Goal: Information Seeking & Learning: Learn about a topic

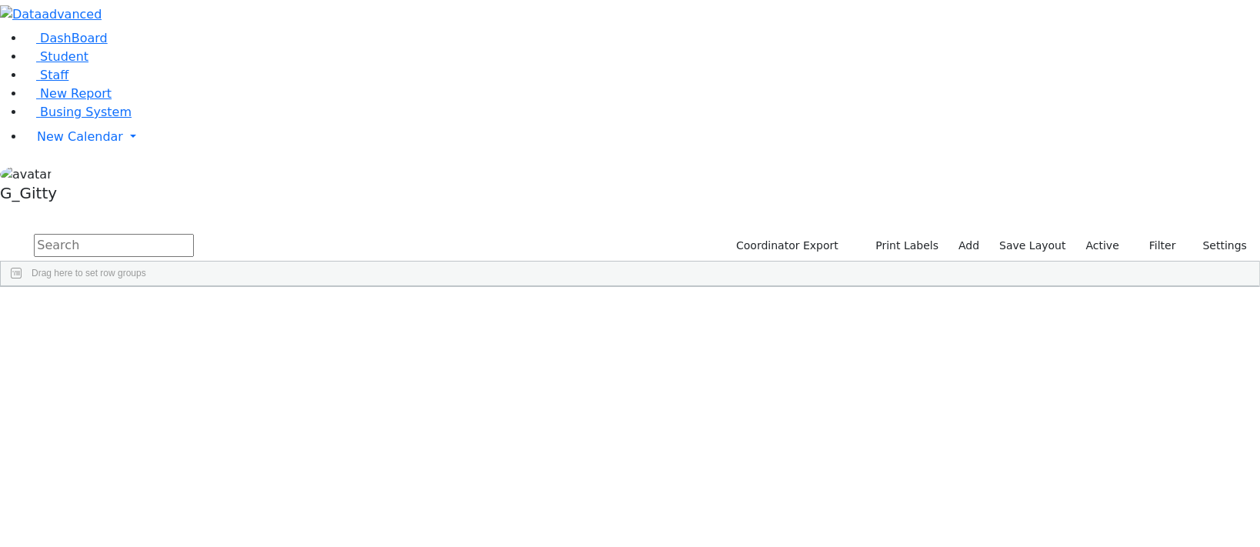
click at [194, 234] on input "text" at bounding box center [114, 245] width 160 height 23
drag, startPoint x: 322, startPoint y: 68, endPoint x: 292, endPoint y: 69, distance: 30.0
click at [194, 234] on input "text" at bounding box center [114, 245] width 160 height 23
click at [53, 122] on li "Busing System" at bounding box center [642, 112] width 1235 height 18
click at [54, 119] on link "Busing System" at bounding box center [78, 112] width 107 height 15
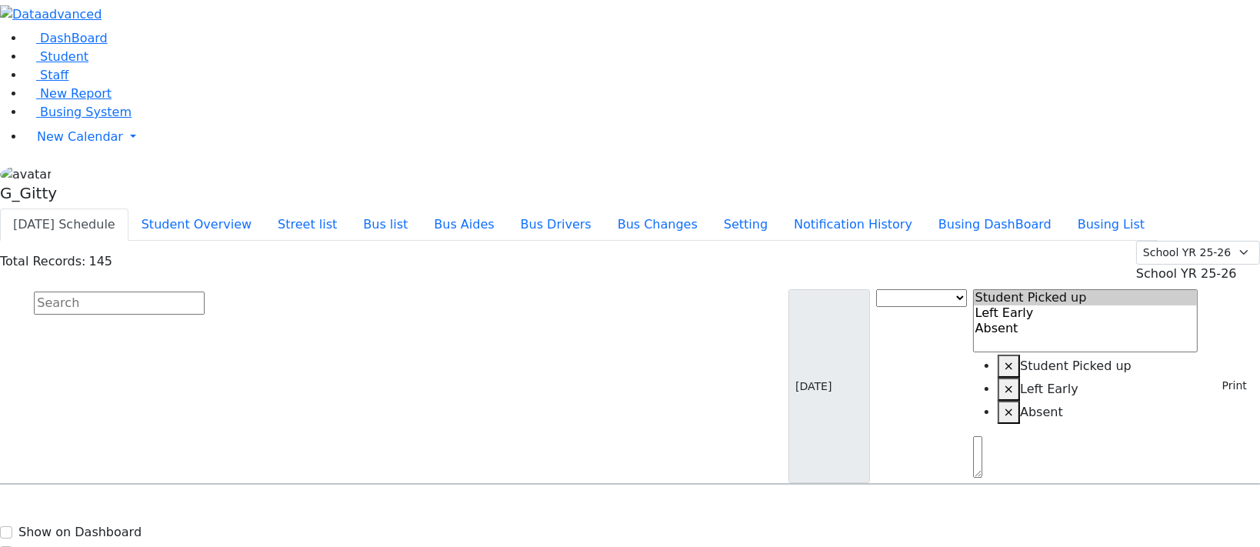
click at [205, 292] on input "text" at bounding box center [119, 303] width 171 height 23
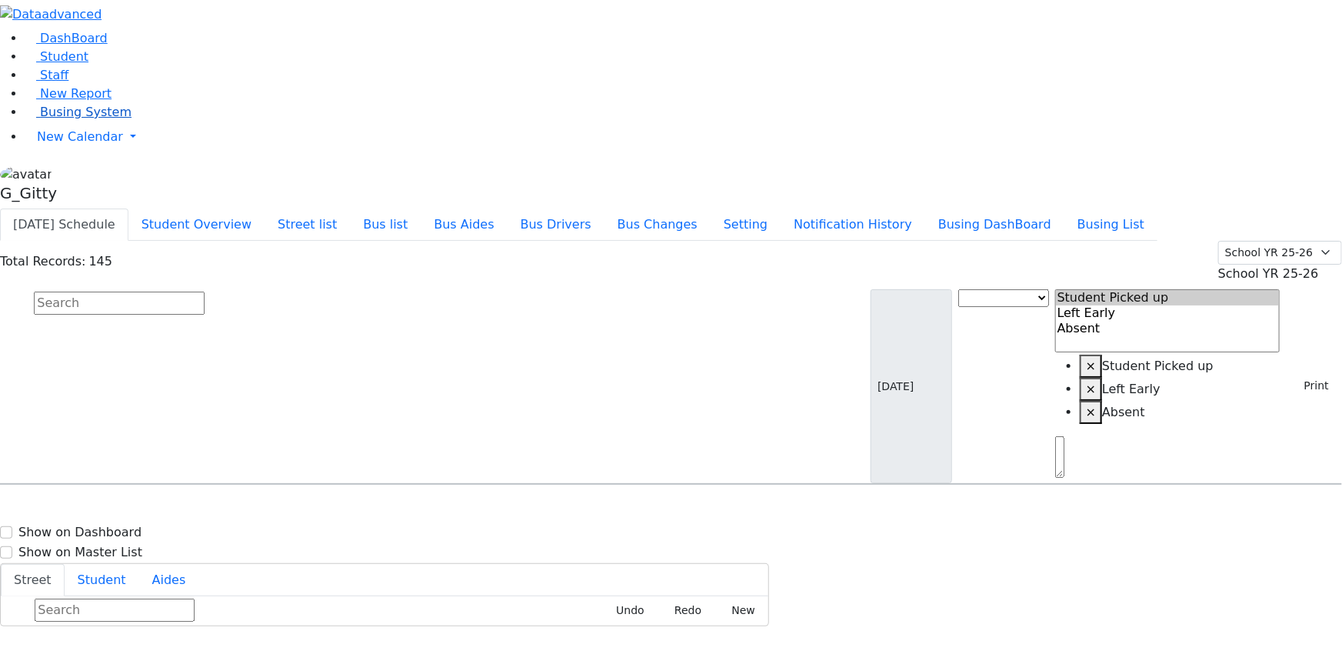
click at [99, 119] on span "Busing System" at bounding box center [86, 112] width 92 height 15
drag, startPoint x: 516, startPoint y: 31, endPoint x: 541, endPoint y: 80, distance: 55.0
click at [421, 208] on button "Bus list" at bounding box center [385, 224] width 71 height 32
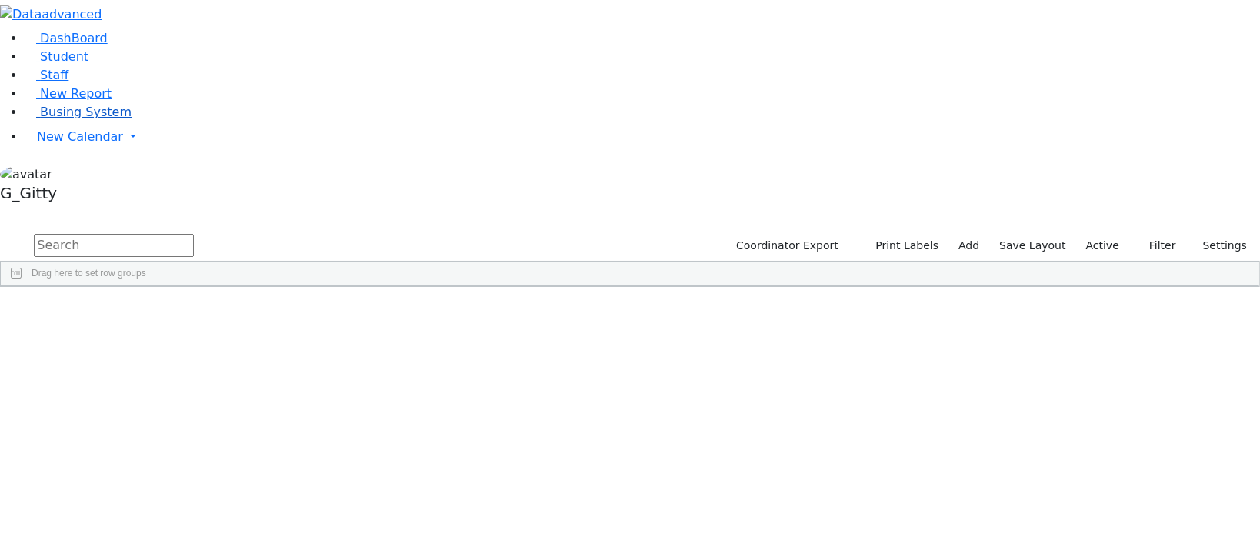
click at [79, 119] on span "Busing System" at bounding box center [86, 112] width 92 height 15
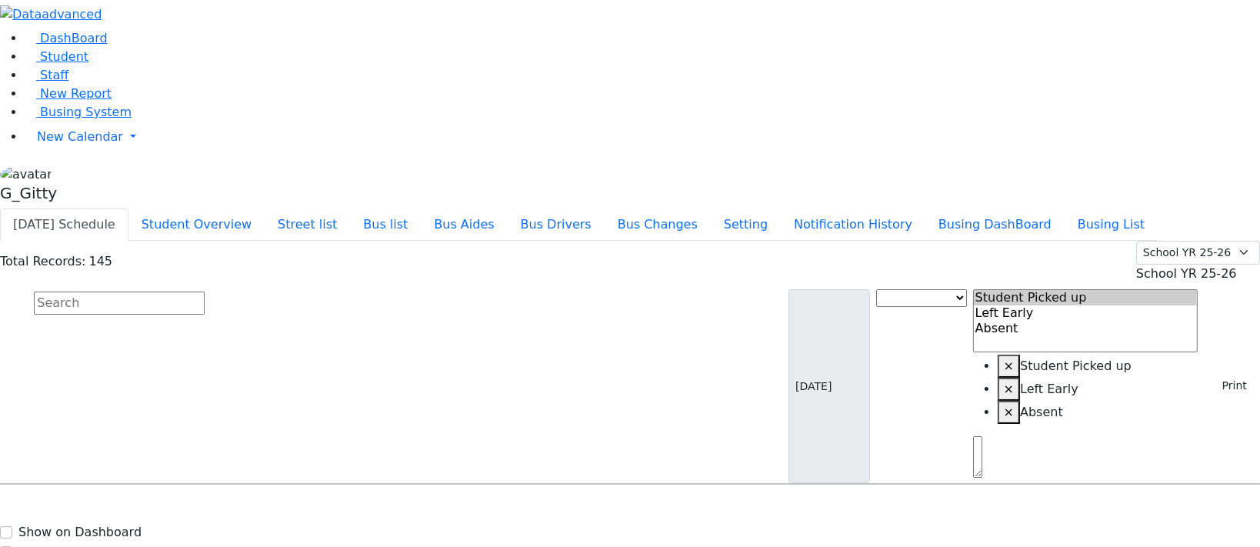
click at [205, 292] on input "text" at bounding box center [119, 303] width 171 height 23
click at [205, 292] on input "goldb" at bounding box center [119, 303] width 171 height 23
type input "goldb"
click at [205, 292] on input "goldb" at bounding box center [119, 303] width 171 height 23
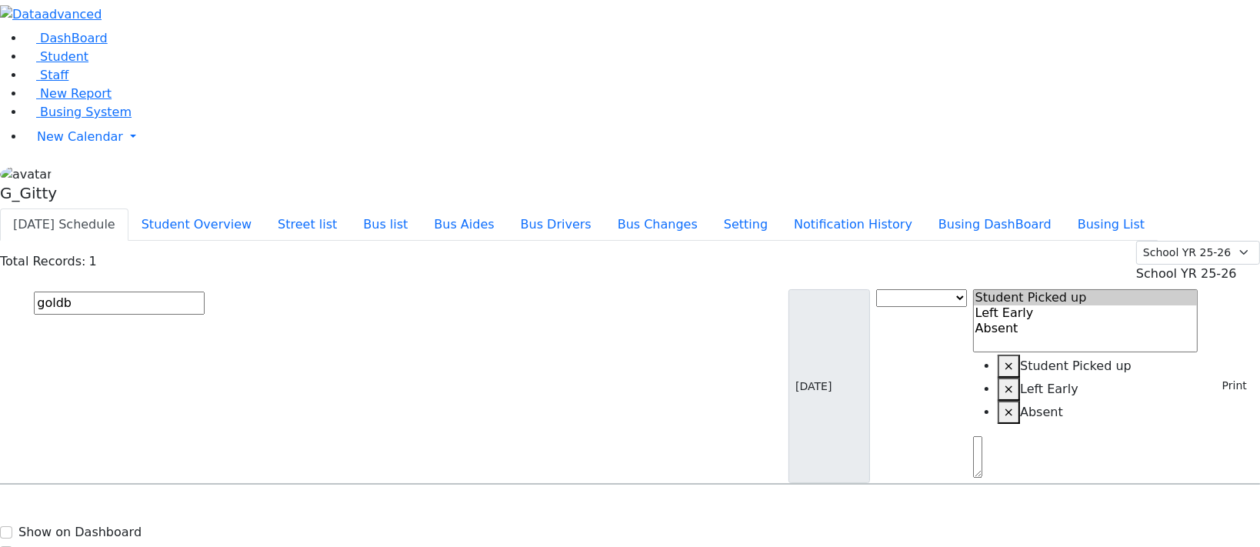
click at [205, 292] on input "goldb" at bounding box center [119, 303] width 171 height 23
click at [88, 64] on link "Student" at bounding box center [57, 56] width 64 height 15
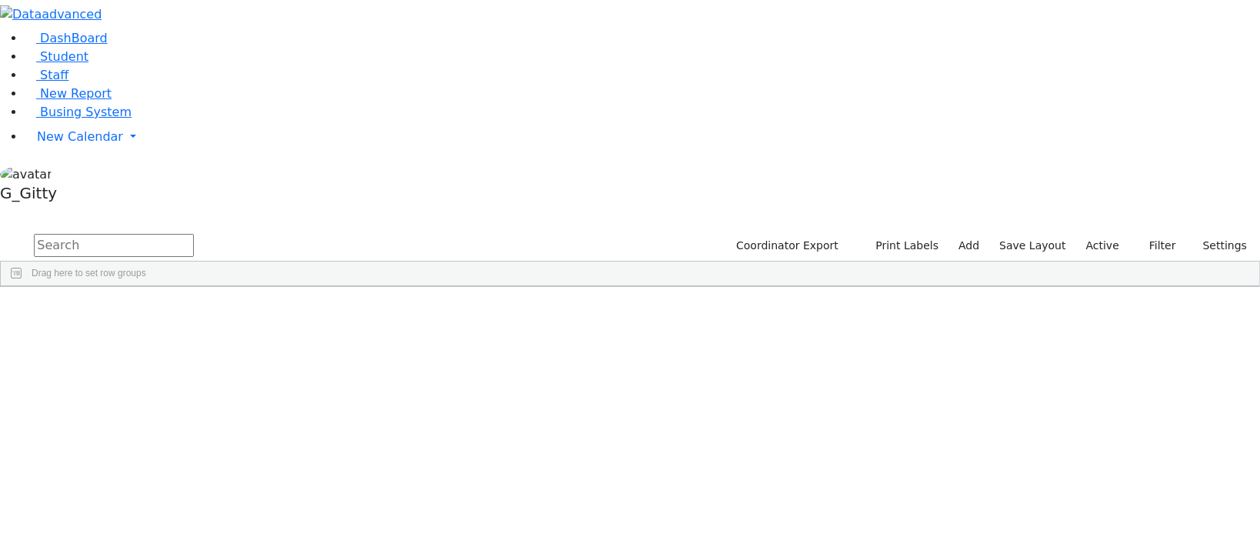
click at [194, 234] on input "text" at bounding box center [114, 245] width 160 height 23
click at [194, 234] on input "perl" at bounding box center [114, 245] width 160 height 23
type input "srug"
click at [194, 234] on input "srug" at bounding box center [114, 245] width 160 height 23
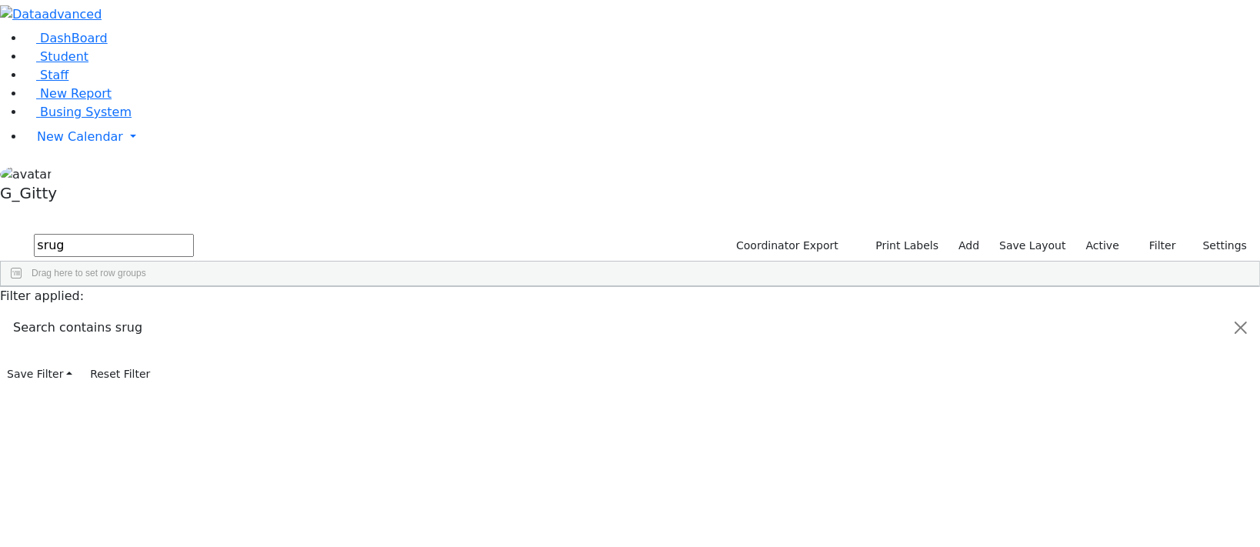
click at [194, 234] on input "srug" at bounding box center [114, 245] width 160 height 23
click at [54, 64] on link "Student" at bounding box center [57, 56] width 64 height 15
click at [1102, 234] on label "Active" at bounding box center [1102, 246] width 47 height 24
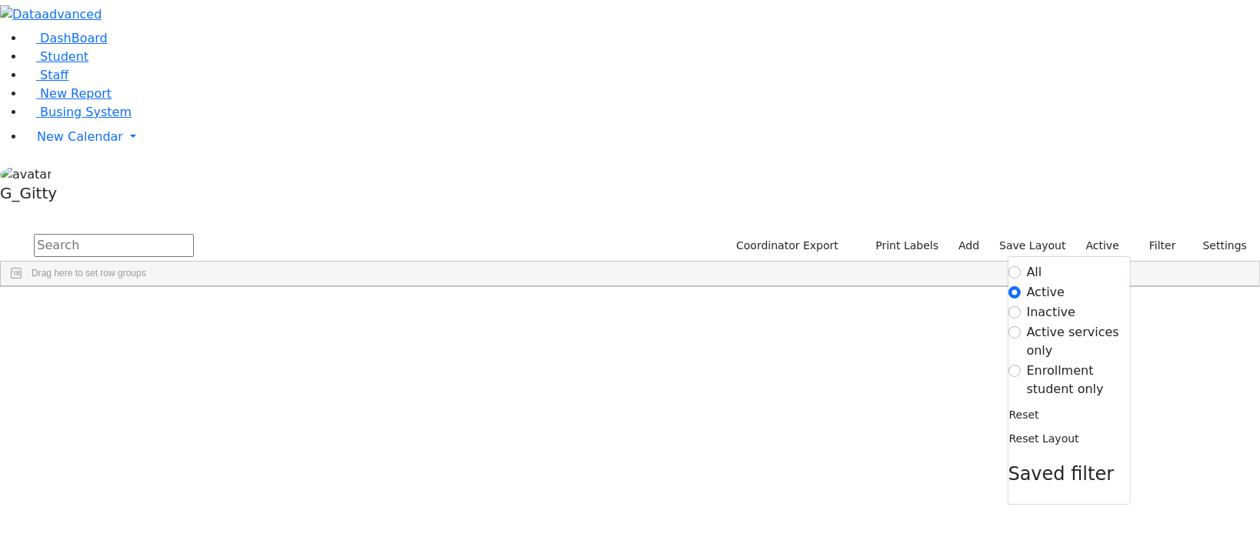
click at [1072, 362] on label "Enrollment student only" at bounding box center [1078, 380] width 103 height 37
click at [1021, 365] on input "Enrollment student only" at bounding box center [1015, 371] width 12 height 12
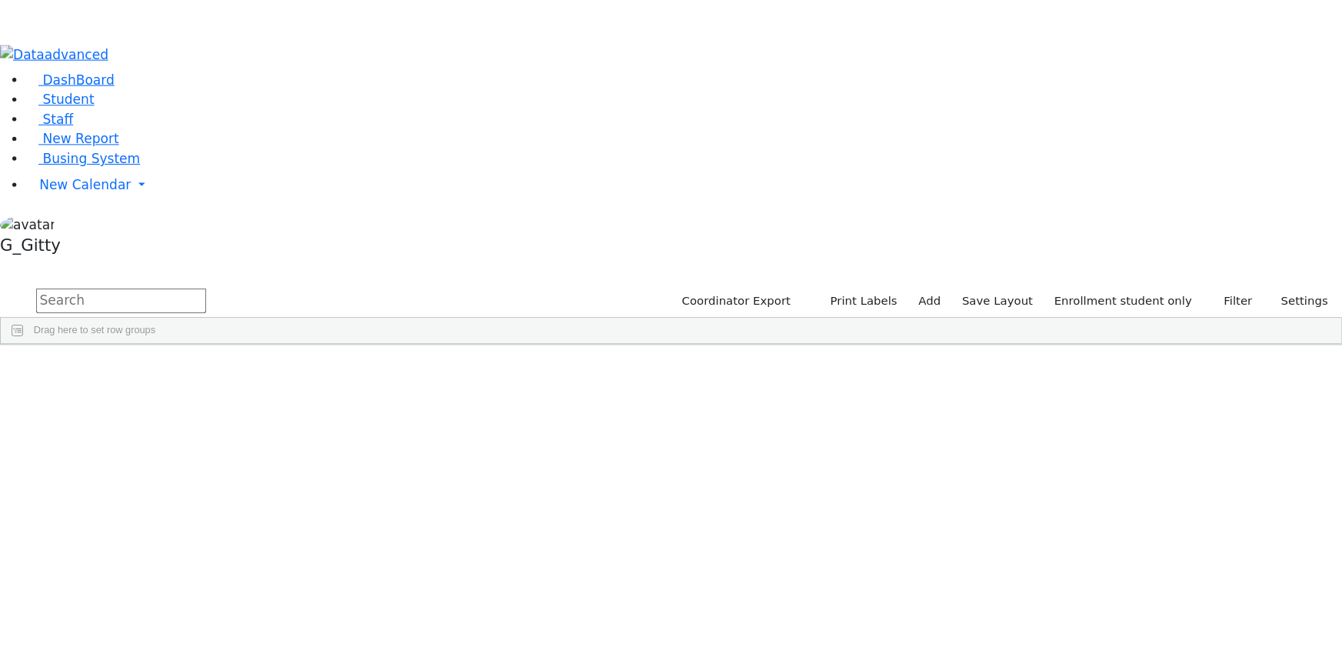
scroll to position [279, 0]
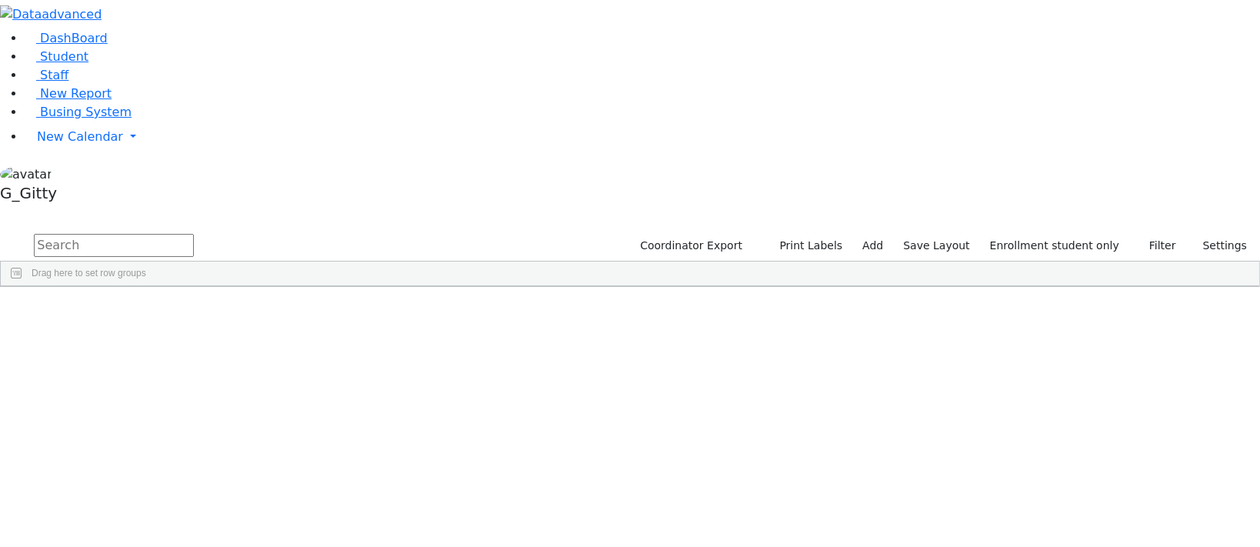
click at [195, 489] on div "Herskovic" at bounding box center [146, 499] width 98 height 21
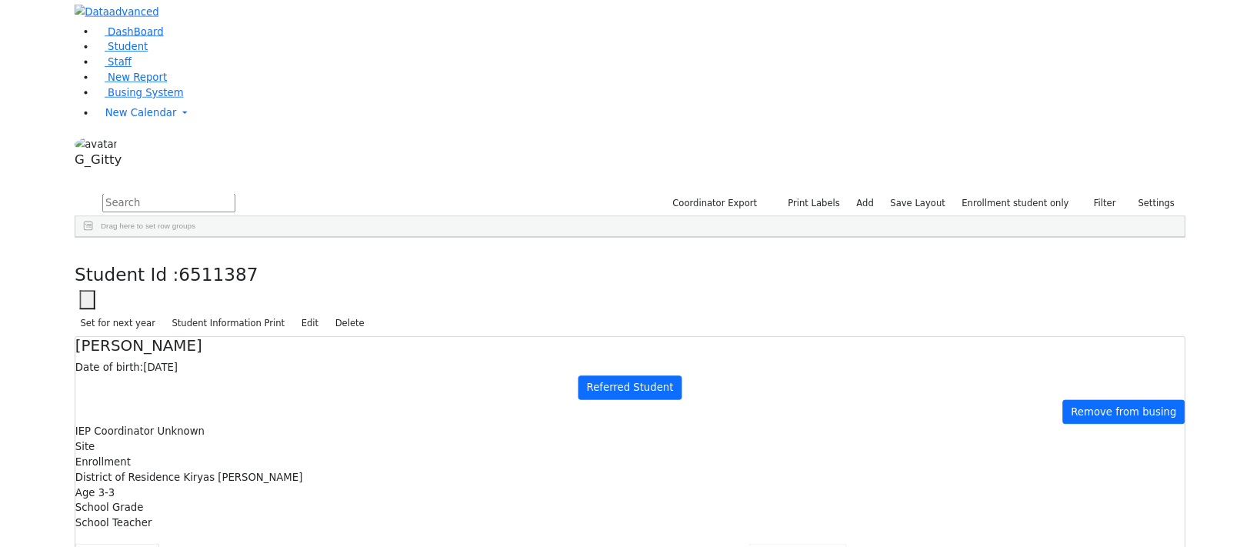
scroll to position [62, 0]
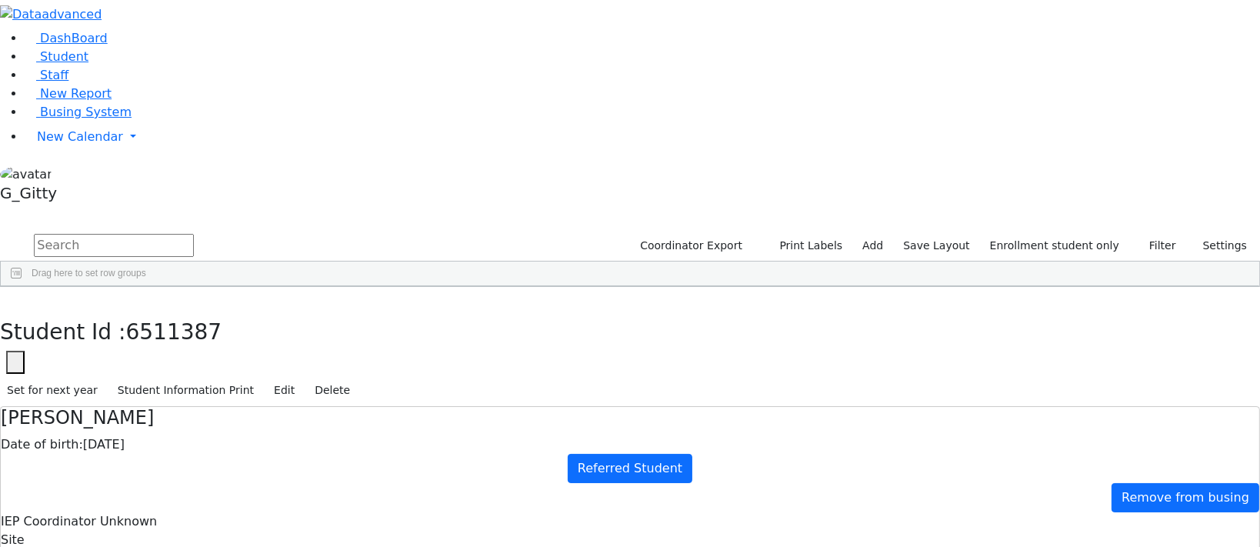
drag, startPoint x: 1207, startPoint y: 188, endPoint x: 1199, endPoint y: 191, distance: 8.3
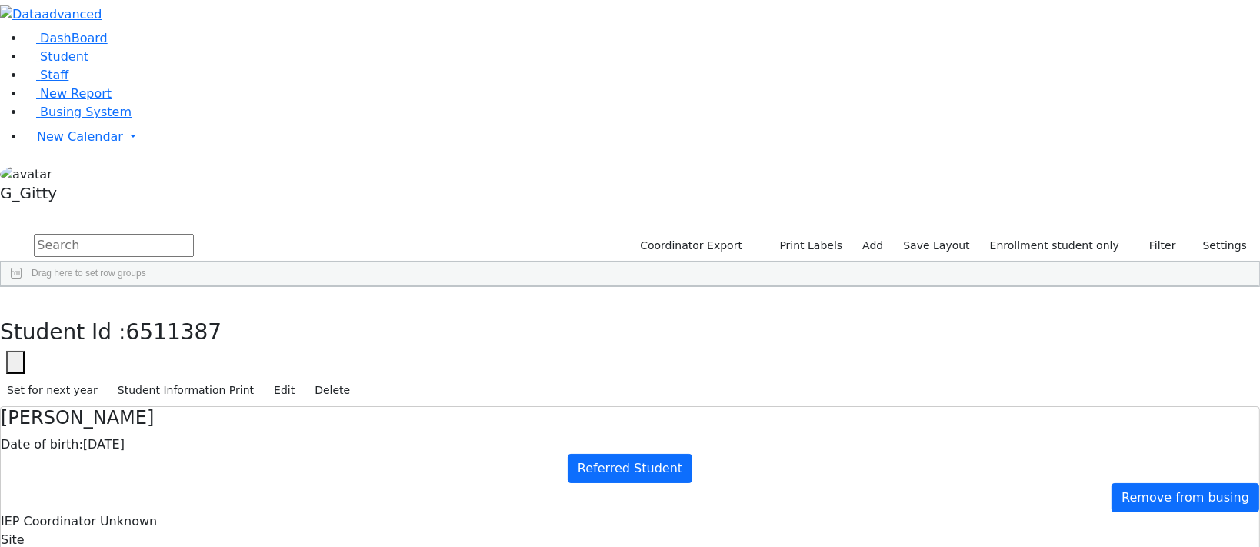
type input "2025-11-18"
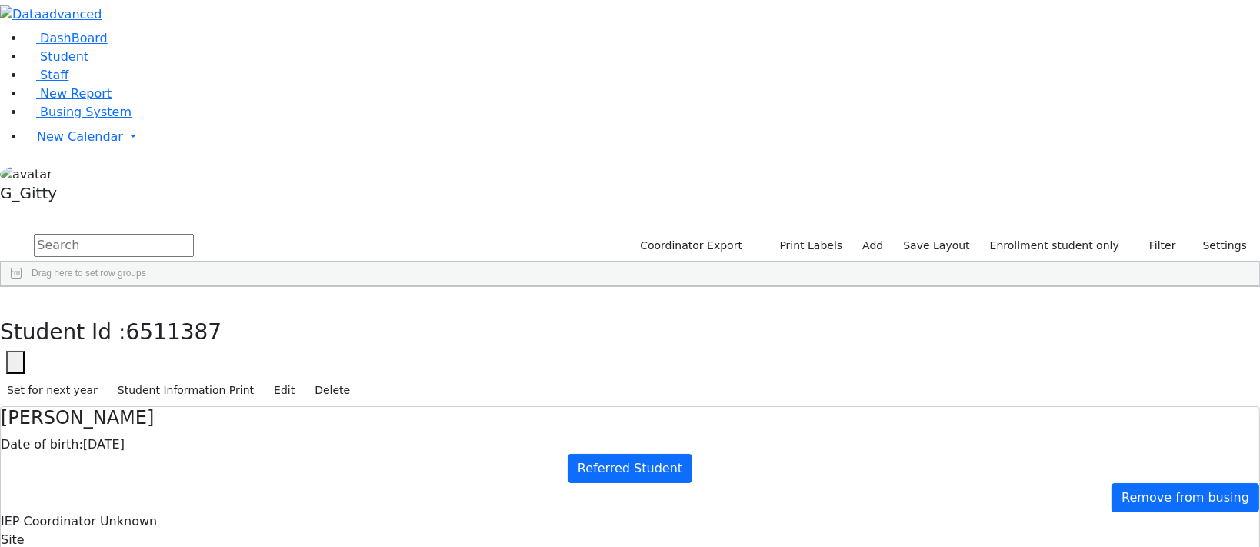
drag, startPoint x: 582, startPoint y: 485, endPoint x: 520, endPoint y: 422, distance: 88.1
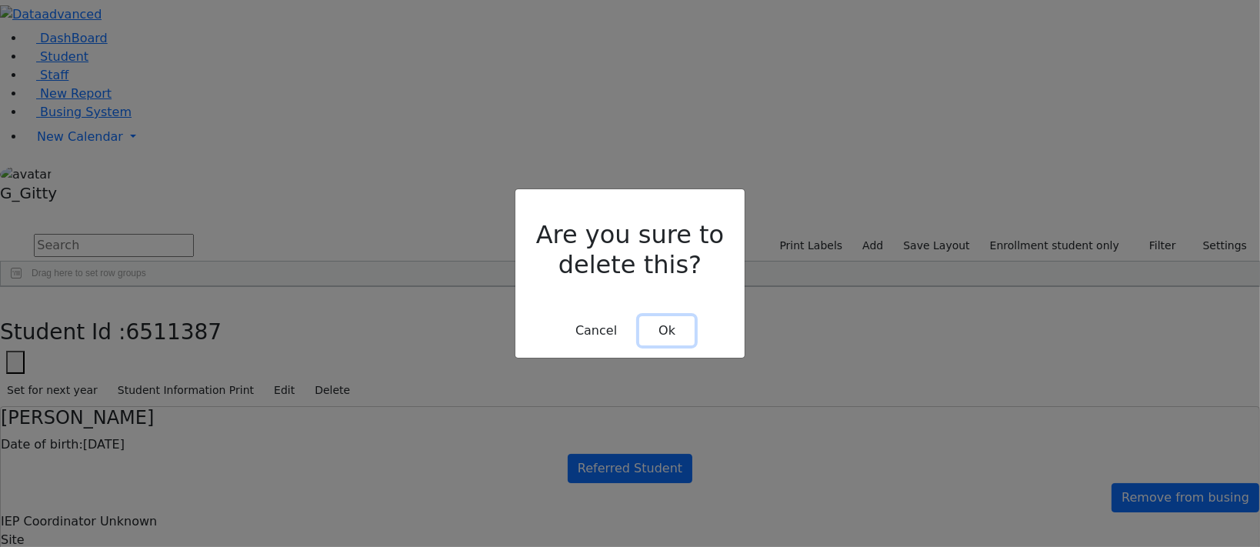
click at [662, 316] on button "Ok" at bounding box center [666, 330] width 55 height 29
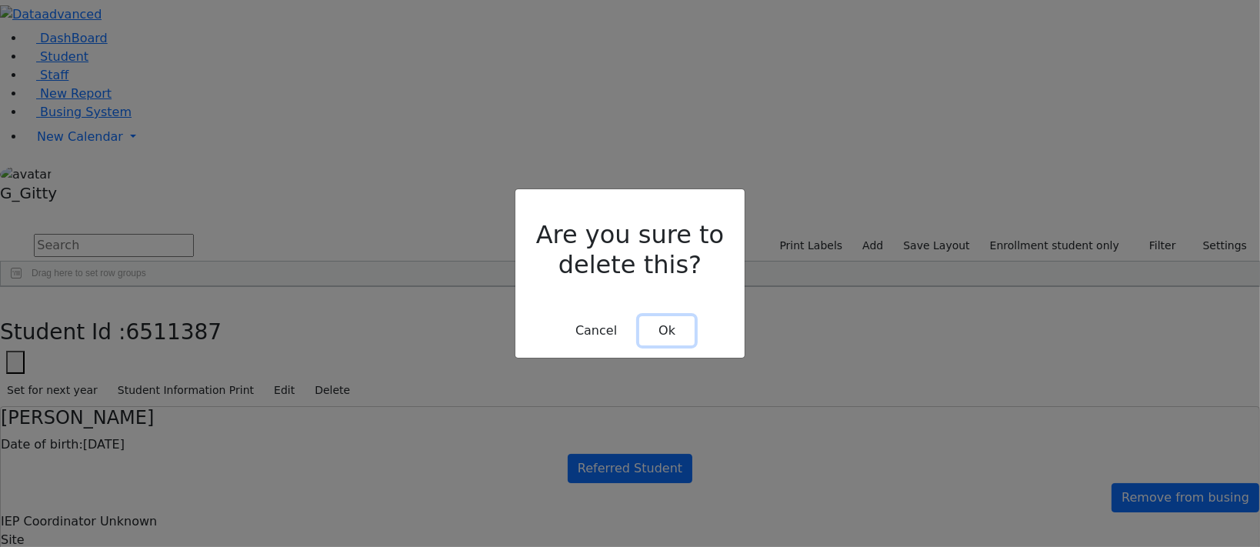
click at [660, 316] on button "Ok" at bounding box center [666, 330] width 55 height 29
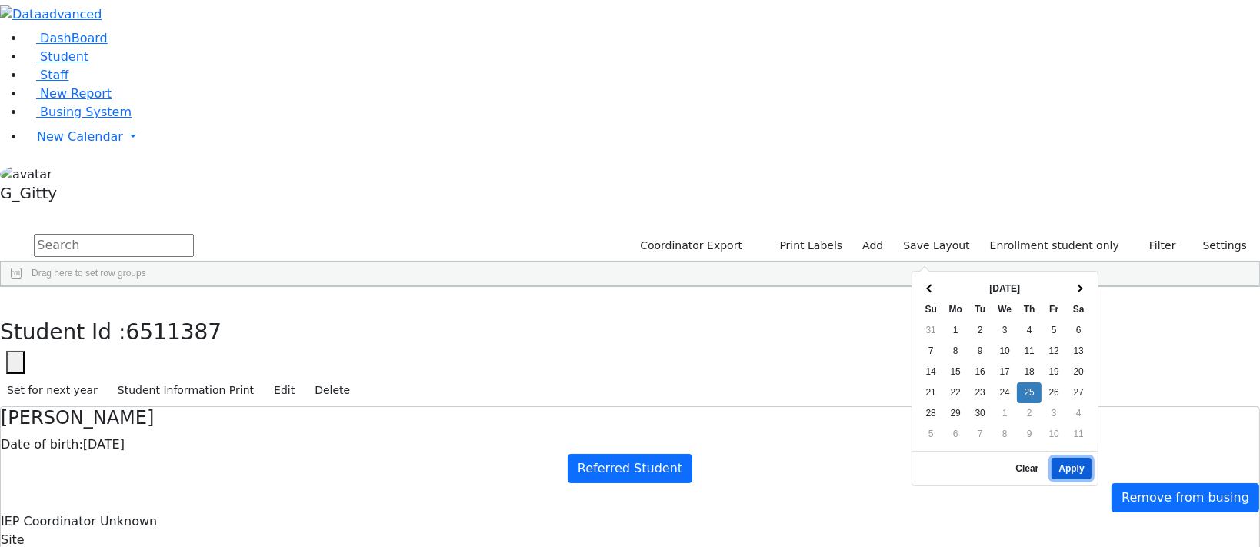
click at [1068, 458] on button "Apply" at bounding box center [1071, 469] width 39 height 22
type input "09/25/2025"
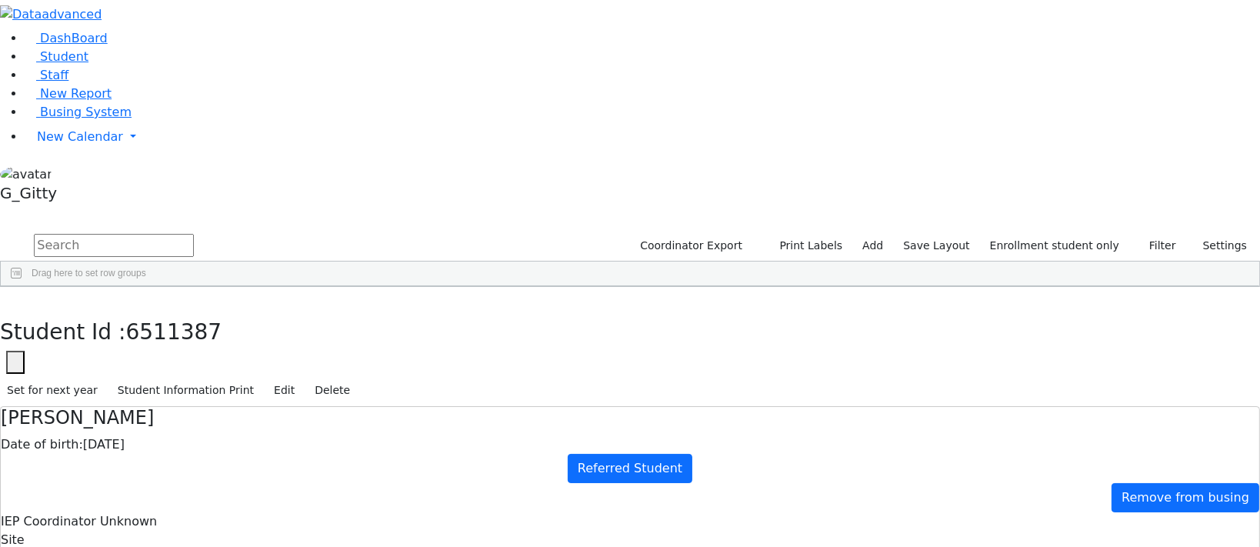
drag, startPoint x: 656, startPoint y: 295, endPoint x: 754, endPoint y: 315, distance: 99.7
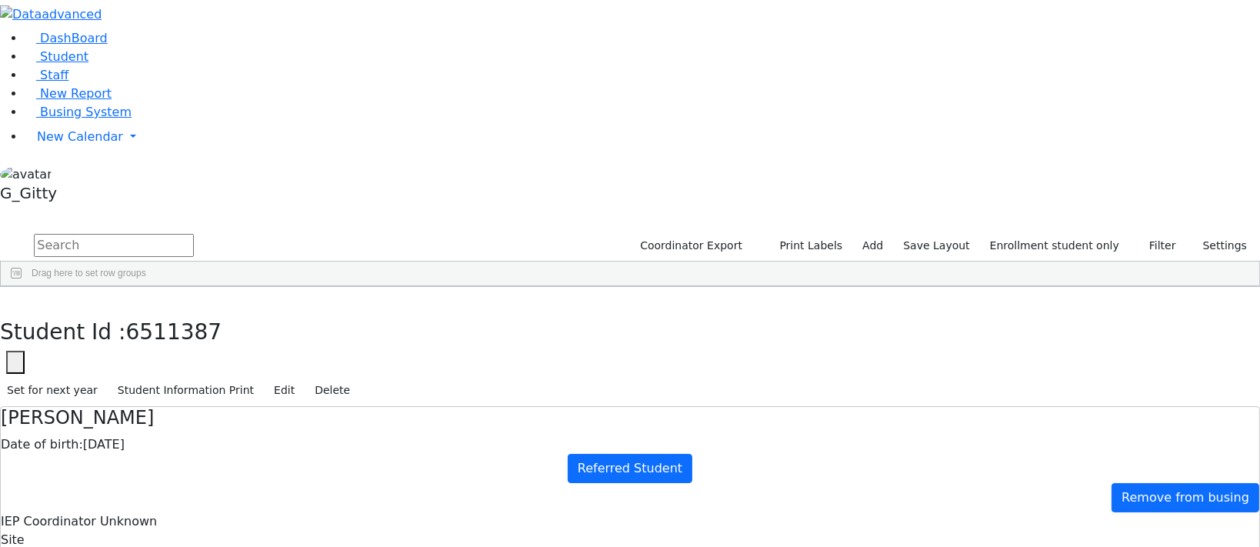
drag, startPoint x: 637, startPoint y: 275, endPoint x: 808, endPoint y: 360, distance: 190.9
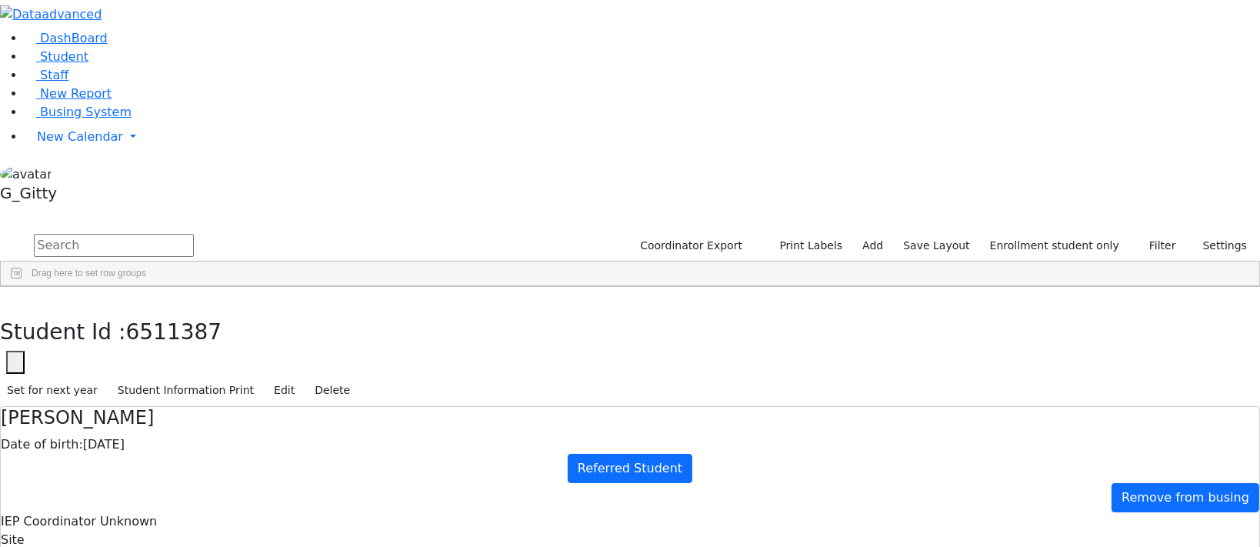
drag, startPoint x: 635, startPoint y: 256, endPoint x: 737, endPoint y: 345, distance: 134.7
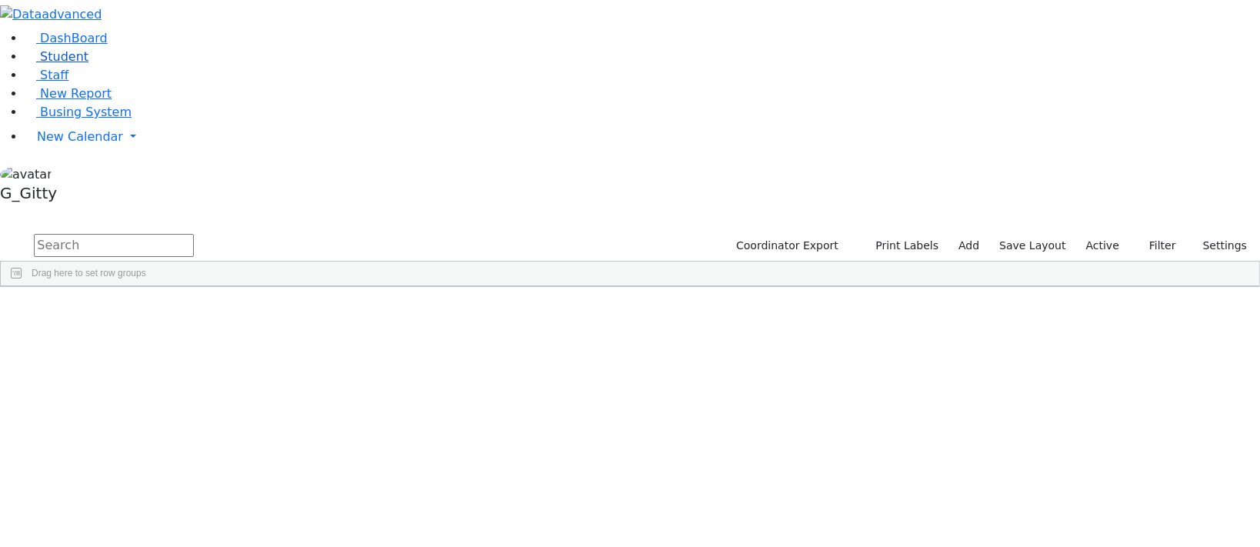
click at [32, 64] on link "Student" at bounding box center [57, 56] width 64 height 15
click at [194, 234] on input "text" at bounding box center [114, 245] width 160 height 23
click at [1097, 234] on label "Active" at bounding box center [1102, 246] width 47 height 24
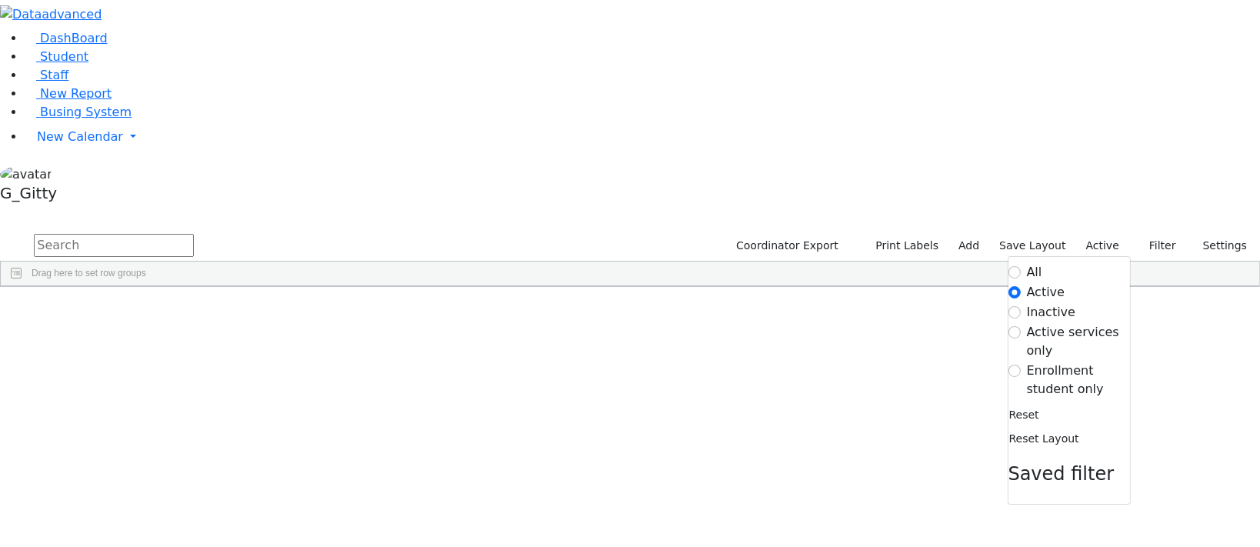
click at [1035, 362] on label "Enrollment student only" at bounding box center [1078, 380] width 103 height 37
click at [1021, 365] on input "Enrollment student only" at bounding box center [1015, 371] width 12 height 12
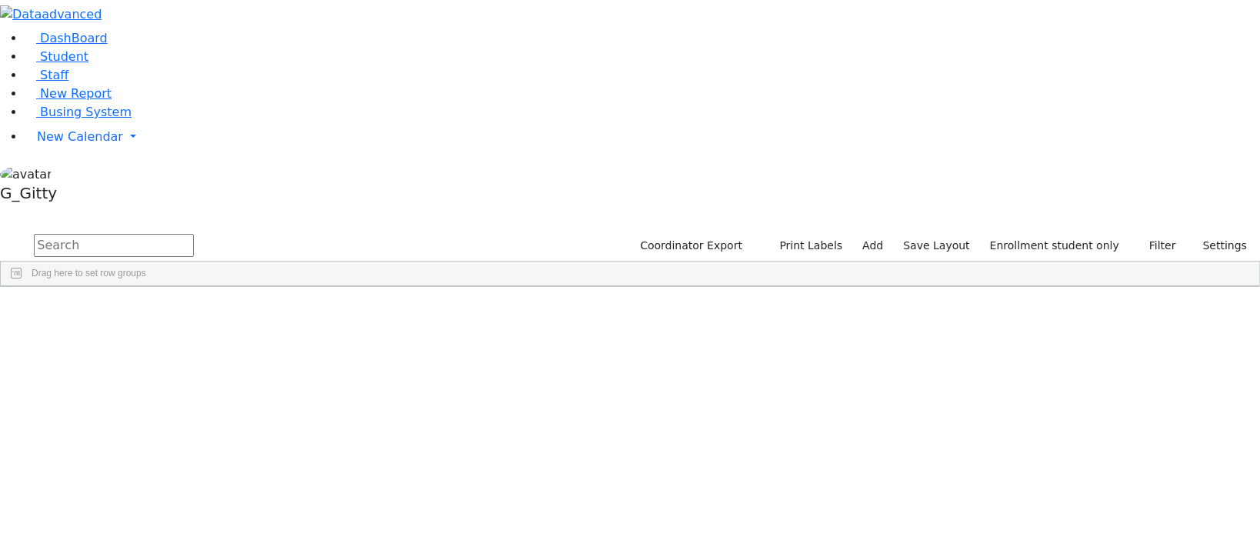
scroll to position [69, 0]
click at [195, 387] on div "[PERSON_NAME]" at bounding box center [146, 397] width 98 height 21
click at [195, 387] on div "Bochner" at bounding box center [146, 397] width 98 height 21
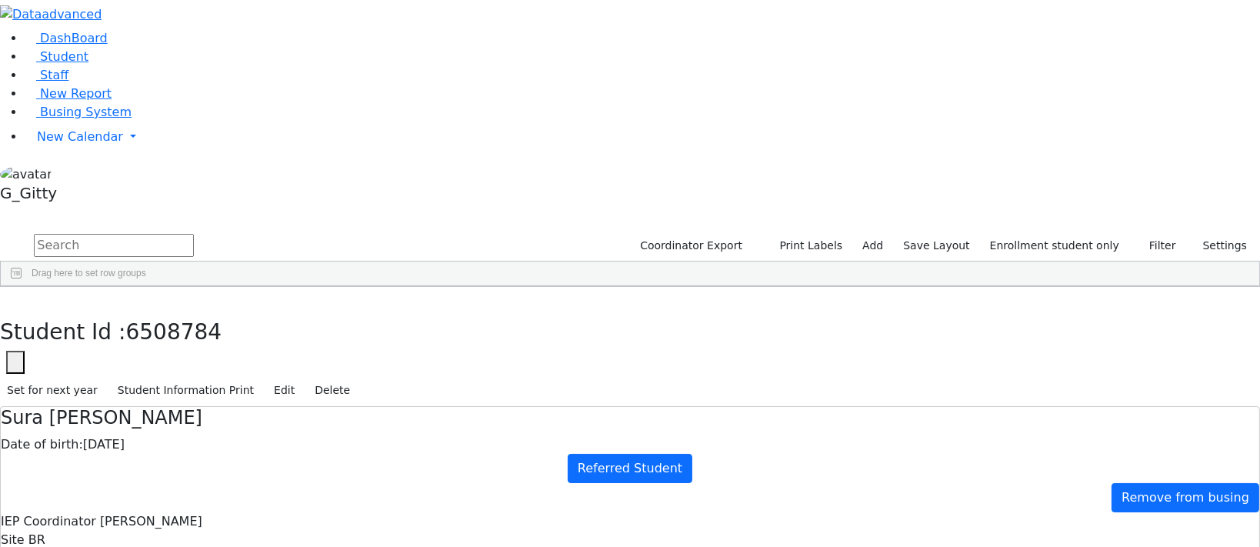
click at [15, 298] on icon "button" at bounding box center [11, 302] width 8 height 9
click at [158, 428] on div "Breuer" at bounding box center [117, 438] width 81 height 21
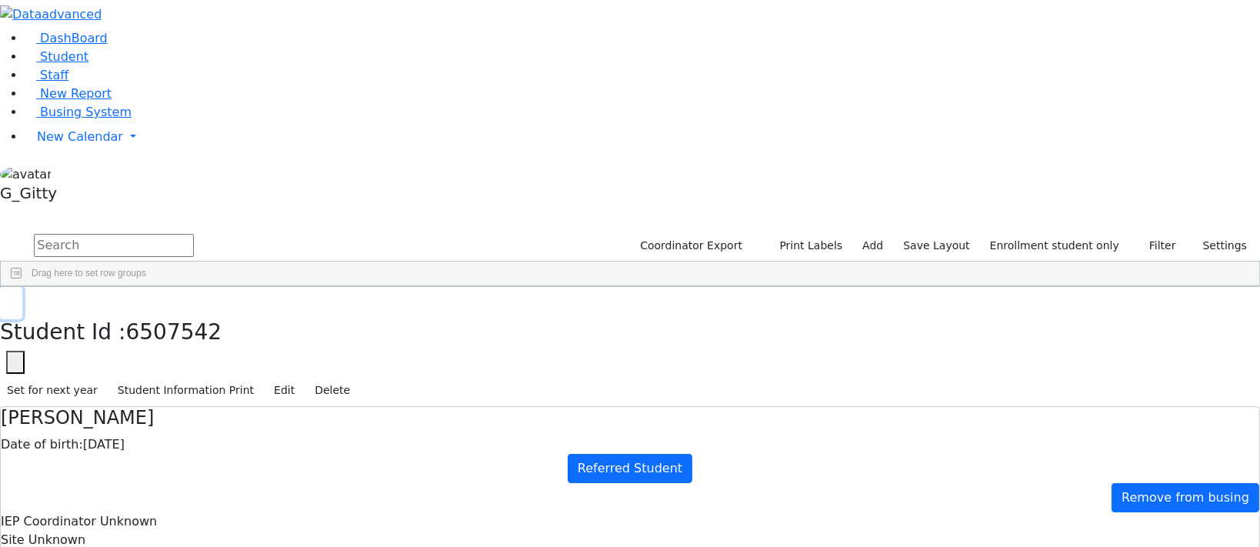
click at [22, 287] on button "button" at bounding box center [11, 303] width 22 height 32
click at [158, 415] on div "Bikel" at bounding box center [117, 425] width 81 height 21
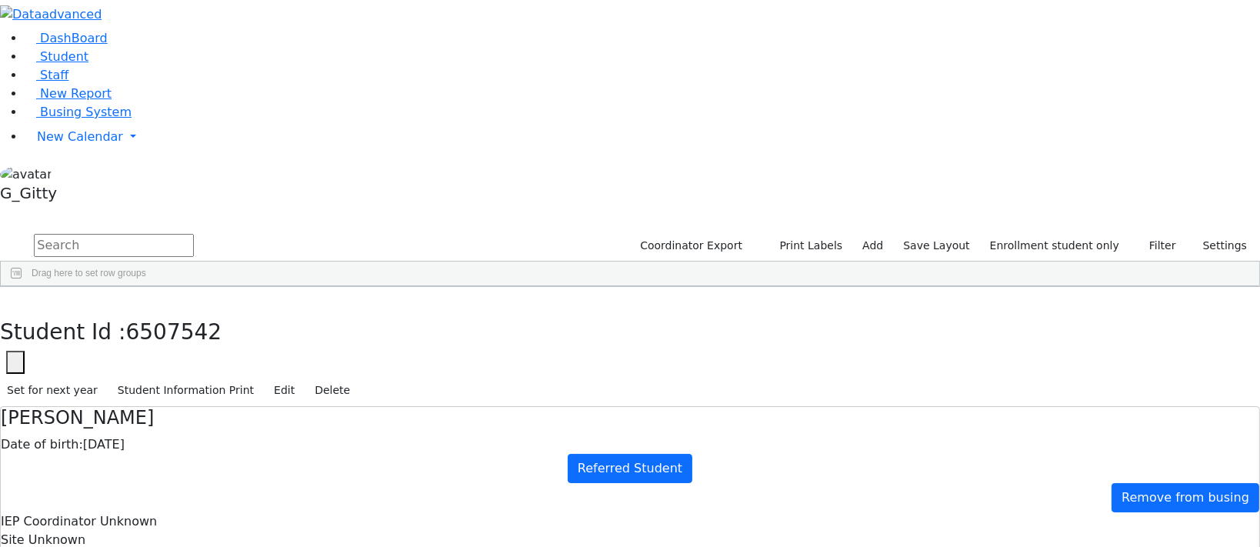
click at [15, 298] on icon "button" at bounding box center [11, 302] width 8 height 9
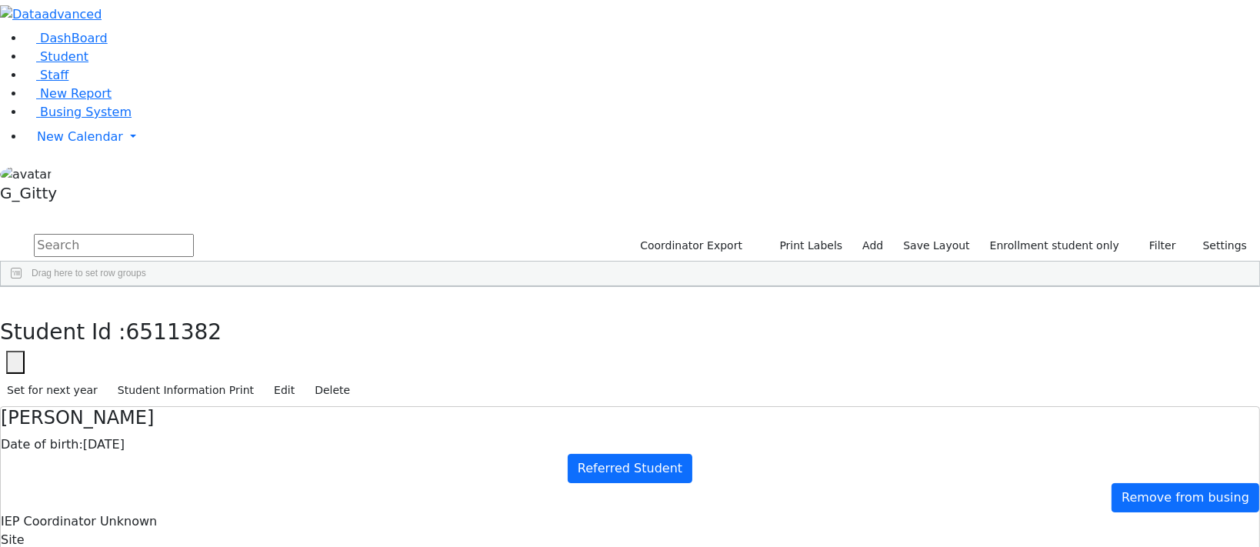
click at [22, 287] on button "button" at bounding box center [11, 303] width 22 height 32
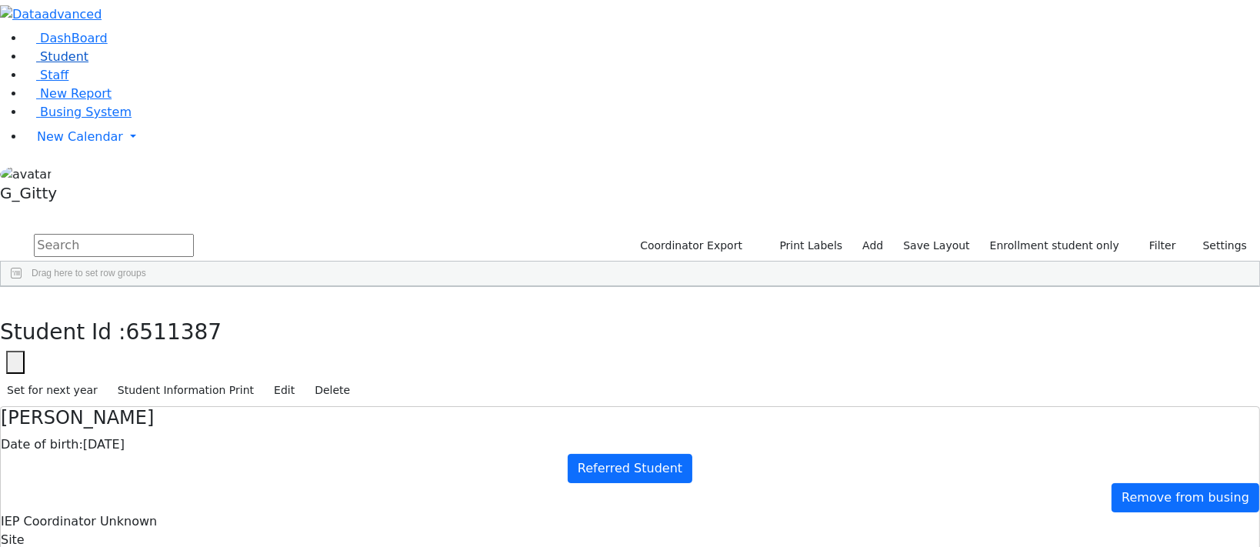
drag, startPoint x: 84, startPoint y: 121, endPoint x: 102, endPoint y: 114, distance: 19.0
click at [84, 64] on link "Student" at bounding box center [57, 56] width 64 height 15
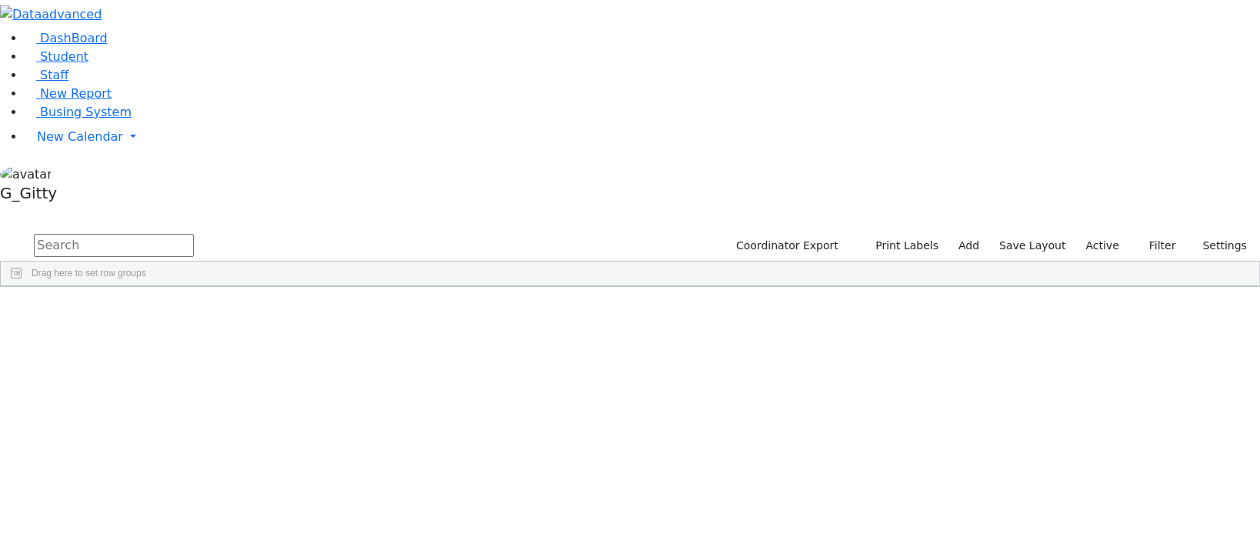
click at [194, 234] on input "text" at bounding box center [114, 245] width 160 height 23
click at [1095, 234] on label "Active" at bounding box center [1102, 246] width 47 height 24
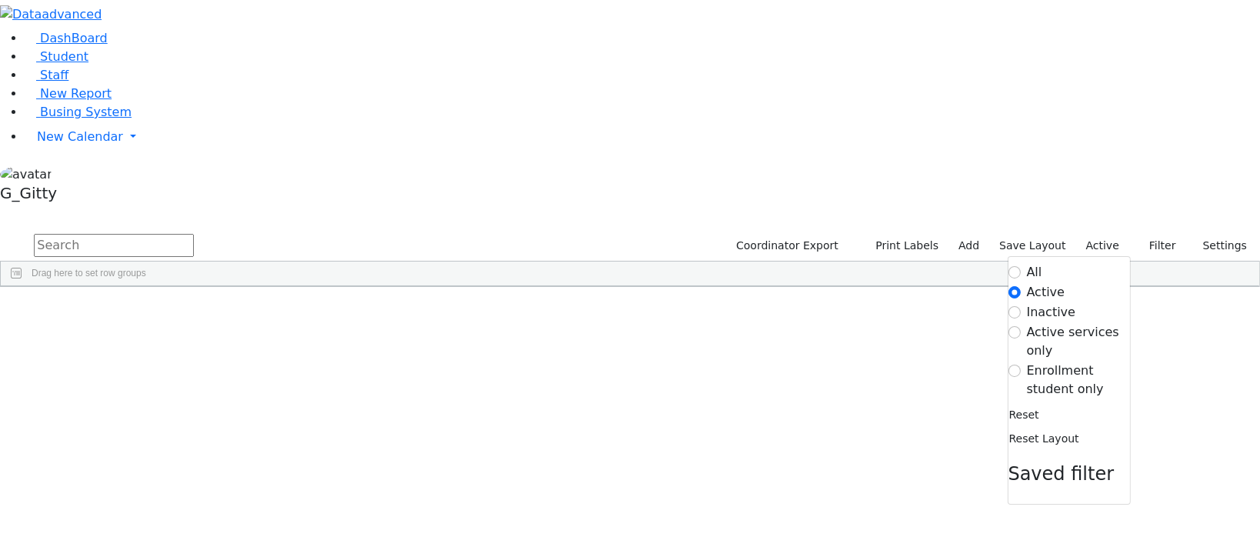
click at [1064, 362] on label "Enrollment student only" at bounding box center [1078, 380] width 103 height 37
click at [1021, 365] on input "Enrollment student only" at bounding box center [1015, 371] width 12 height 12
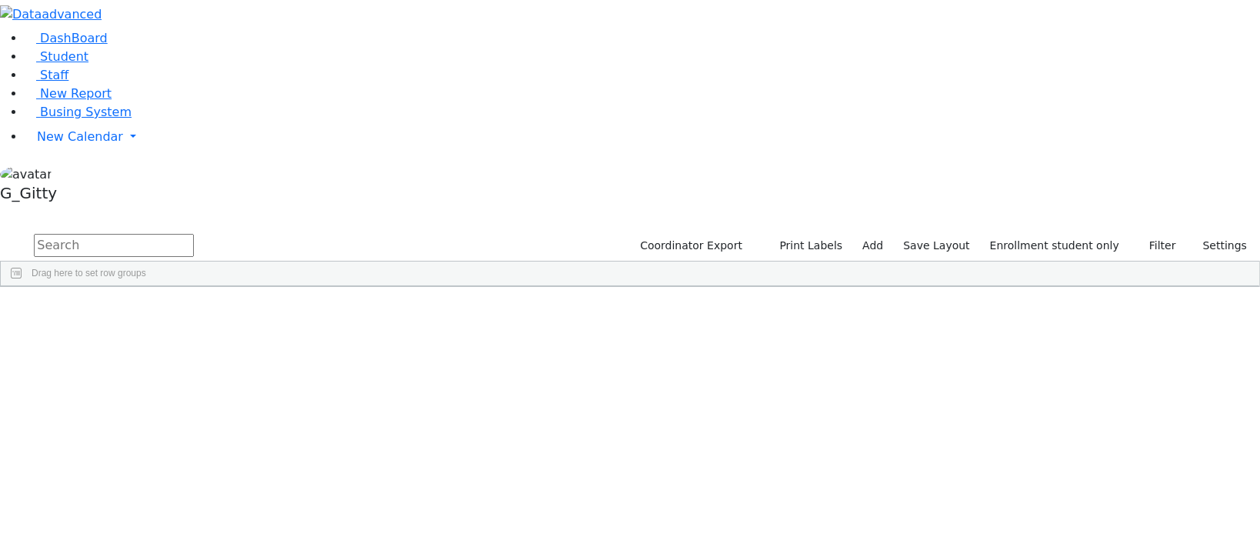
scroll to position [349, 0]
click at [195, 418] on div "Herskovic" at bounding box center [146, 428] width 98 height 21
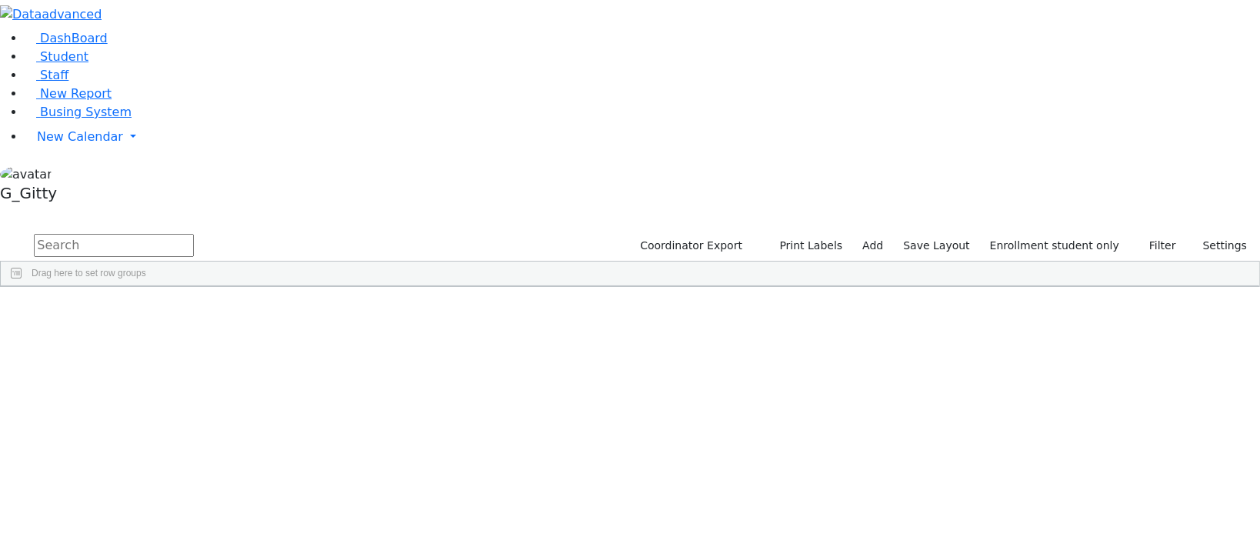
click at [195, 418] on div "Herskovic" at bounding box center [146, 428] width 98 height 21
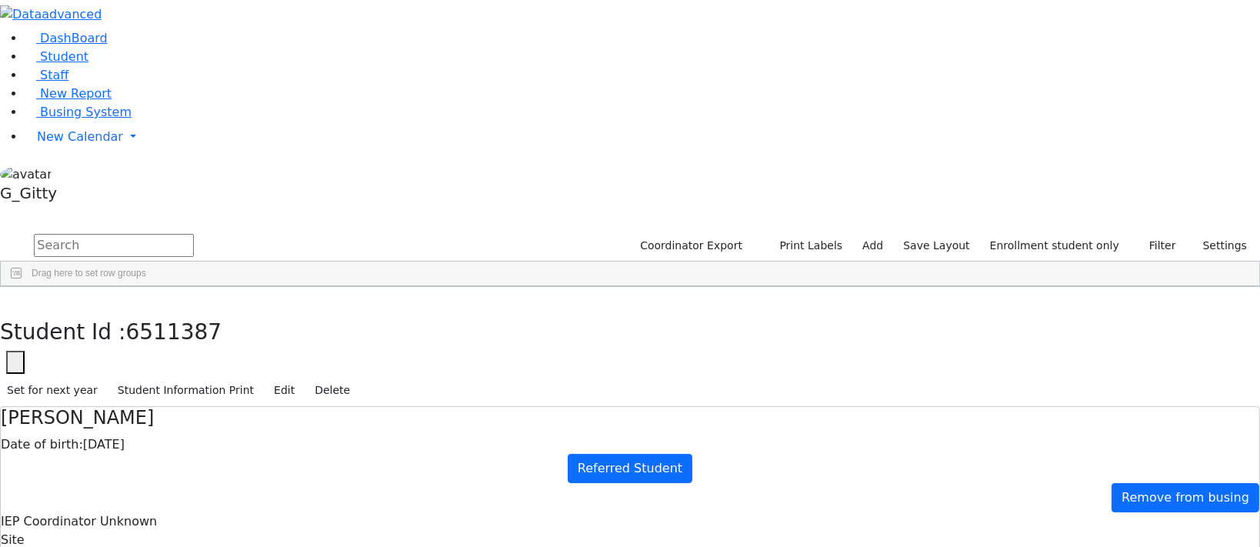
scroll to position [0, 0]
type input "Mrs. Briendy Herskovic"
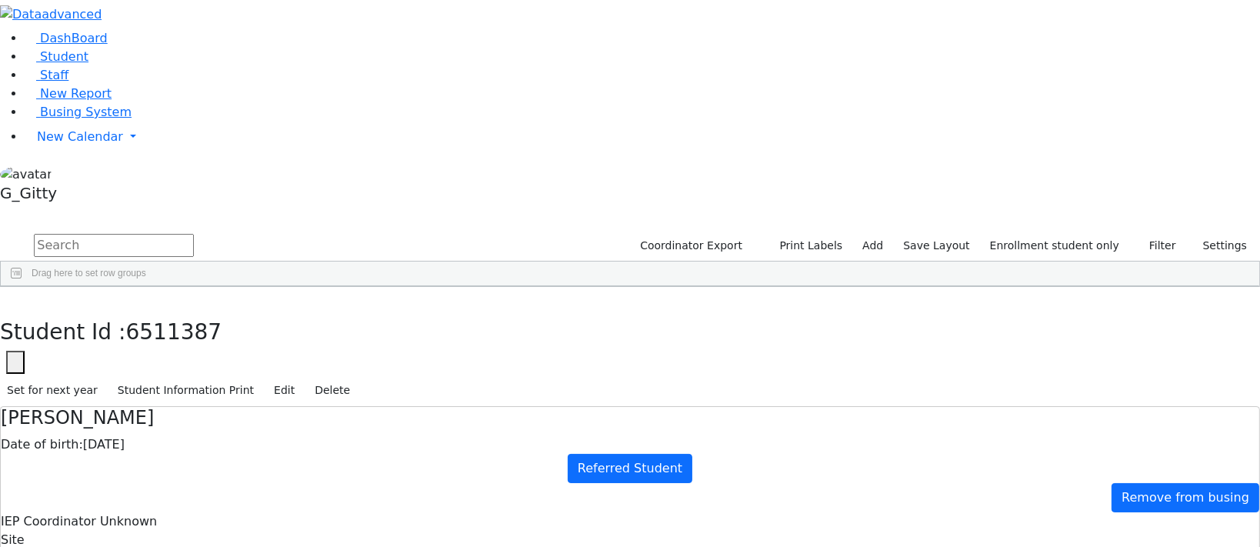
type input "Mrs. Briendy Herskovic"
click at [378, 383] on icon "button" at bounding box center [371, 390] width 15 height 15
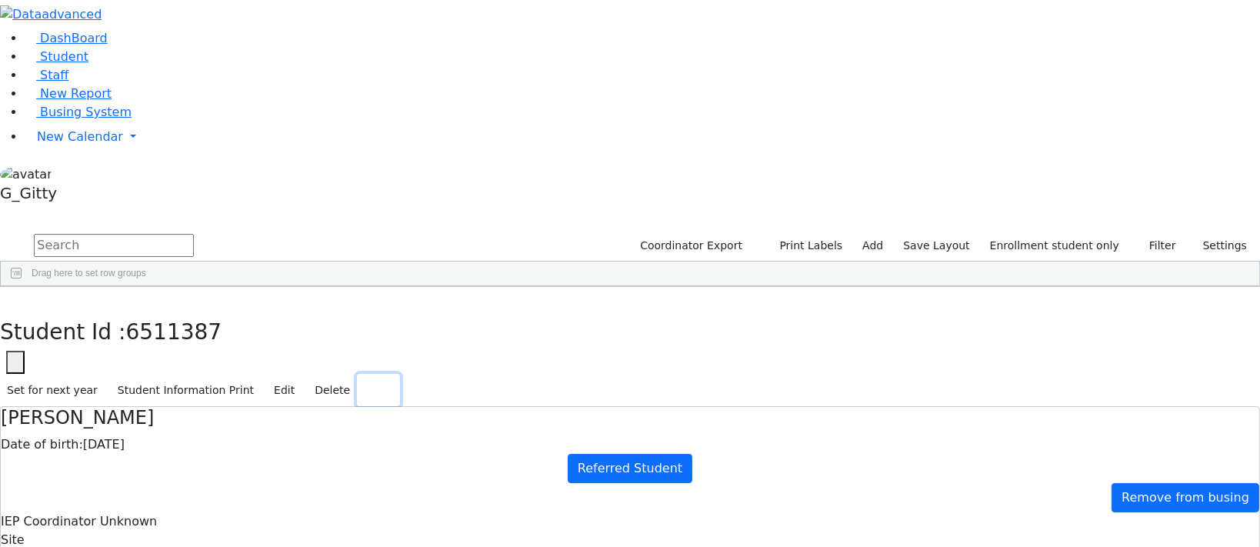
click at [393, 383] on icon "button" at bounding box center [385, 390] width 15 height 15
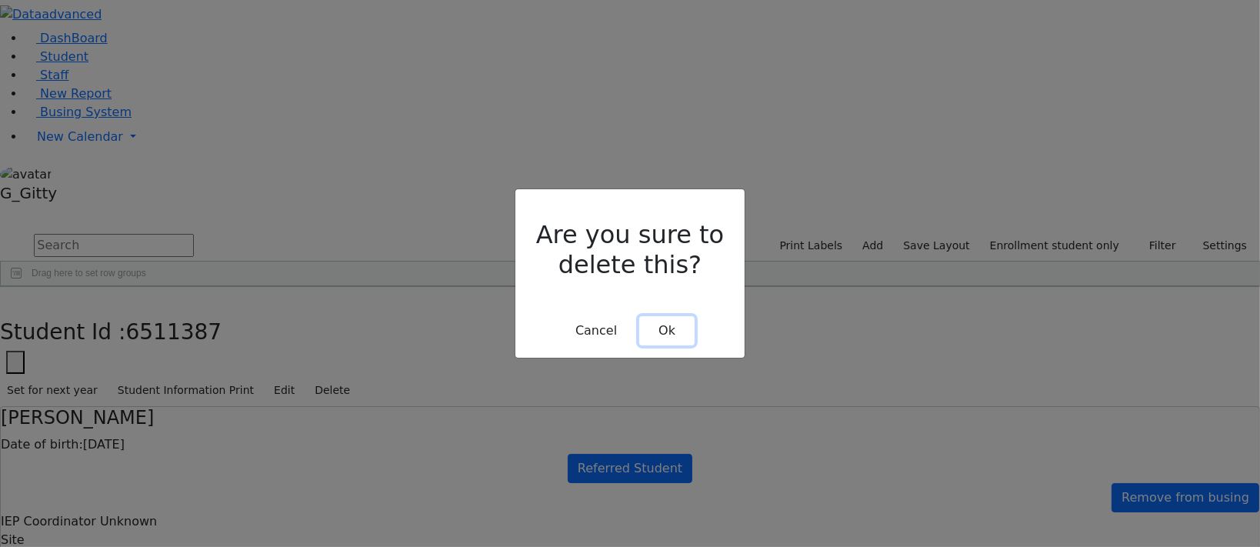
click at [678, 316] on button "Ok" at bounding box center [666, 330] width 55 height 29
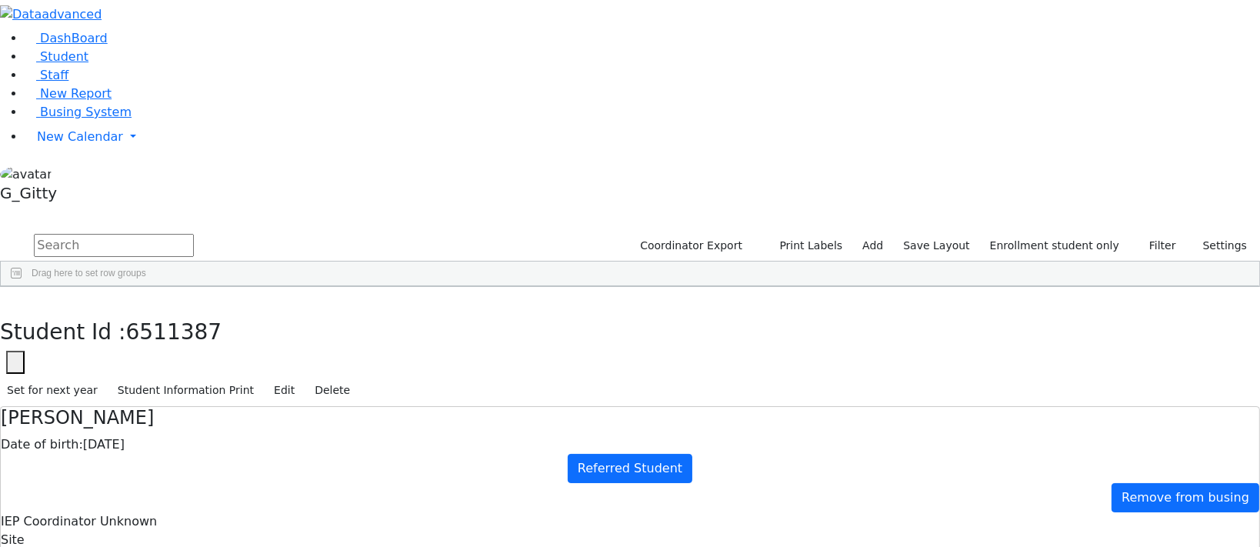
type input "2025-11-18"
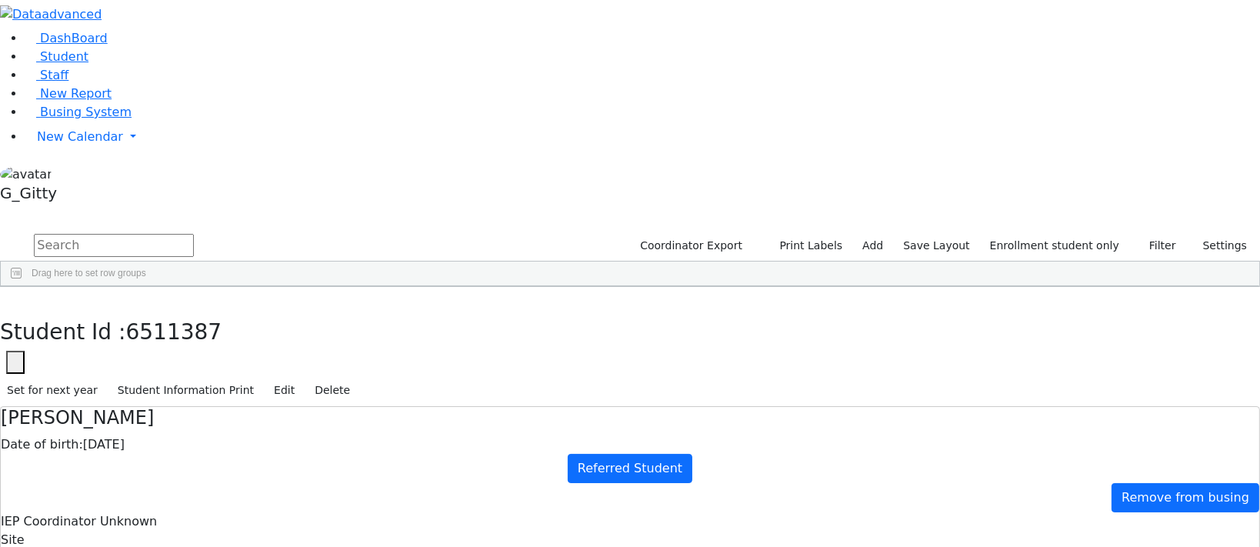
drag, startPoint x: 513, startPoint y: 385, endPoint x: 539, endPoint y: 317, distance: 73.0
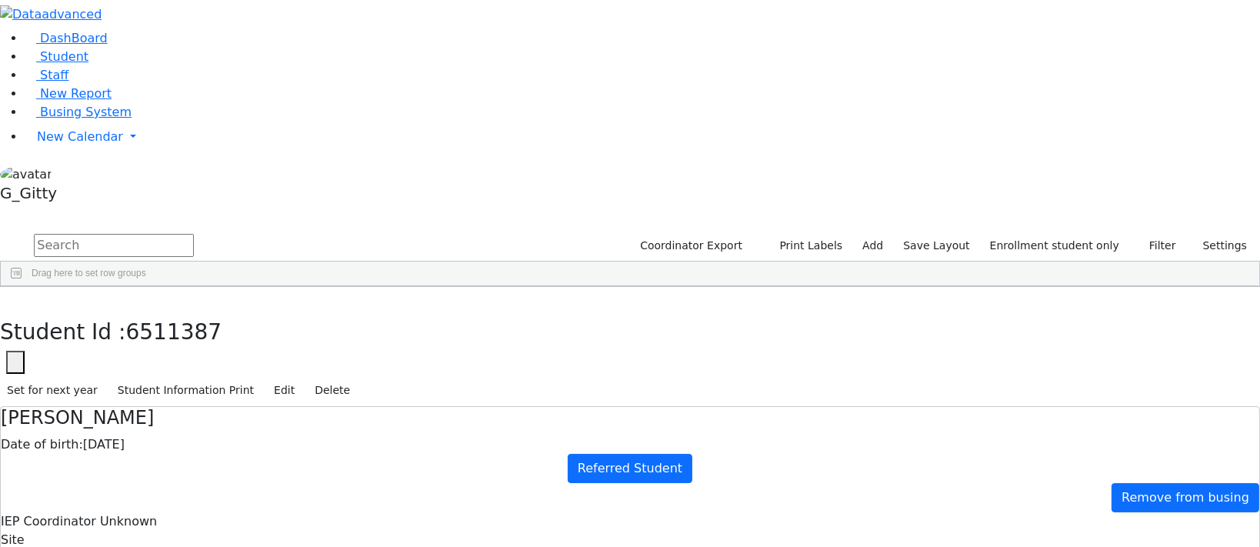
drag, startPoint x: 805, startPoint y: 428, endPoint x: 729, endPoint y: 423, distance: 76.4
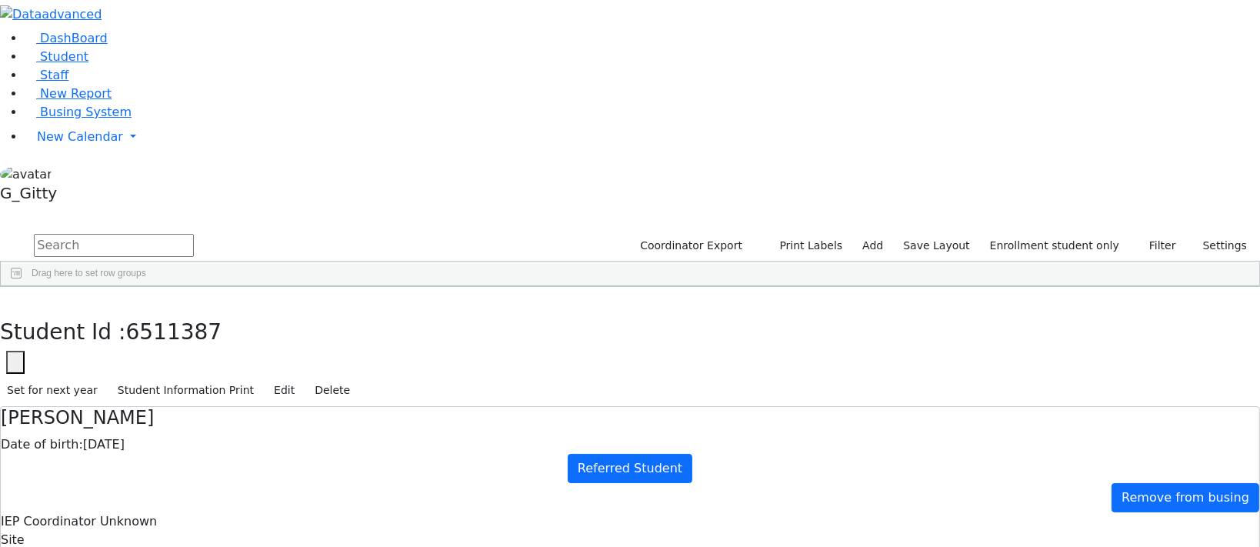
click at [43, 208] on aside "DashBoard Student Staff New Report Busing System" at bounding box center [630, 104] width 1260 height 208
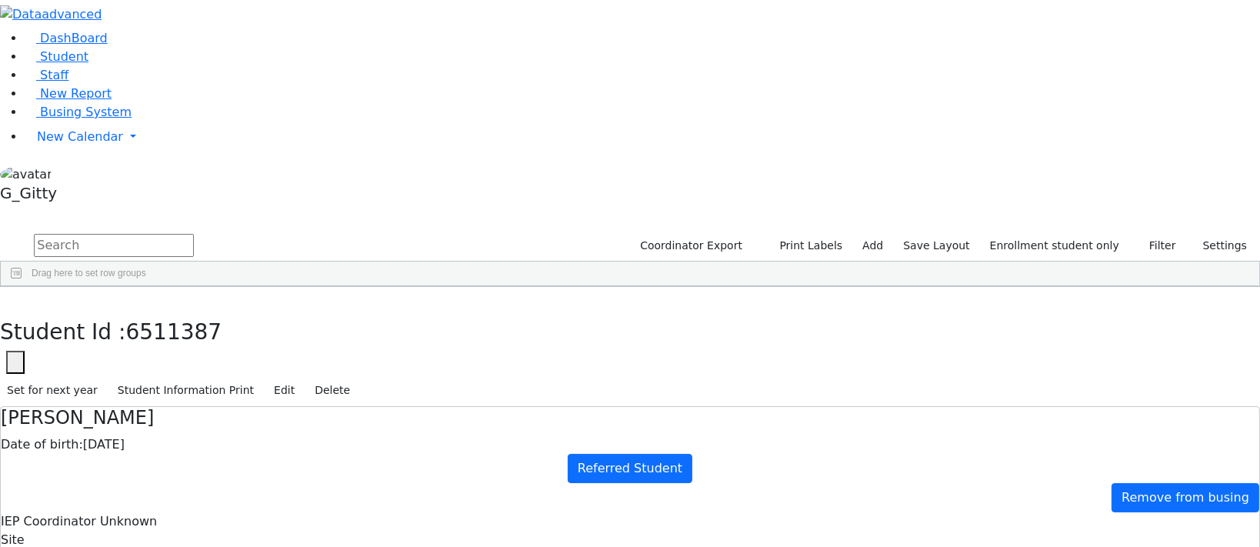
click at [40, 64] on span "Student" at bounding box center [64, 56] width 48 height 15
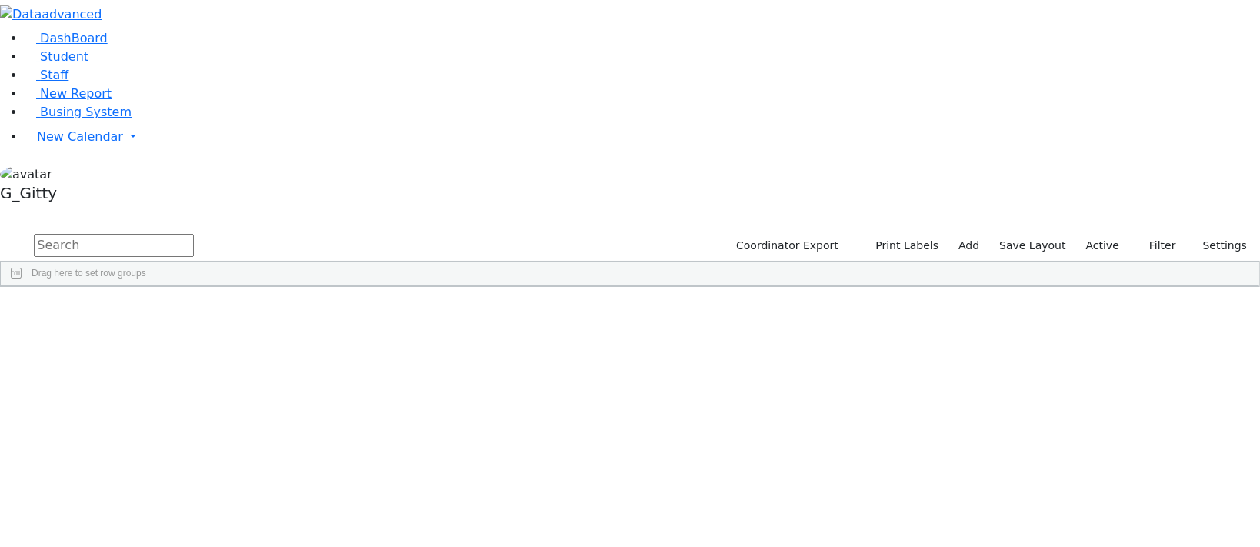
click at [194, 234] on input "text" at bounding box center [114, 245] width 160 height 23
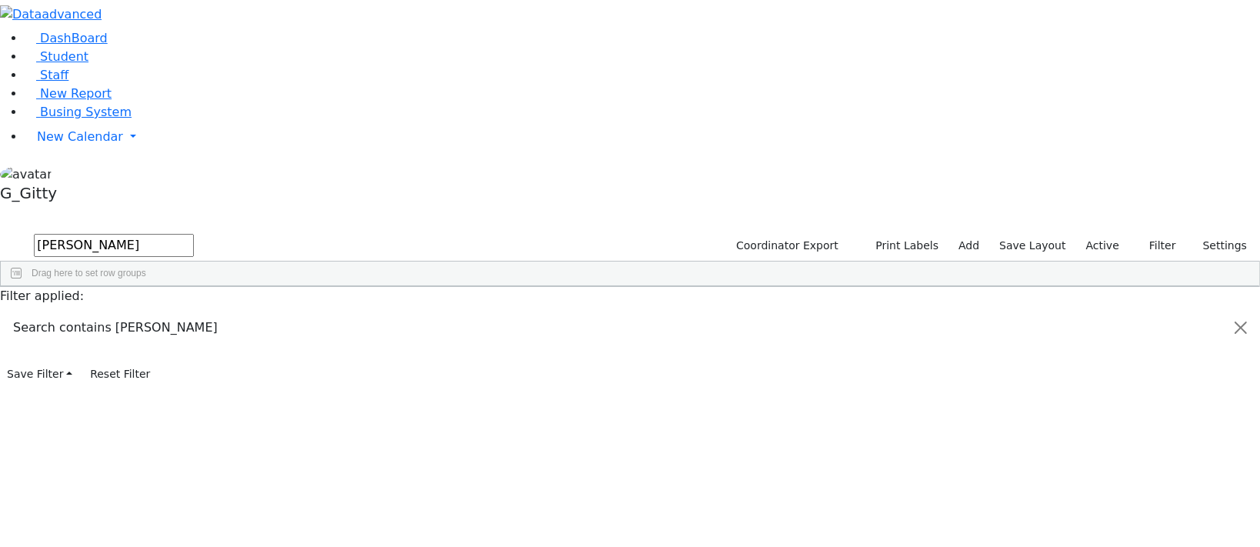
type input "[PERSON_NAME]"
click at [195, 332] on div "Wollner" at bounding box center [146, 342] width 98 height 21
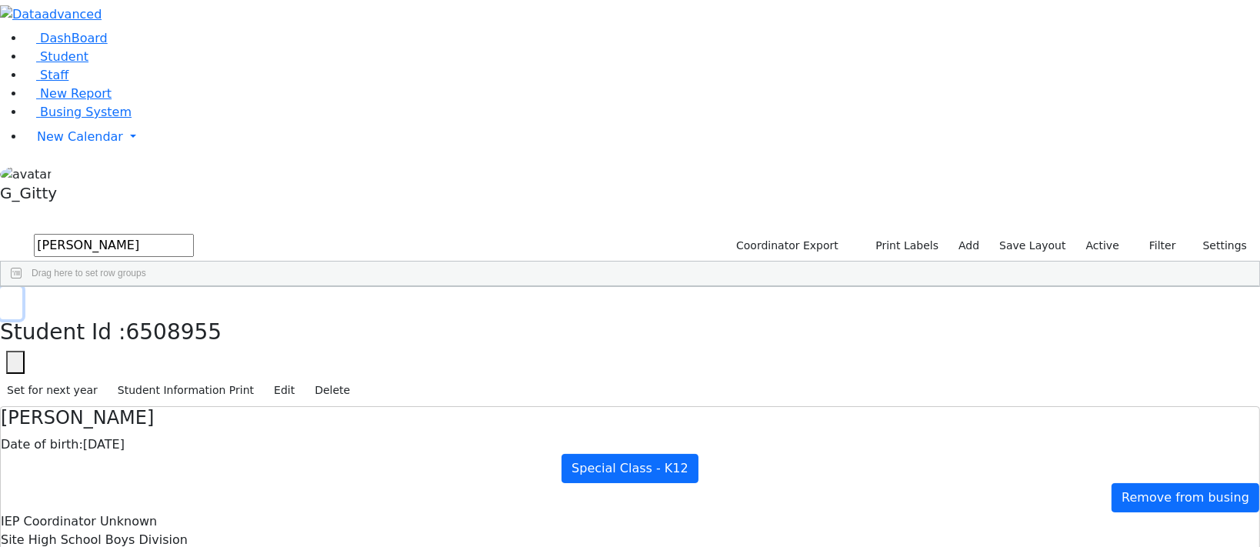
click at [22, 287] on button "button" at bounding box center [11, 303] width 22 height 32
click at [194, 234] on input "[PERSON_NAME]" at bounding box center [114, 245] width 160 height 23
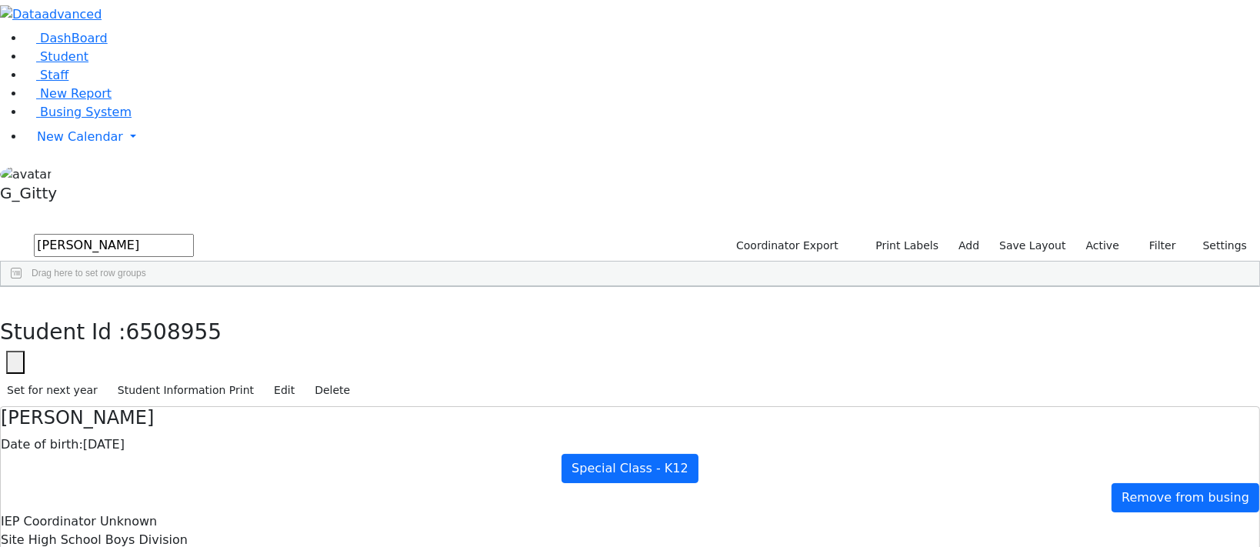
click at [162, 311] on div "[PERSON_NAME]" at bounding box center [121, 321] width 81 height 21
click at [22, 287] on button "button" at bounding box center [11, 303] width 22 height 32
click at [194, 234] on input "[PERSON_NAME]" at bounding box center [114, 245] width 160 height 23
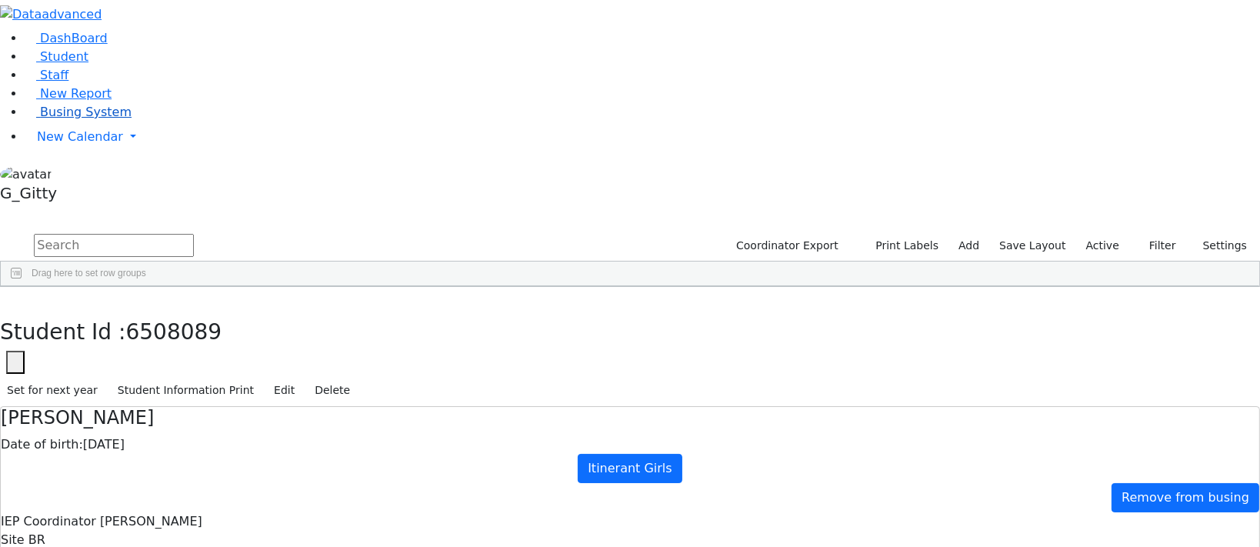
click at [113, 119] on link "Busing System" at bounding box center [78, 112] width 107 height 15
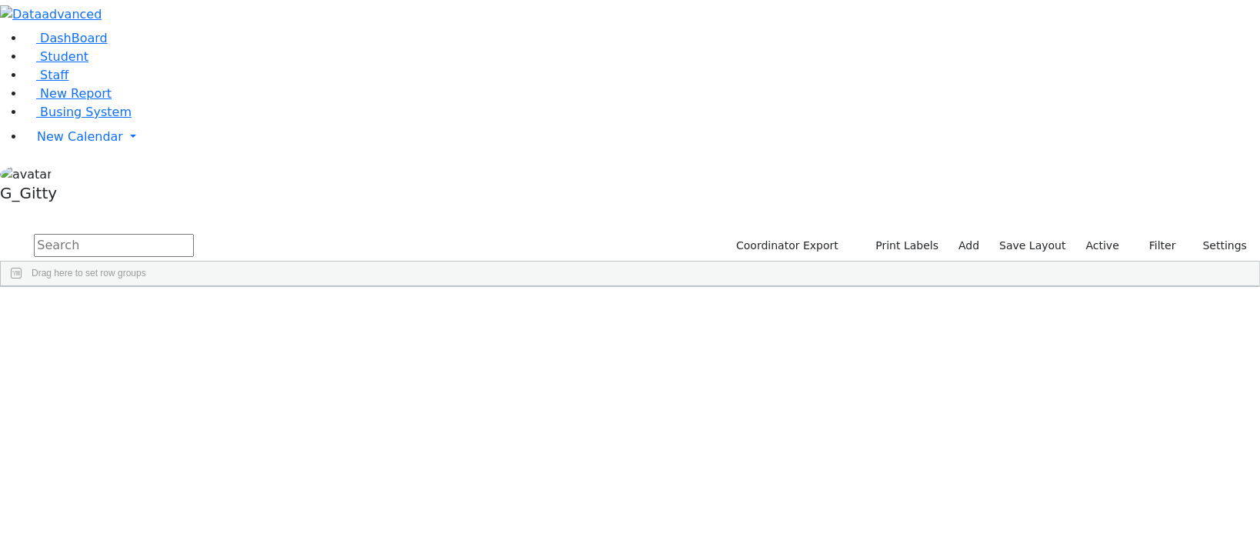
click at [194, 234] on input "text" at bounding box center [114, 245] width 160 height 23
type input "padwa"
click at [195, 311] on div "Padwa" at bounding box center [146, 321] width 98 height 21
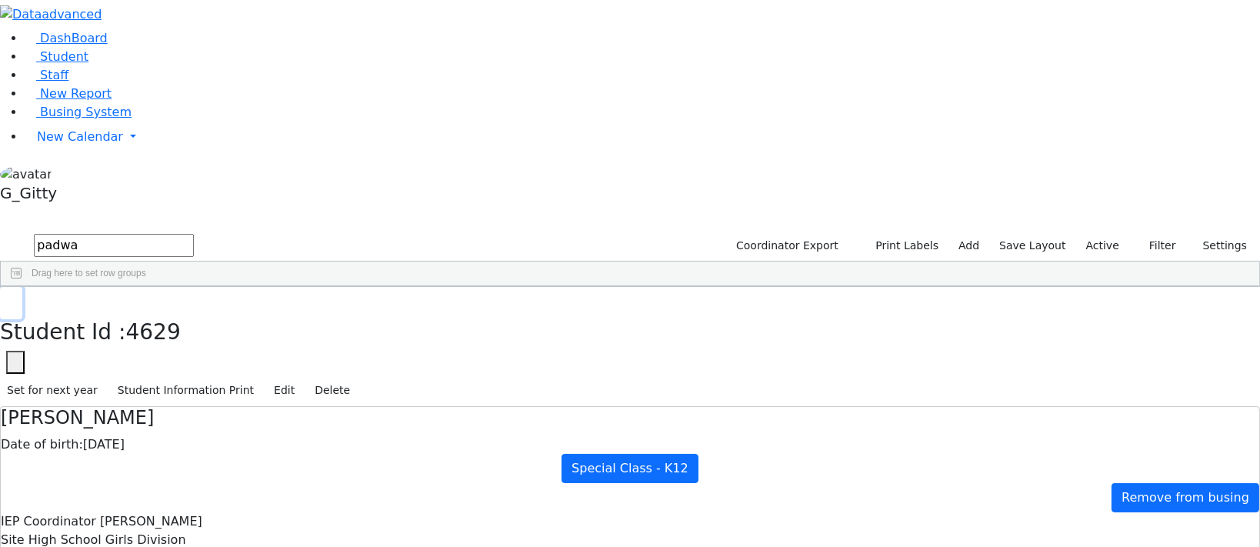
click at [22, 287] on button "button" at bounding box center [11, 303] width 22 height 32
click at [194, 234] on input "padwa" at bounding box center [114, 245] width 160 height 23
click at [1082, 234] on label "Active" at bounding box center [1102, 246] width 47 height 24
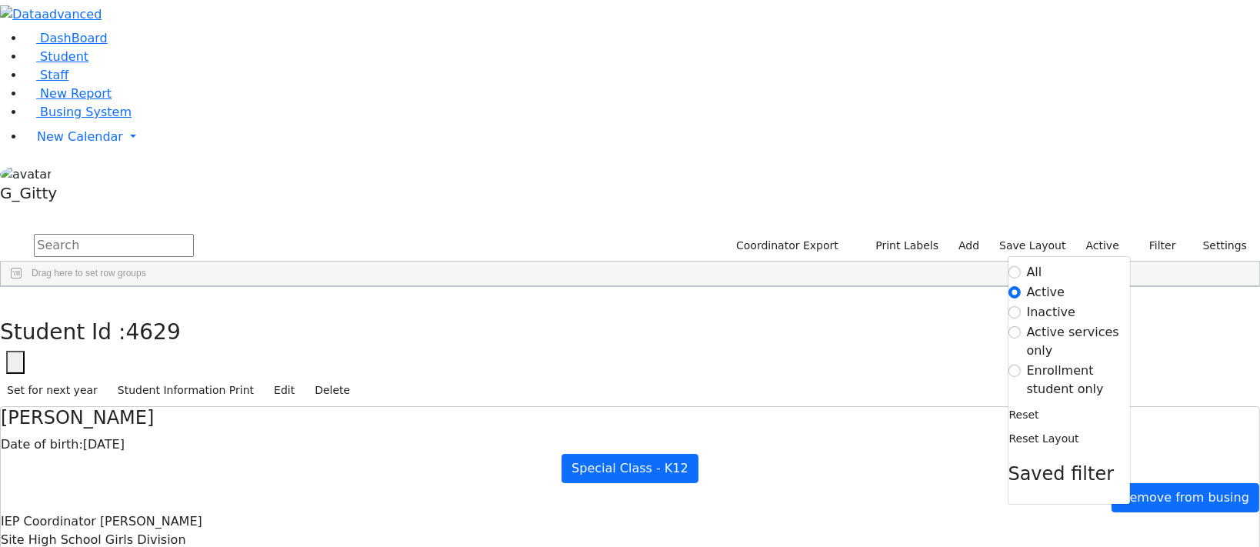
drag, startPoint x: 1054, startPoint y: 162, endPoint x: 992, endPoint y: 162, distance: 62.3
click at [1052, 362] on label "Enrollment student only" at bounding box center [1078, 380] width 103 height 37
click at [1021, 365] on input "Enrollment student only" at bounding box center [1015, 371] width 12 height 12
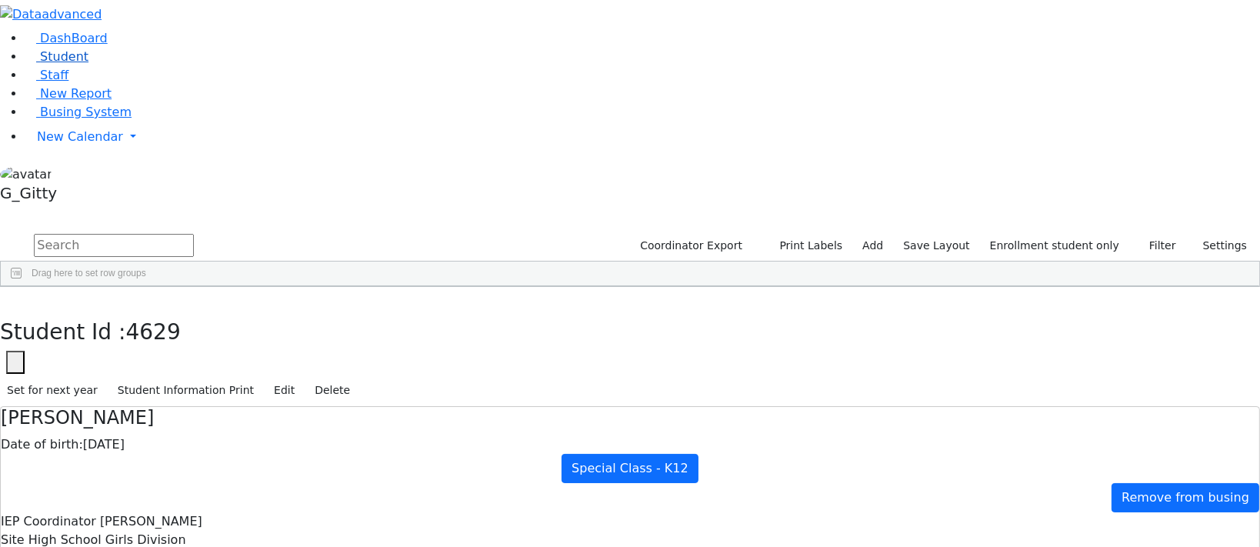
click at [69, 64] on span "Student" at bounding box center [64, 56] width 48 height 15
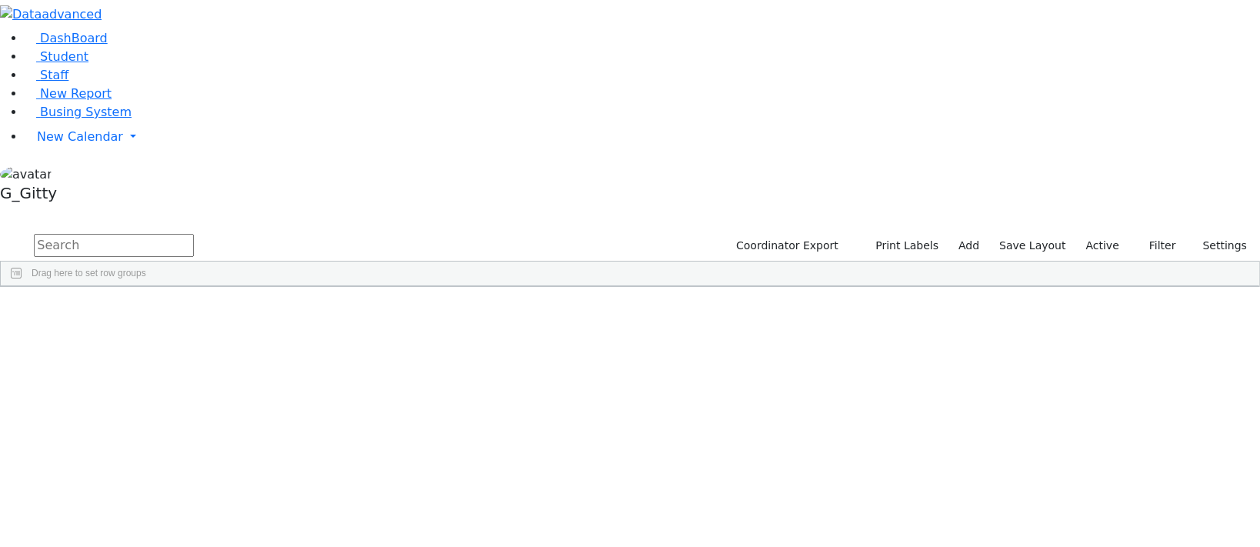
drag, startPoint x: 1100, startPoint y: 69, endPoint x: 1087, endPoint y: 100, distance: 33.4
click at [1100, 234] on label "Active" at bounding box center [1102, 246] width 47 height 24
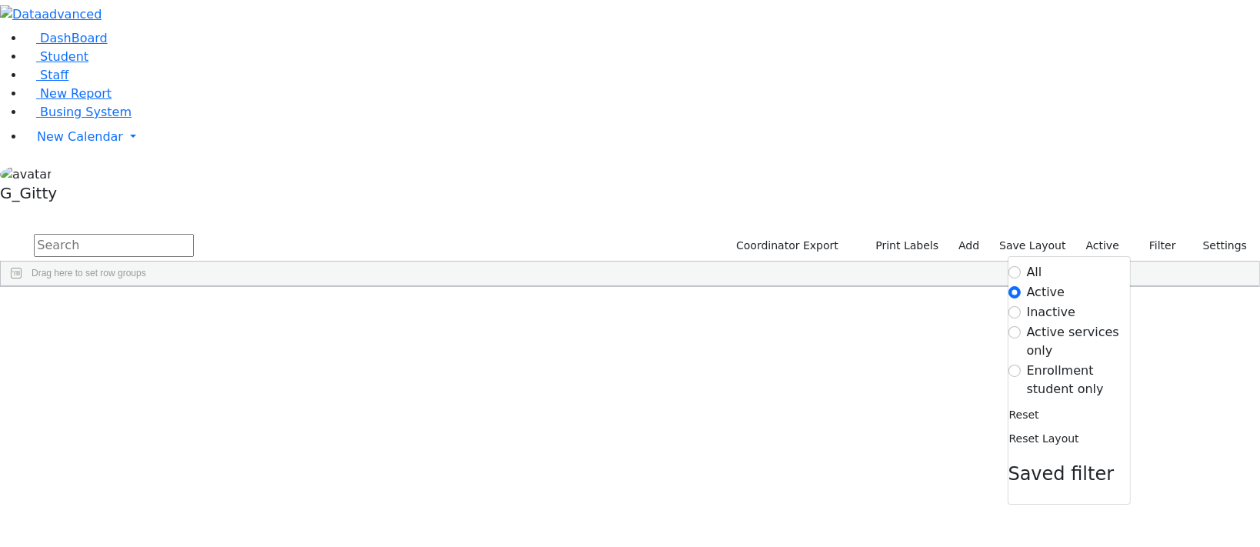
click at [1054, 362] on label "Enrollment student only" at bounding box center [1078, 380] width 103 height 37
click at [1021, 365] on input "Enrollment student only" at bounding box center [1015, 371] width 12 height 12
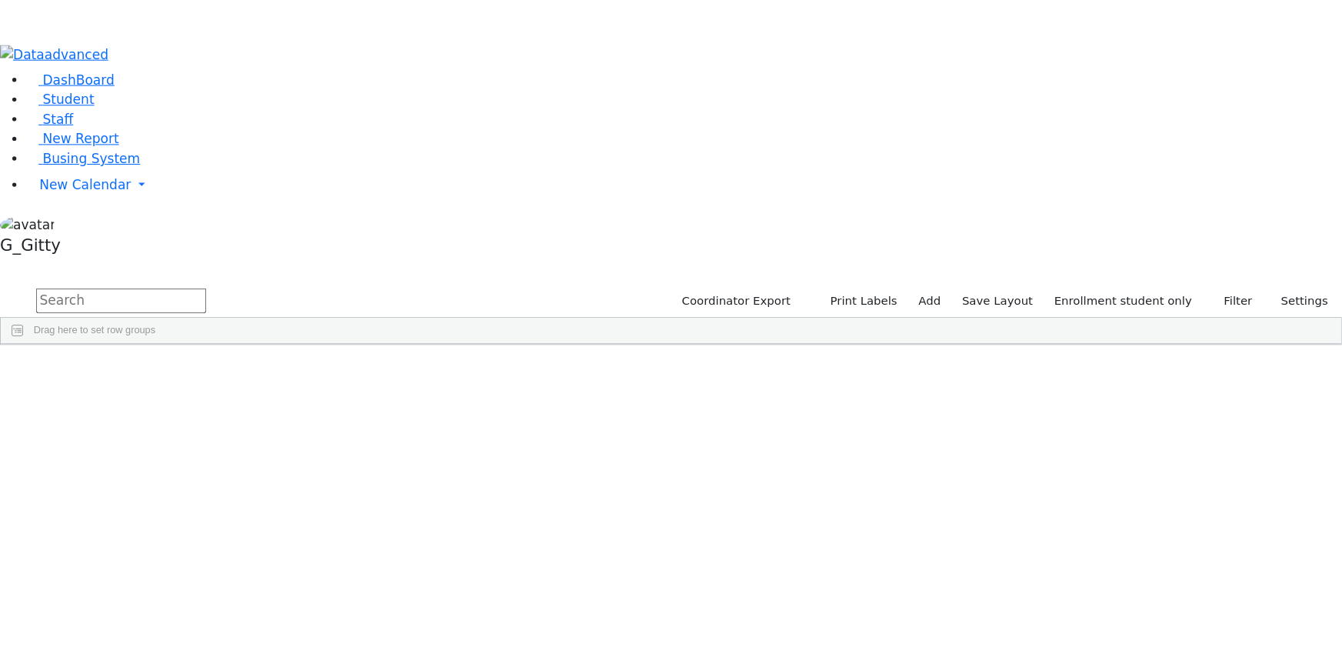
scroll to position [278, 0]
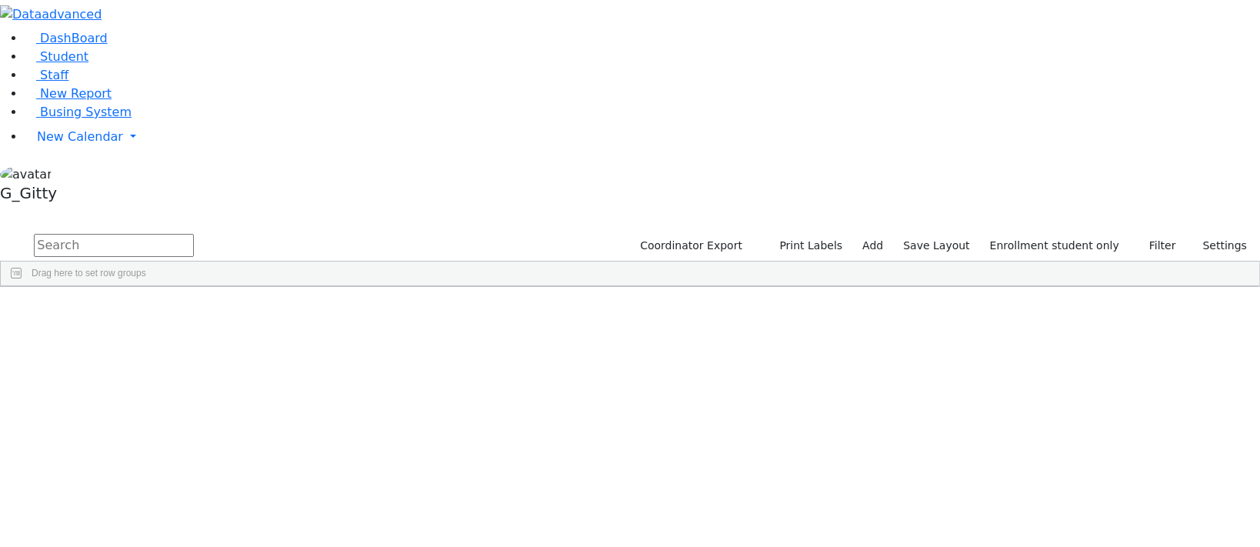
click at [195, 511] on div "Herskovic" at bounding box center [146, 521] width 98 height 21
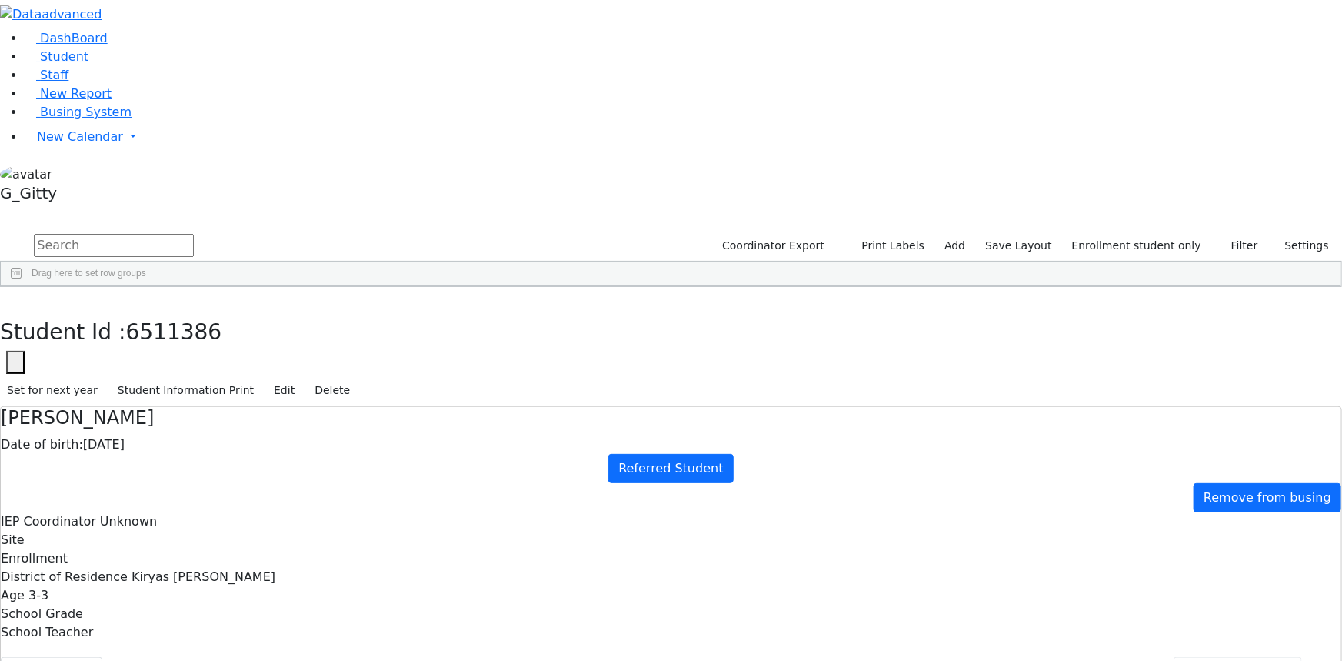
click at [1174, 546] on button "Events/Meetings" at bounding box center [1238, 673] width 128 height 32
type input "[DATE]"
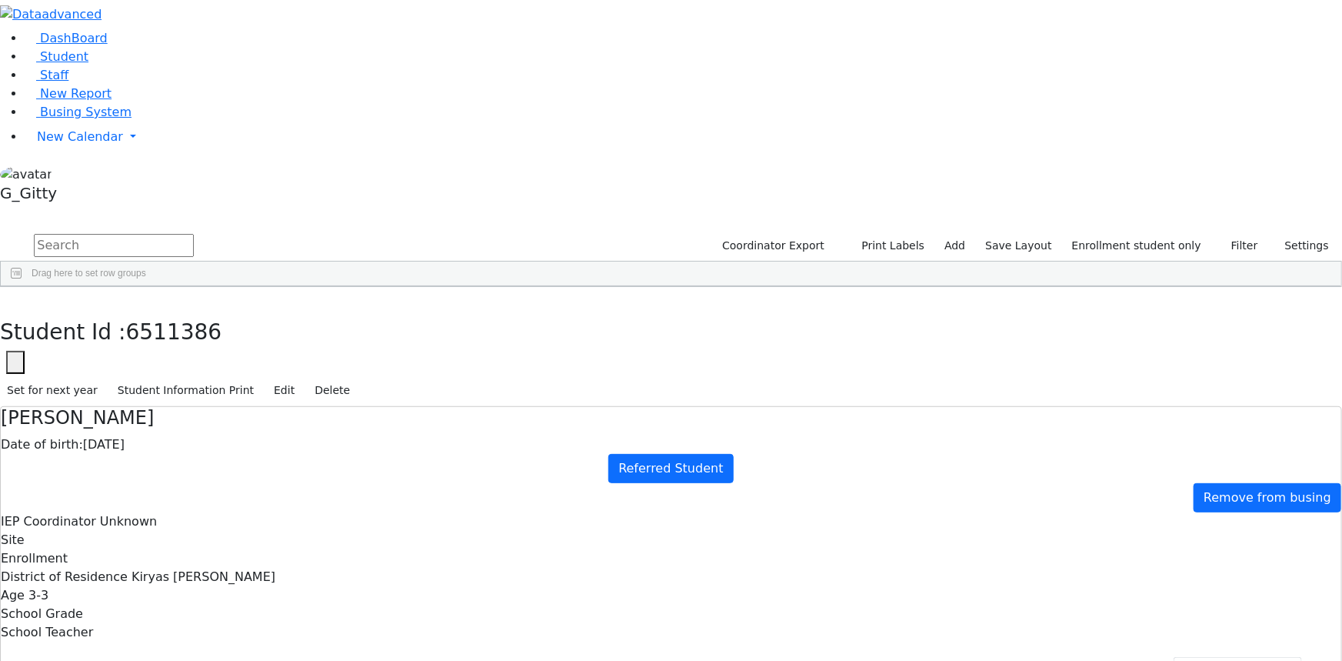
click at [1076, 546] on button "Evaluations" at bounding box center [1125, 673] width 98 height 32
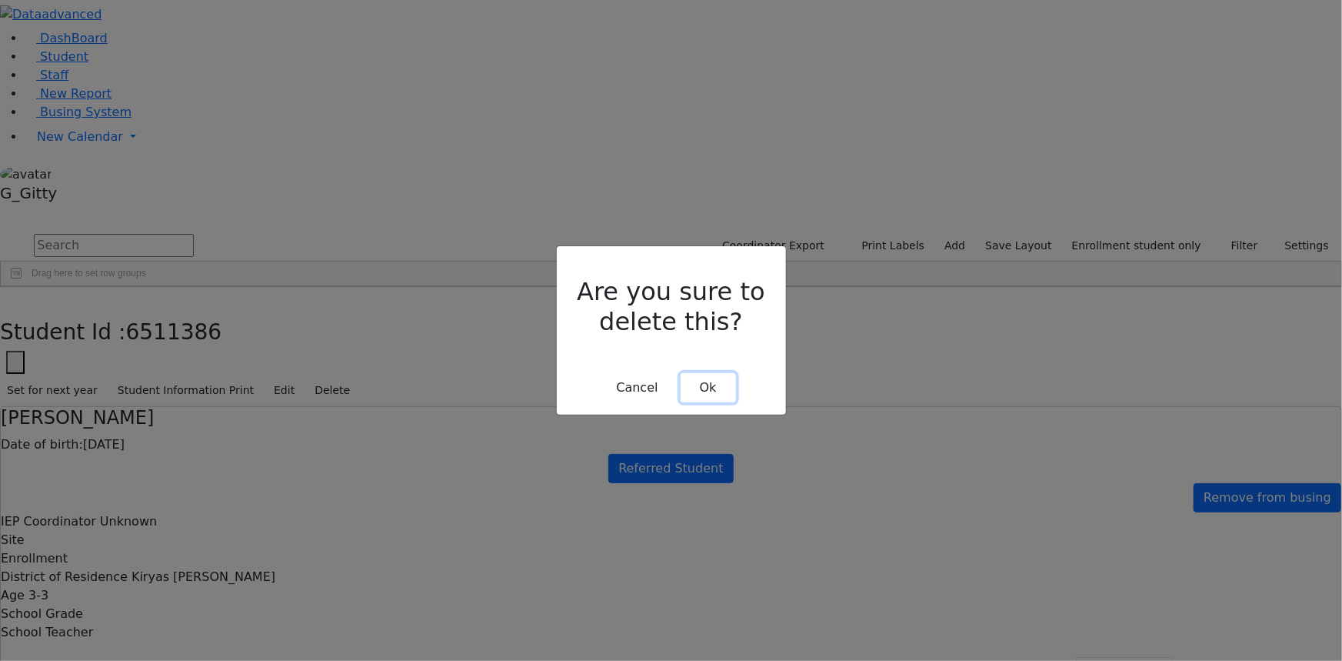
drag, startPoint x: 697, startPoint y: 368, endPoint x: 670, endPoint y: 372, distance: 27.2
click at [695, 373] on button "Ok" at bounding box center [708, 387] width 55 height 29
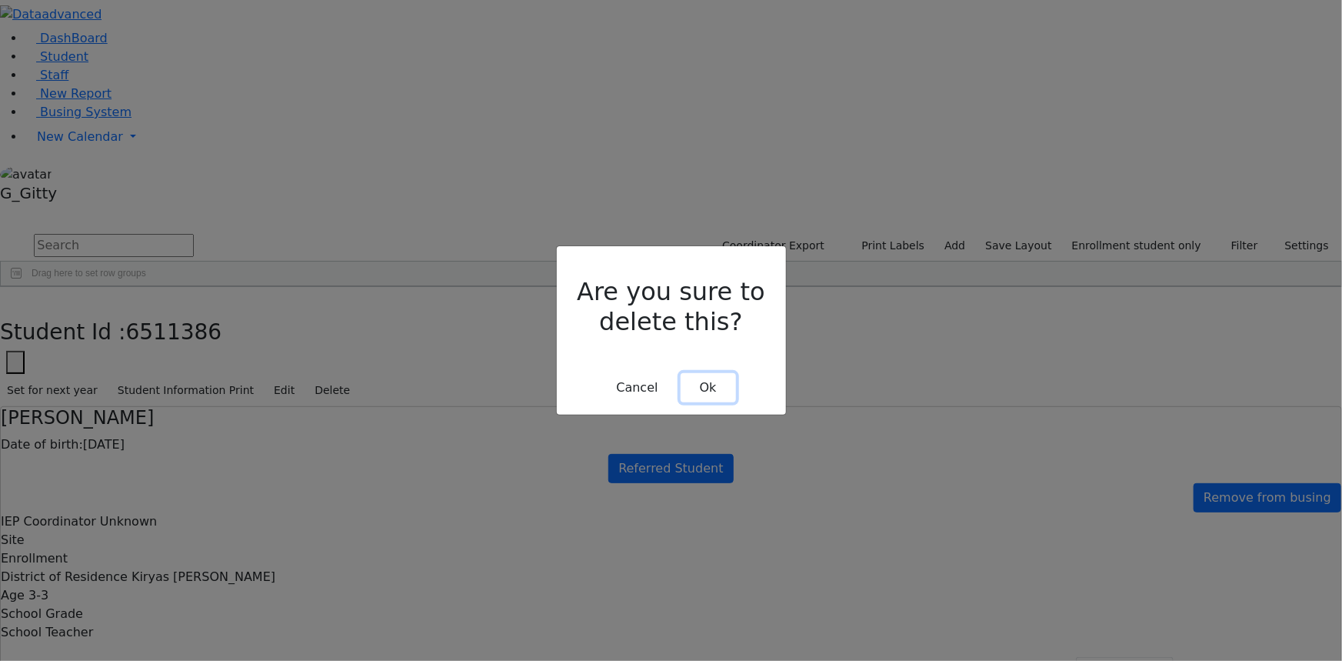
click at [701, 373] on button "Ok" at bounding box center [708, 387] width 55 height 29
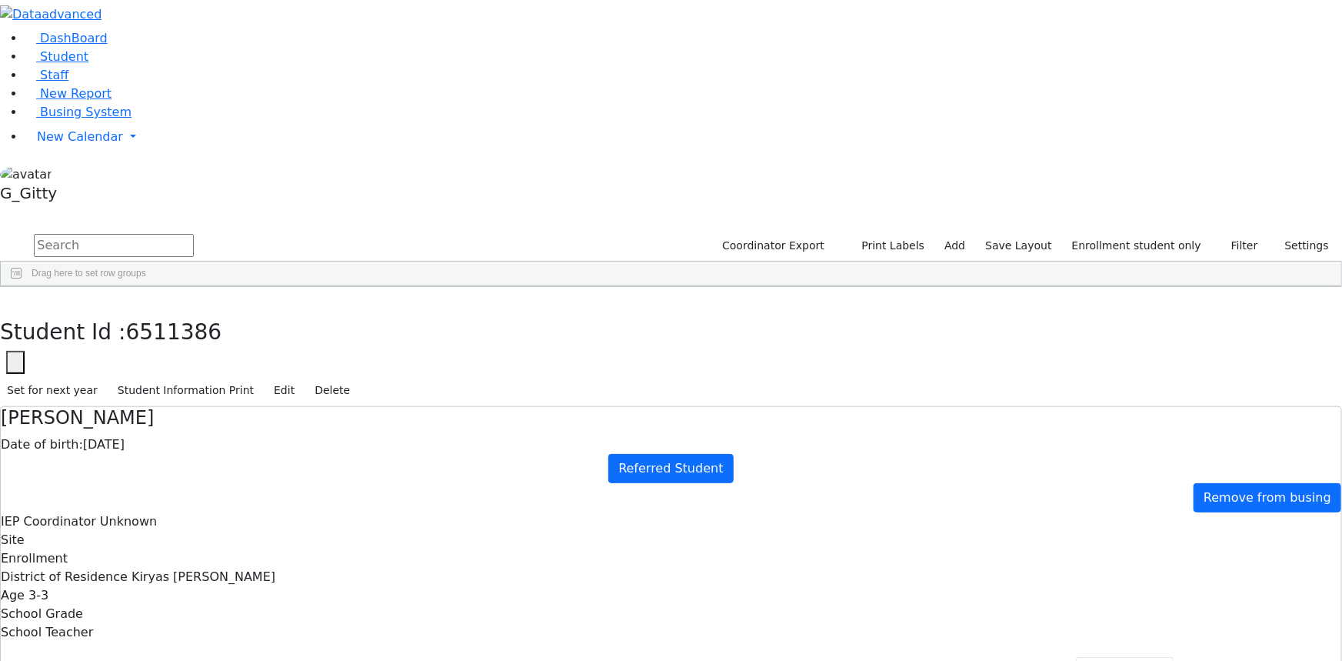
click at [932, 546] on button "Referrals" at bounding box center [972, 673] width 81 height 32
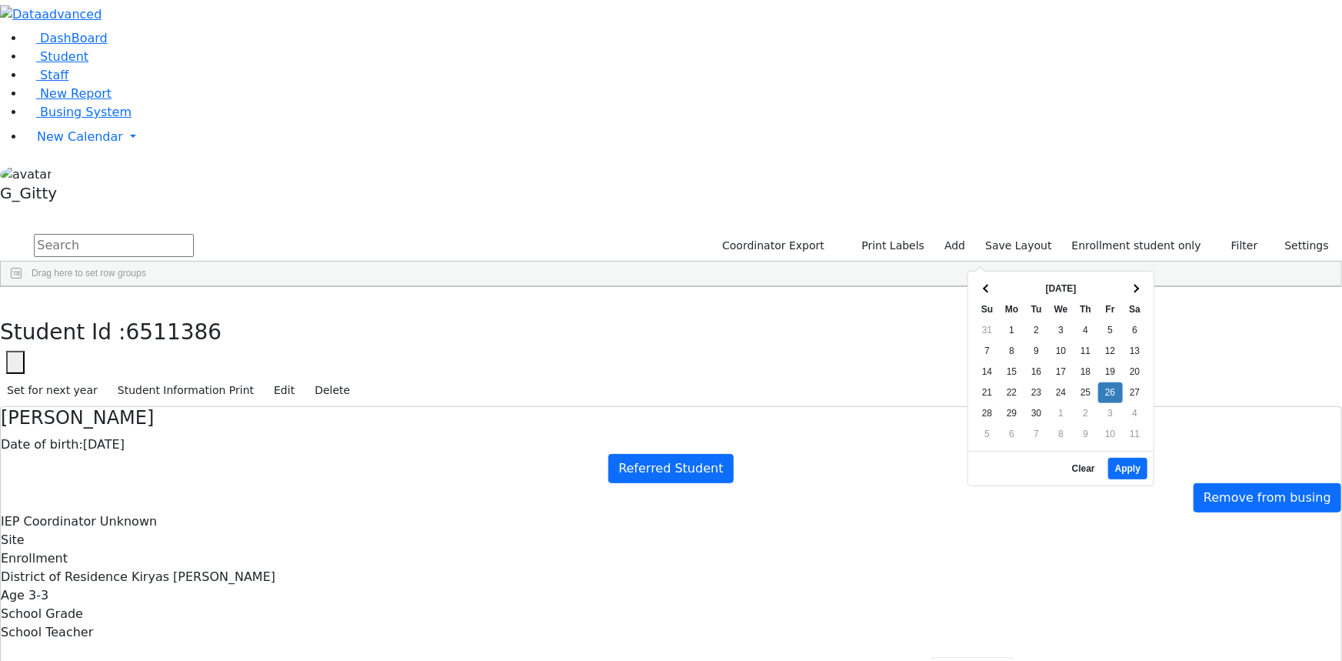
drag, startPoint x: 1123, startPoint y: 256, endPoint x: 1119, endPoint y: 280, distance: 24.2
click at [1125, 458] on button "Apply" at bounding box center [1128, 469] width 39 height 22
type input "09/25/2025"
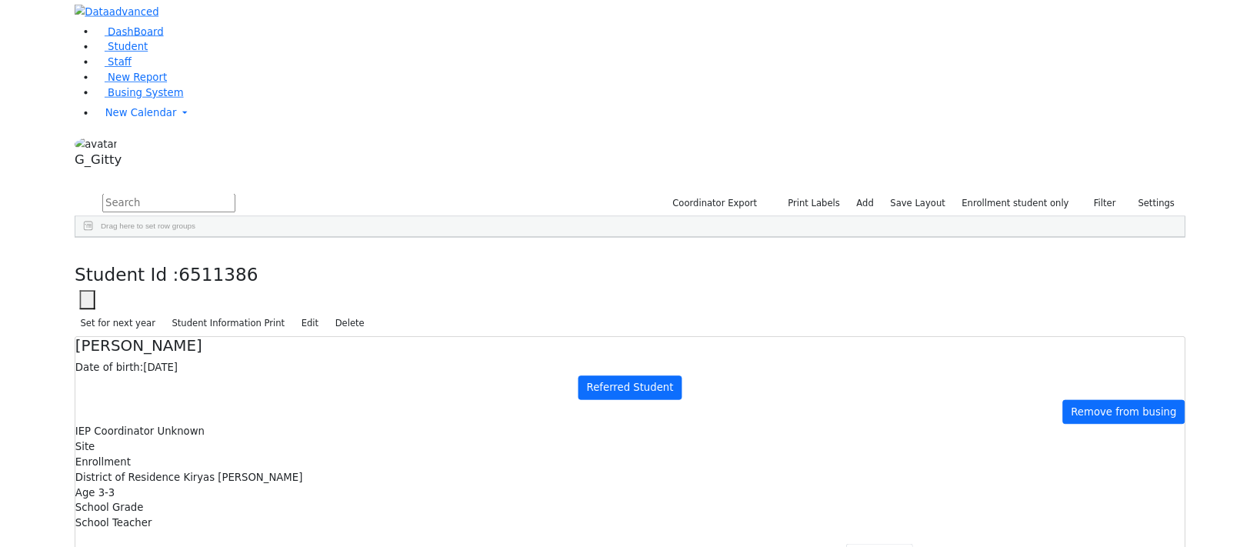
scroll to position [0, 0]
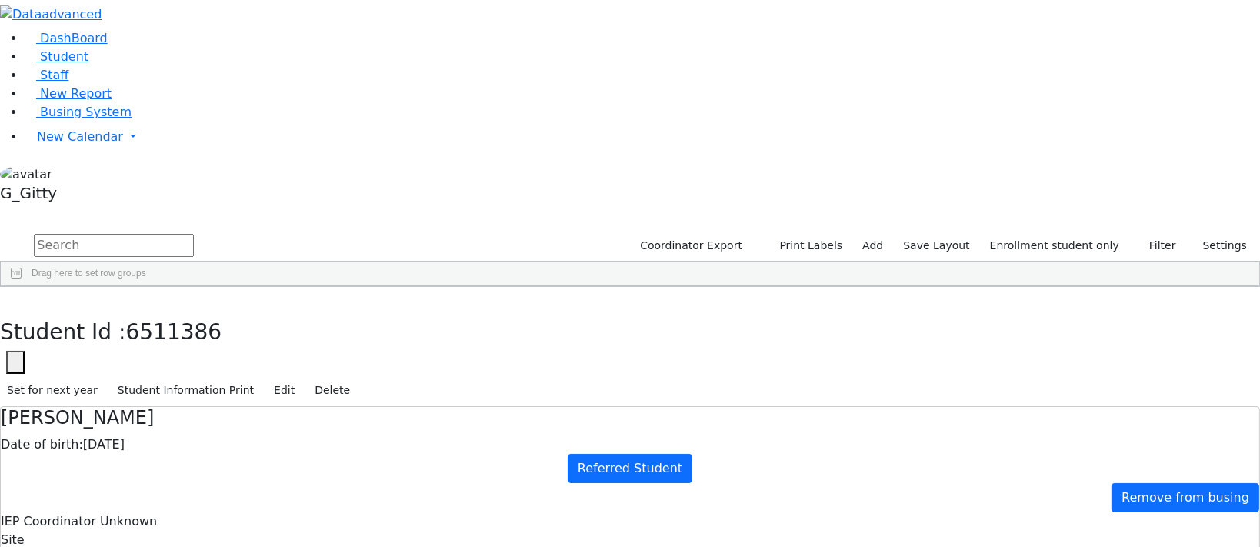
click at [15, 298] on icon "button" at bounding box center [11, 302] width 8 height 9
drag, startPoint x: 252, startPoint y: 65, endPoint x: 365, endPoint y: 77, distance: 113.7
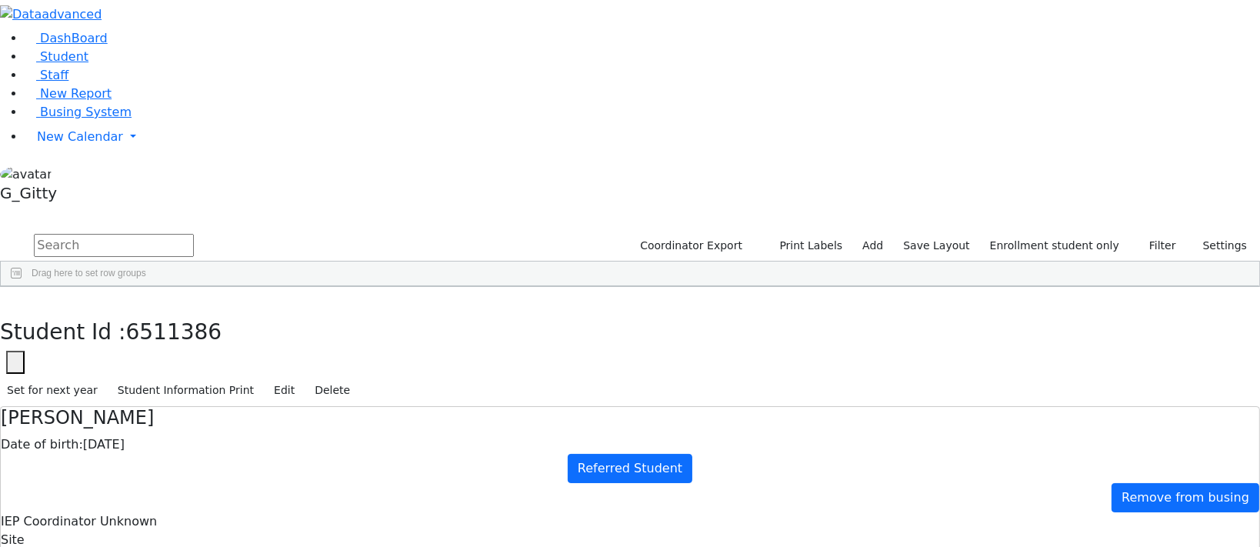
click at [194, 234] on input "text" at bounding box center [114, 245] width 160 height 23
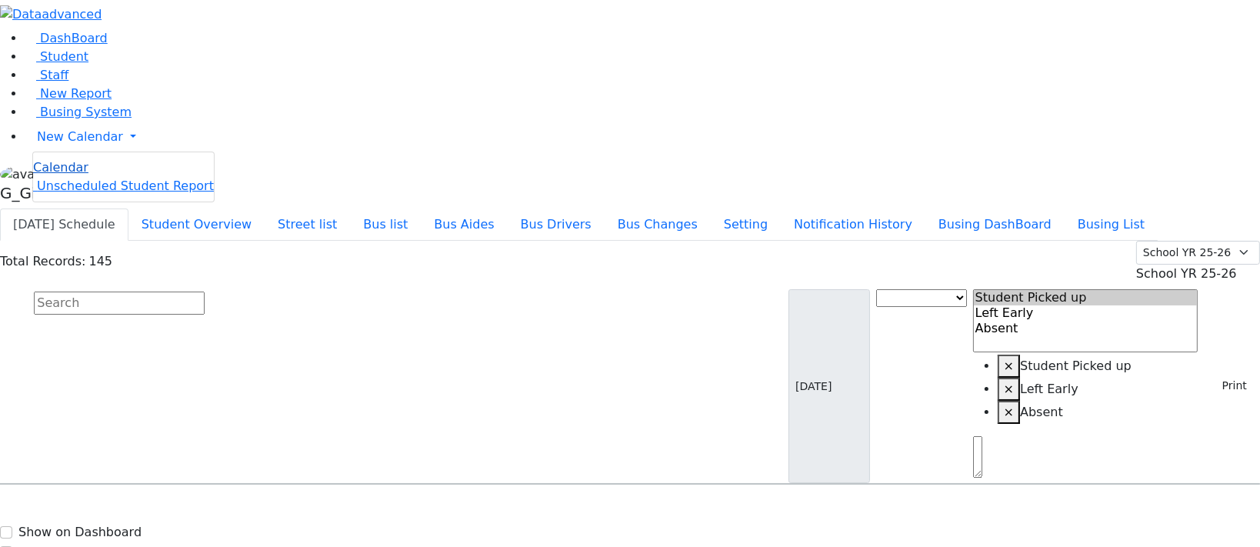
click at [78, 175] on span "Calendar" at bounding box center [60, 167] width 55 height 15
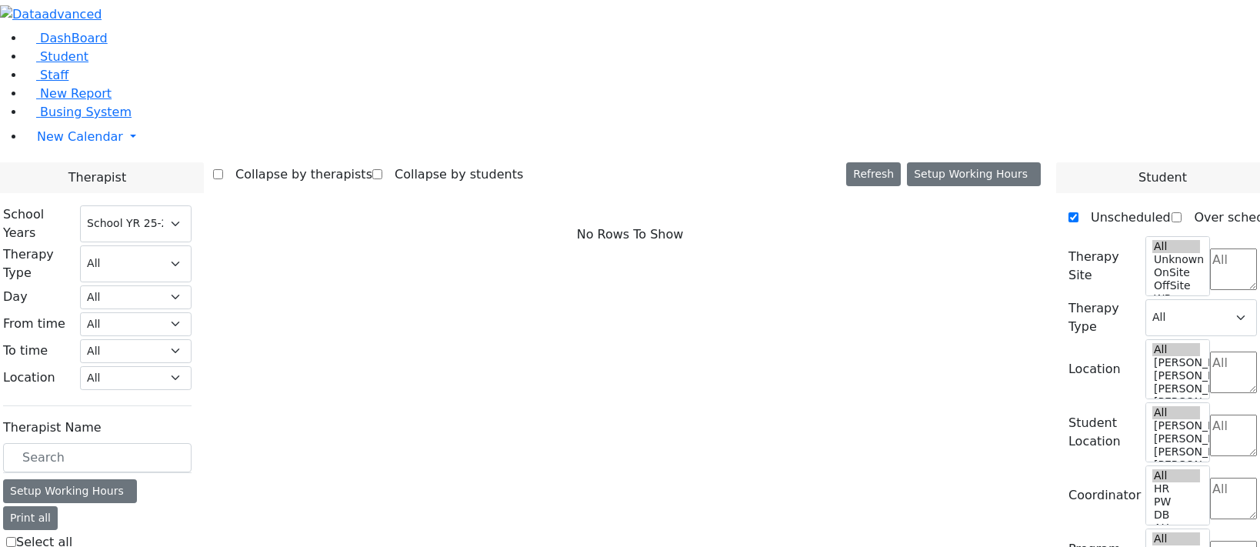
select select "212"
click at [66, 101] on span "New Report" at bounding box center [76, 93] width 72 height 15
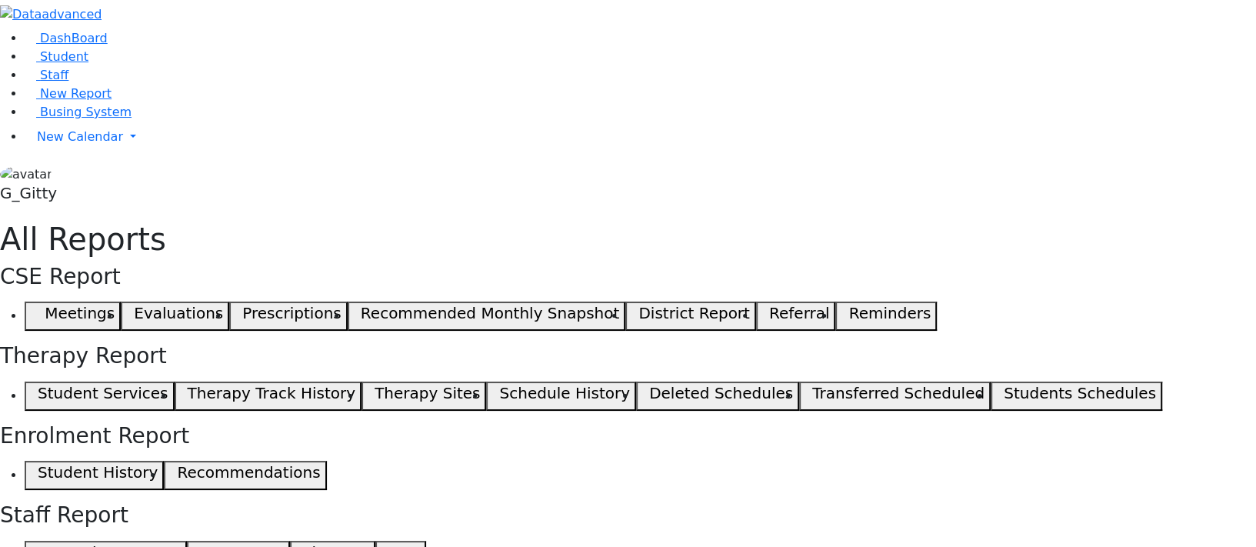
click at [38, 307] on span "button" at bounding box center [34, 316] width 7 height 18
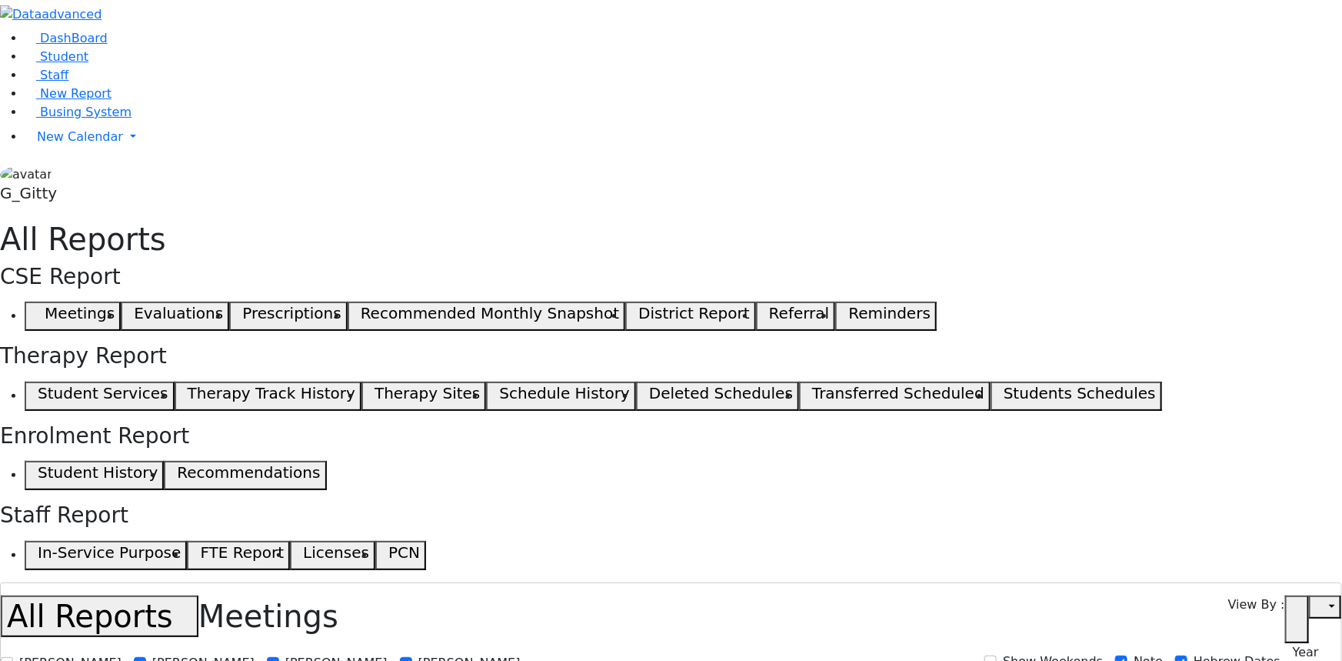
select select
click at [53, 64] on span "Student" at bounding box center [64, 56] width 48 height 15
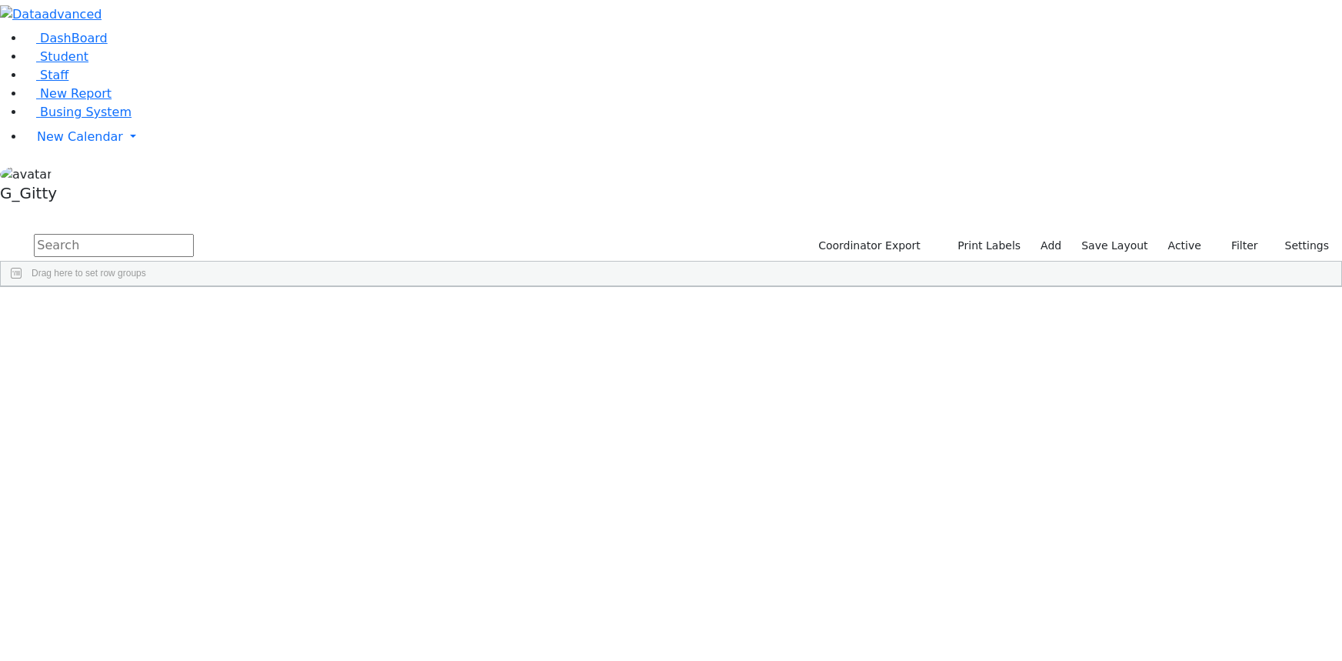
click at [194, 234] on input "text" at bounding box center [114, 245] width 160 height 23
type input "lax"
click at [195, 311] on div "Lax" at bounding box center [146, 321] width 98 height 21
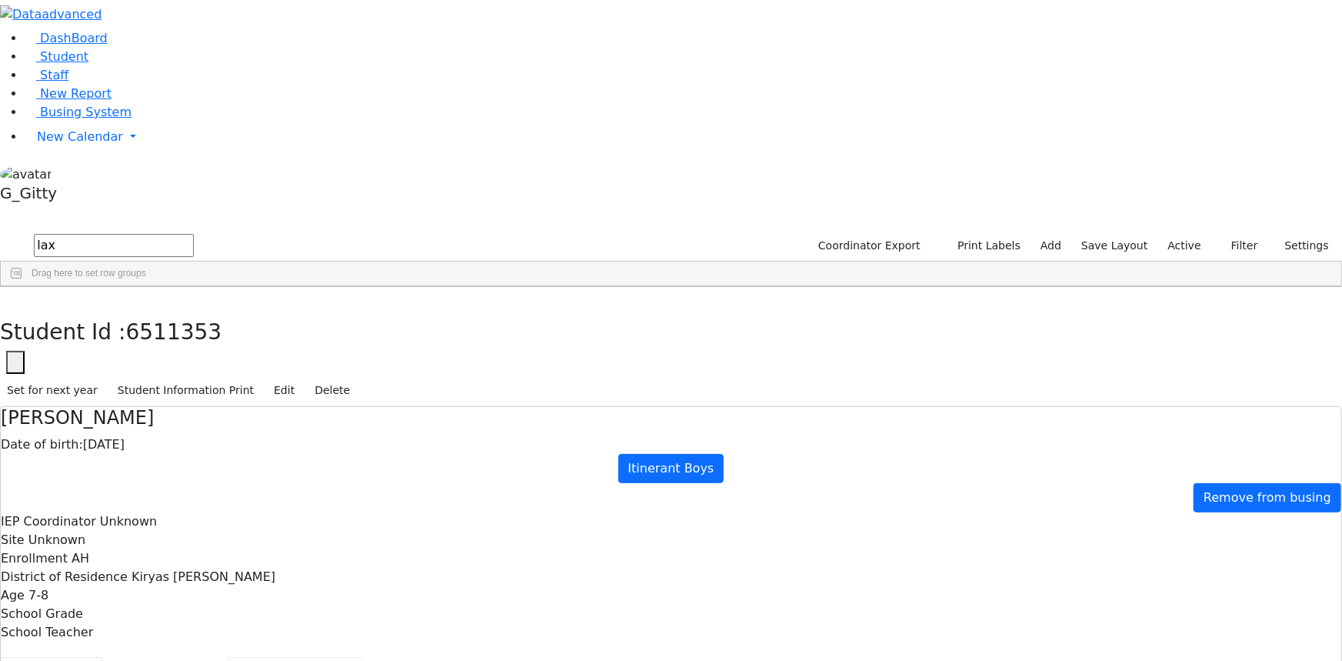
click at [321, 657] on button "Recommendation" at bounding box center [295, 673] width 135 height 32
checkbox input "true"
click at [362, 657] on button "Scheduling" at bounding box center [409, 673] width 94 height 32
click at [932, 657] on button "Referrals" at bounding box center [972, 673] width 81 height 32
click at [362, 657] on button "Scheduling" at bounding box center [409, 673] width 94 height 32
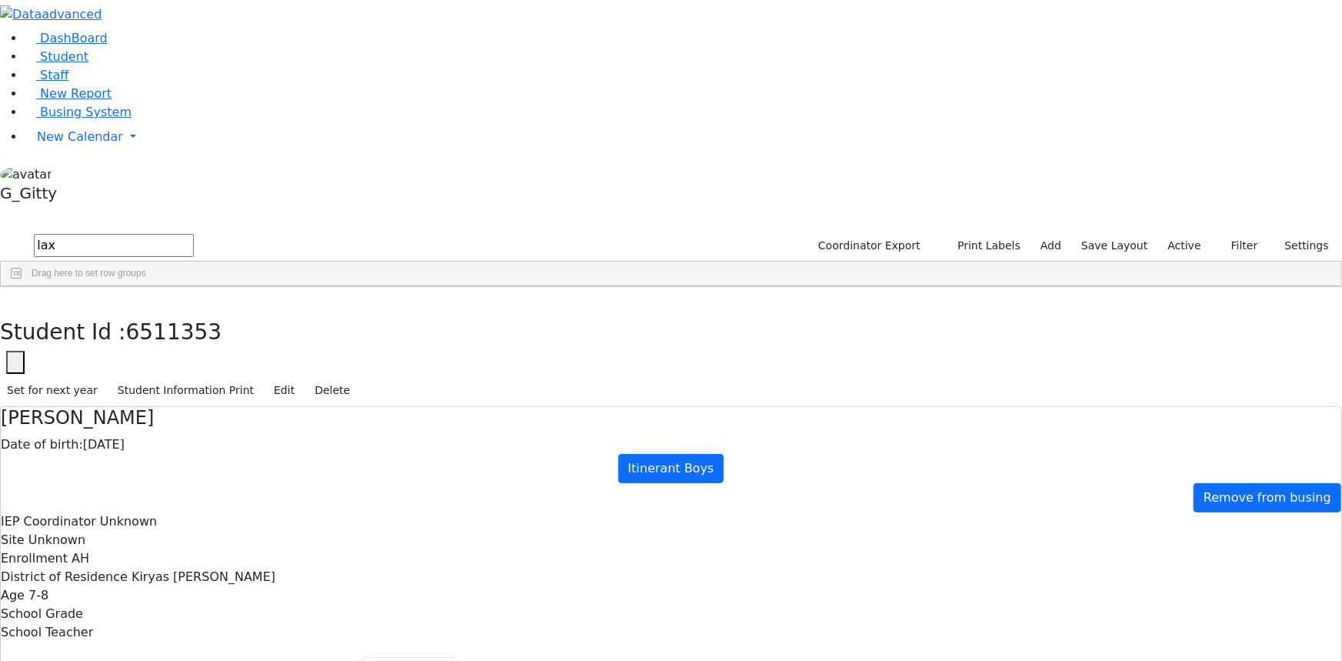
click at [102, 657] on button "Student info" at bounding box center [52, 673] width 102 height 32
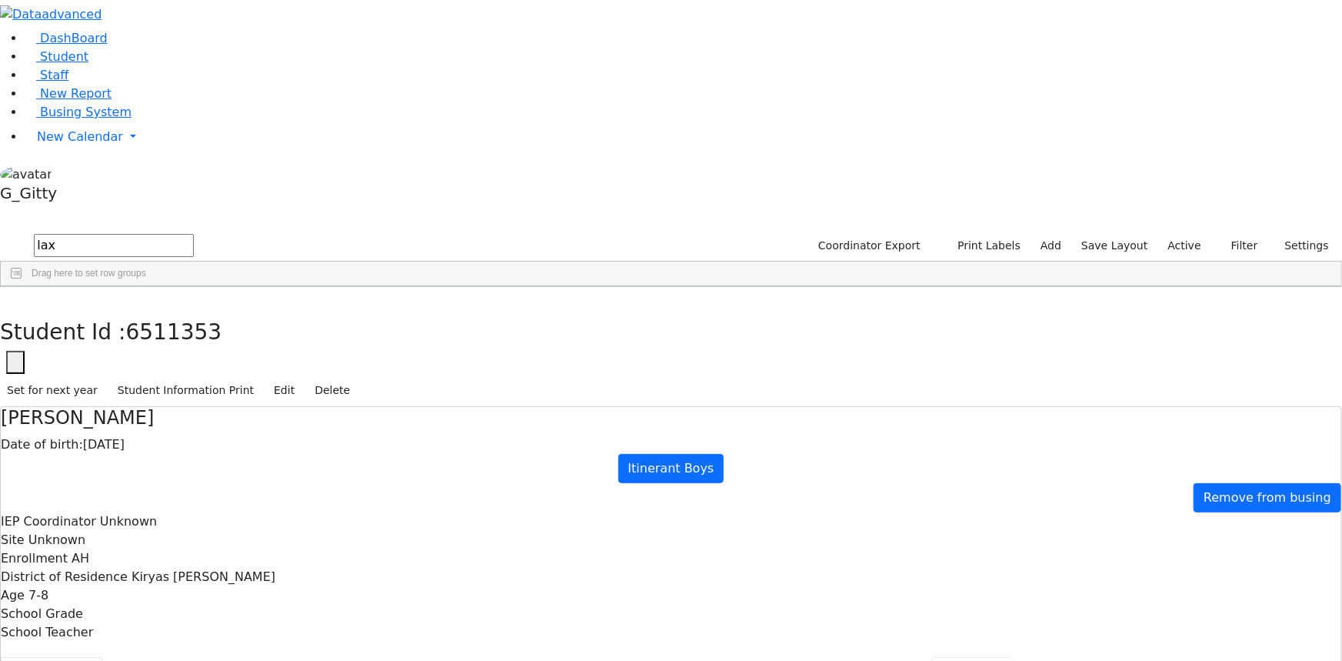
click at [932, 657] on button "Referrals" at bounding box center [972, 673] width 81 height 32
click at [1013, 657] on button "Forms" at bounding box center [1045, 673] width 64 height 32
type input "Mrs. Judy Lax"
click at [1076, 657] on button "Evaluations" at bounding box center [1125, 673] width 98 height 32
click at [1174, 657] on button "Events/Meetings" at bounding box center [1238, 673] width 128 height 32
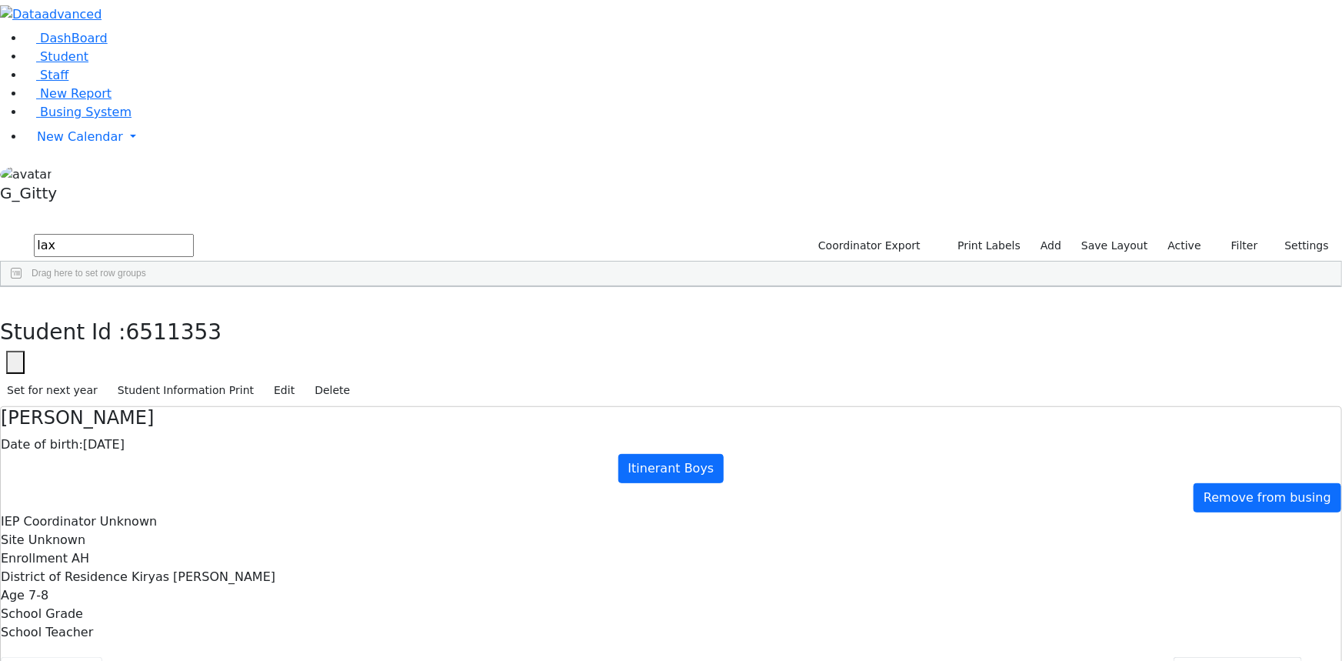
click at [102, 657] on button "Student info" at bounding box center [52, 673] width 102 height 32
drag, startPoint x: 352, startPoint y: 220, endPoint x: 351, endPoint y: 235, distance: 14.7
click at [228, 657] on button "Coordinator info" at bounding box center [164, 673] width 125 height 32
click at [348, 657] on button "Recommendation" at bounding box center [295, 673] width 135 height 32
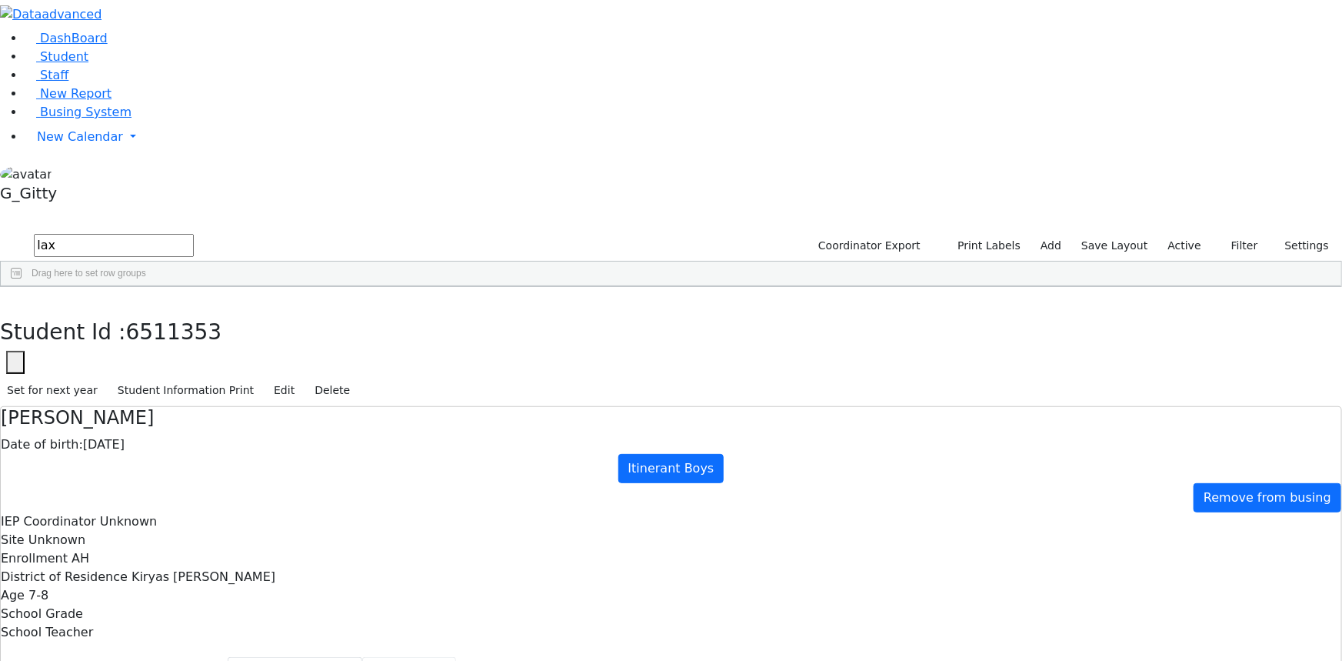
click at [362, 657] on button "Scheduling" at bounding box center [409, 673] width 94 height 32
click at [456, 657] on button "Schedule History" at bounding box center [521, 673] width 131 height 32
click at [362, 657] on button "Scheduling" at bounding box center [409, 673] width 94 height 32
click at [22, 287] on button "button" at bounding box center [11, 303] width 22 height 32
click at [194, 234] on input "lax" at bounding box center [114, 245] width 160 height 23
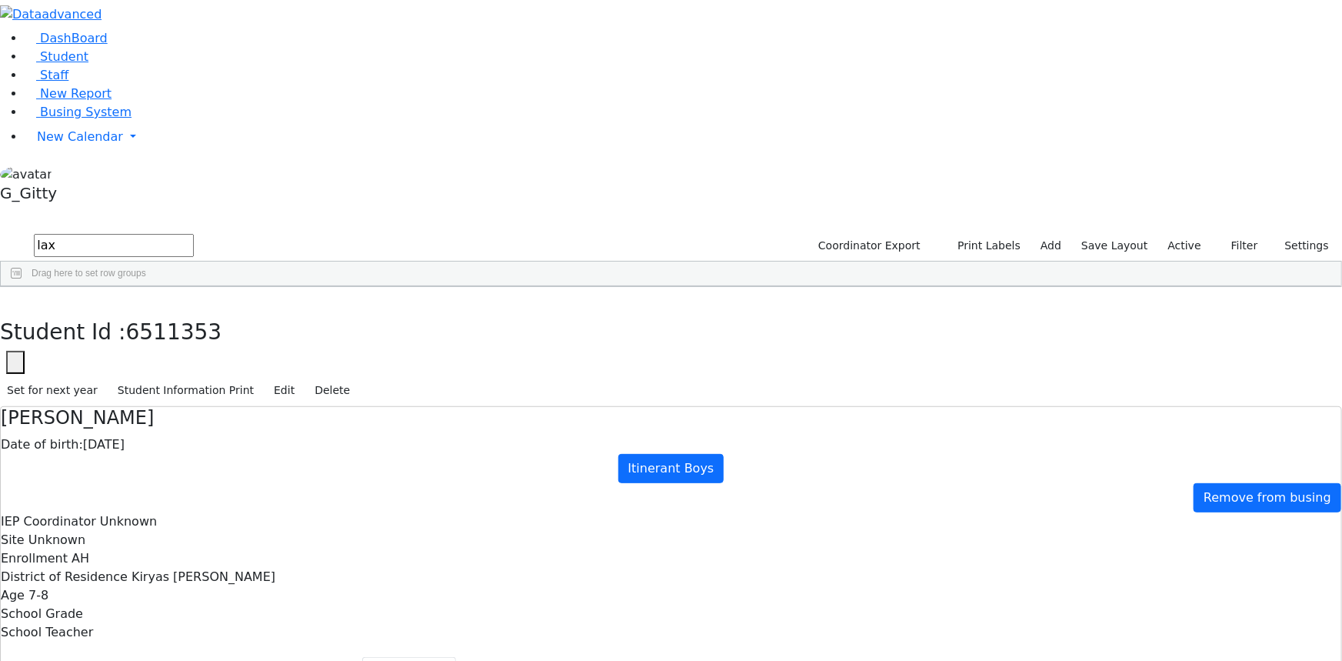
click at [194, 234] on input "lax" at bounding box center [114, 245] width 160 height 23
drag, startPoint x: 1211, startPoint y: 60, endPoint x: 1192, endPoint y: 58, distance: 18.5
click at [1205, 234] on div "Active Filter All Active Inactive Active services only Enrollment student only …" at bounding box center [1214, 246] width 104 height 24
click at [1190, 234] on label "Active" at bounding box center [1185, 246] width 47 height 24
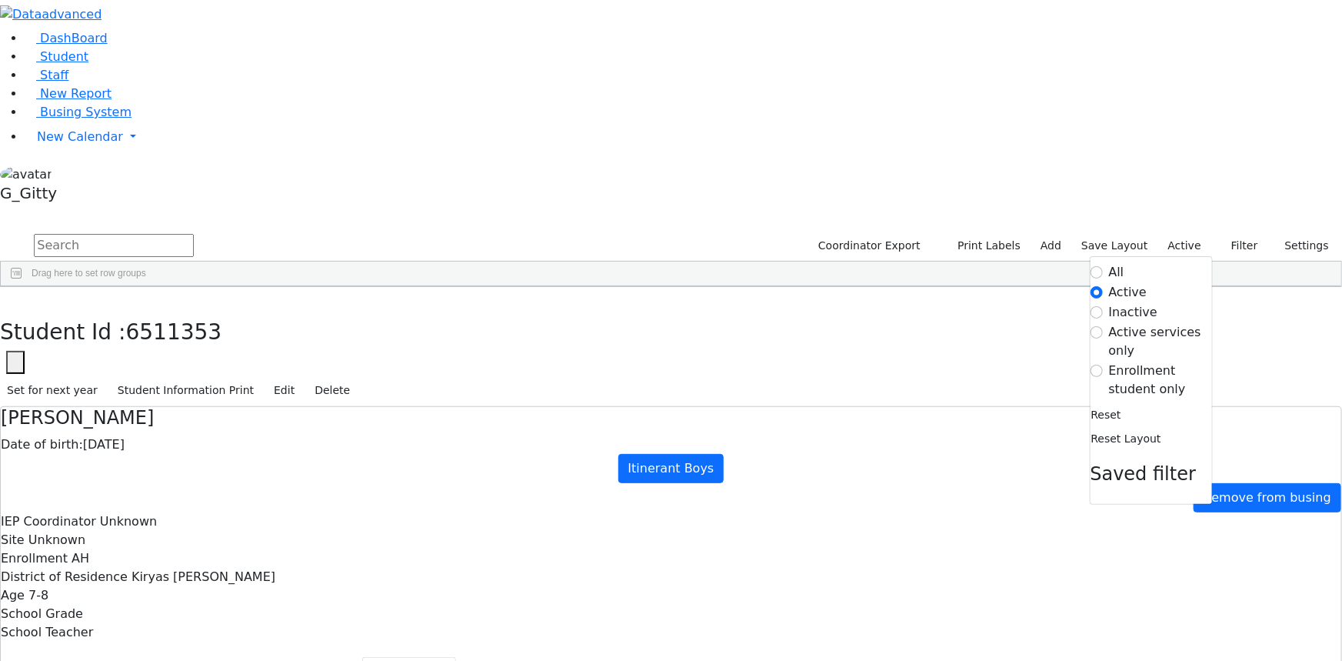
click at [1157, 362] on label "Enrollment student only" at bounding box center [1160, 380] width 103 height 37
click at [1103, 365] on input "Enrollment student only" at bounding box center [1097, 371] width 12 height 12
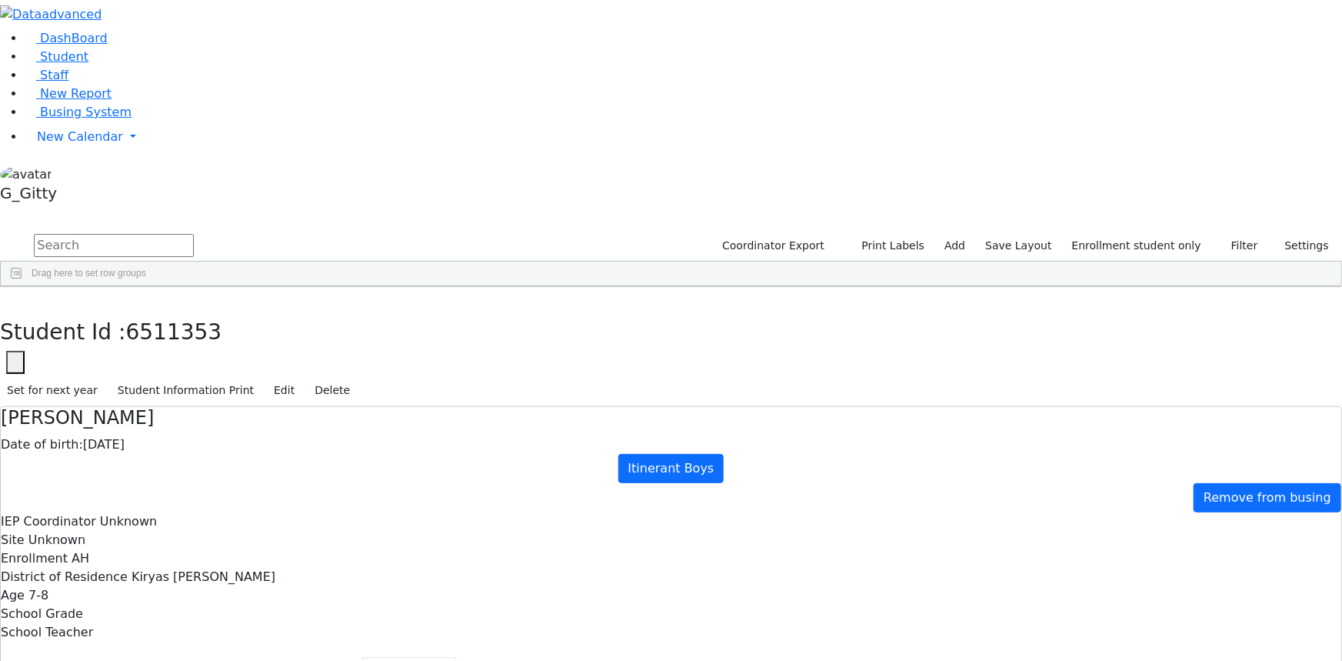
click at [195, 415] on div "Bikel" at bounding box center [146, 425] width 98 height 21
click at [22, 287] on button "button" at bounding box center [11, 303] width 22 height 32
click at [172, 477] on div "Brach" at bounding box center [128, 487] width 87 height 21
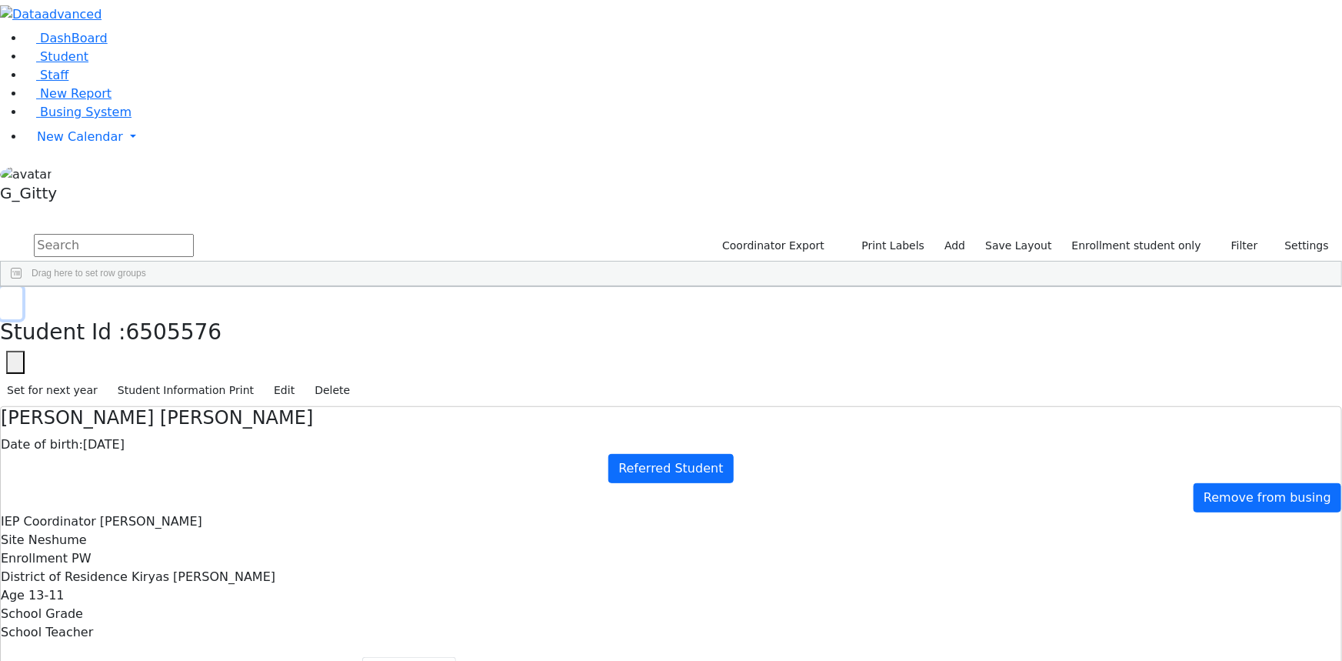
click at [22, 287] on button "button" at bounding box center [11, 303] width 22 height 32
click at [172, 539] on div "Deutsch" at bounding box center [128, 549] width 87 height 21
click at [7, 298] on use "button" at bounding box center [7, 298] width 0 height 0
click at [88, 119] on span "Busing System" at bounding box center [86, 112] width 92 height 15
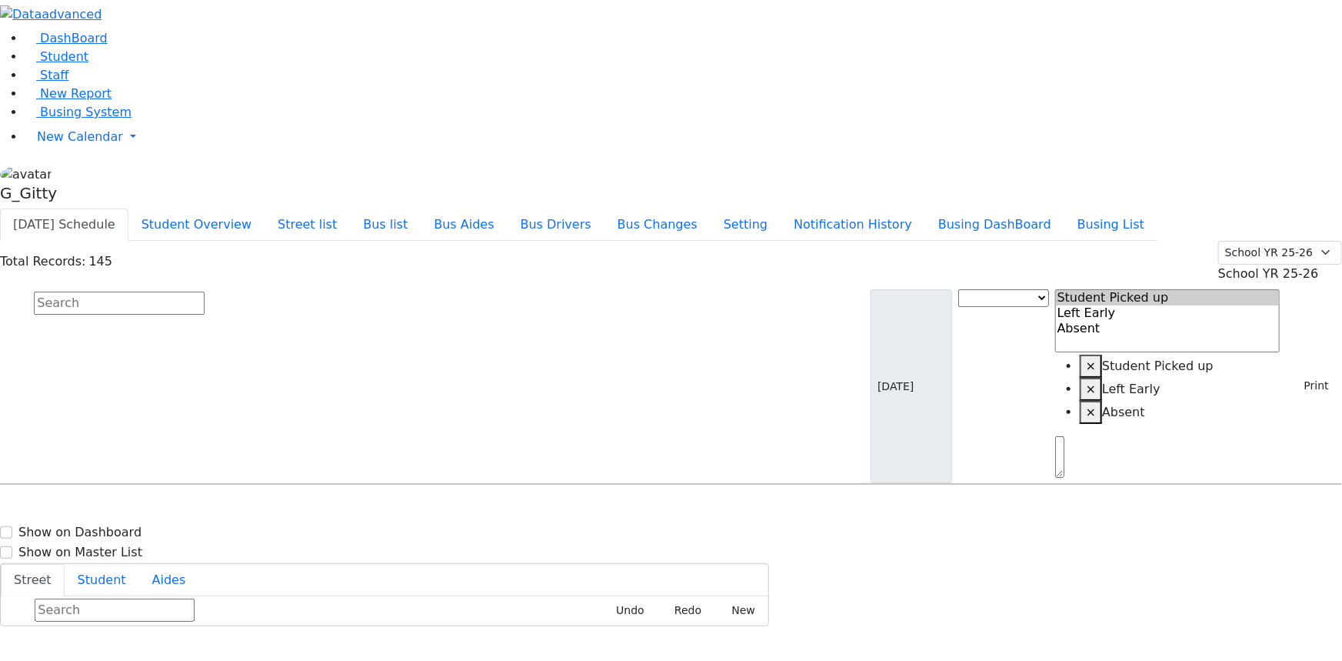
click at [205, 292] on input "text" at bounding box center [119, 303] width 171 height 23
click at [1015, 208] on button "Busing DashBoard" at bounding box center [994, 224] width 139 height 32
click at [1147, 208] on button "Busing List" at bounding box center [1111, 224] width 93 height 32
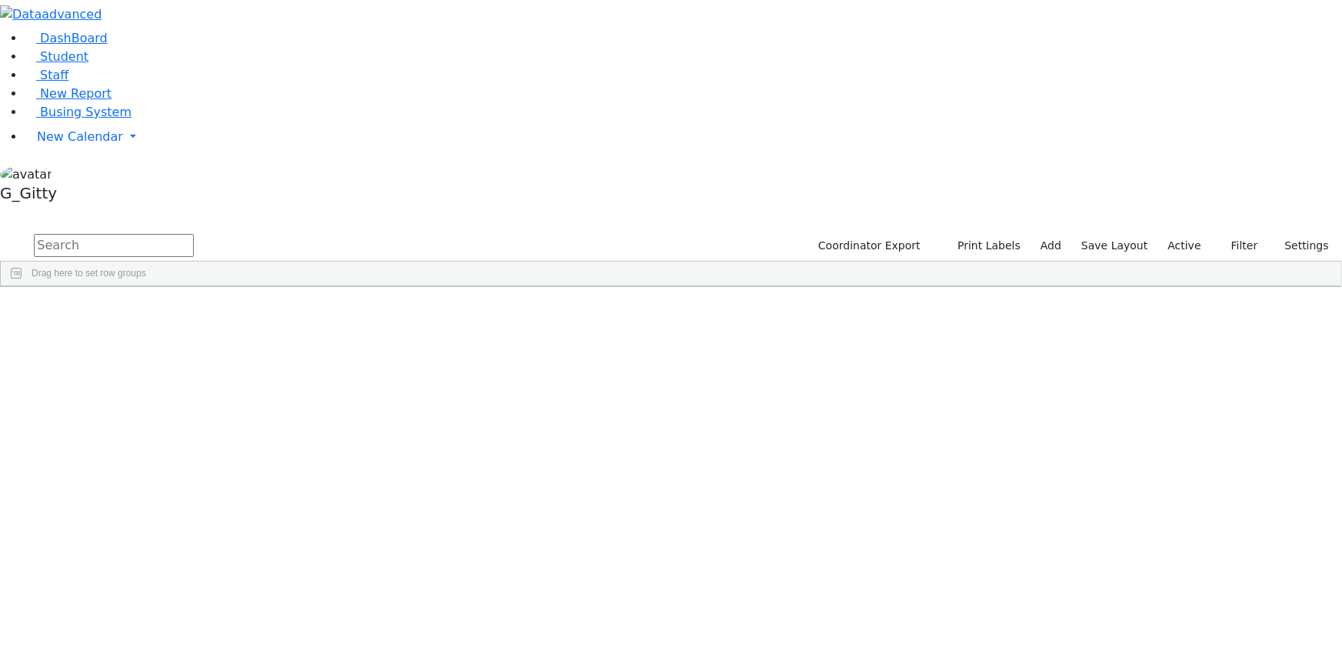
click at [194, 234] on input "text" at bounding box center [114, 245] width 160 height 23
click at [194, 234] on input "[PERSON_NAME]" at bounding box center [114, 245] width 160 height 23
type input "[PERSON_NAME]"
click at [1185, 234] on label "Active" at bounding box center [1185, 246] width 47 height 24
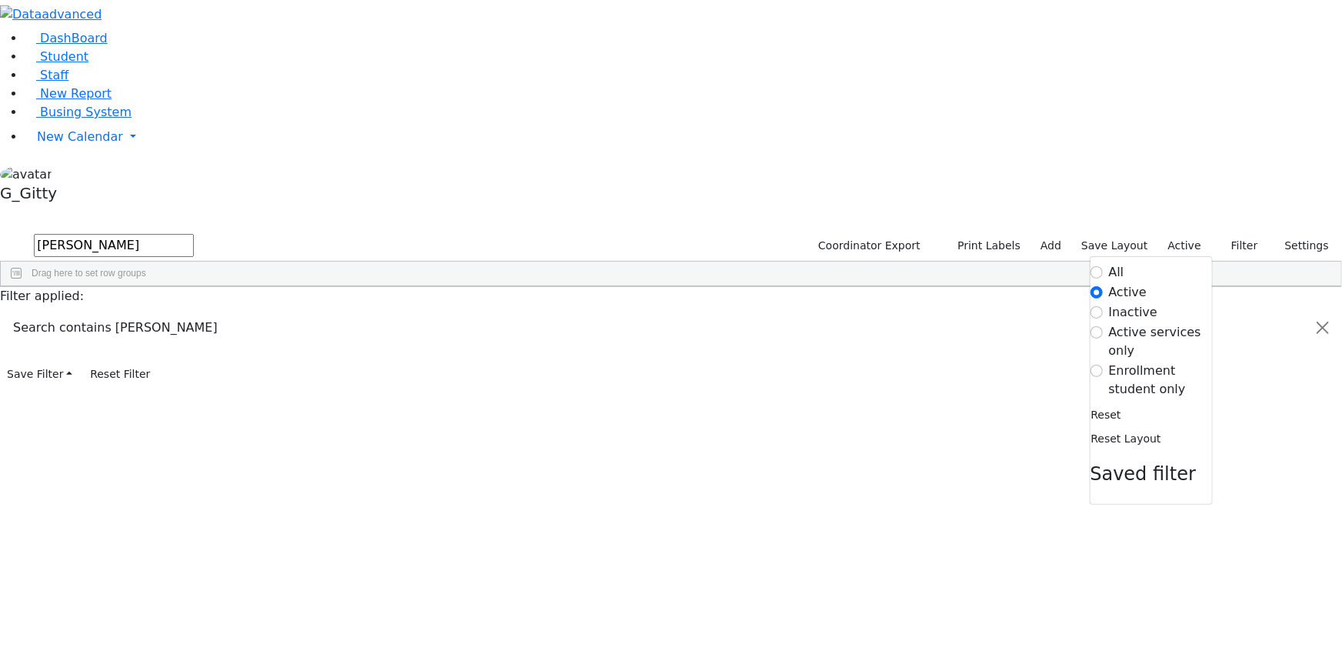
drag, startPoint x: 1110, startPoint y: 88, endPoint x: 1022, endPoint y: 78, distance: 88.9
click at [1109, 263] on label "All" at bounding box center [1116, 272] width 15 height 18
click at [1103, 266] on input "All" at bounding box center [1097, 272] width 12 height 12
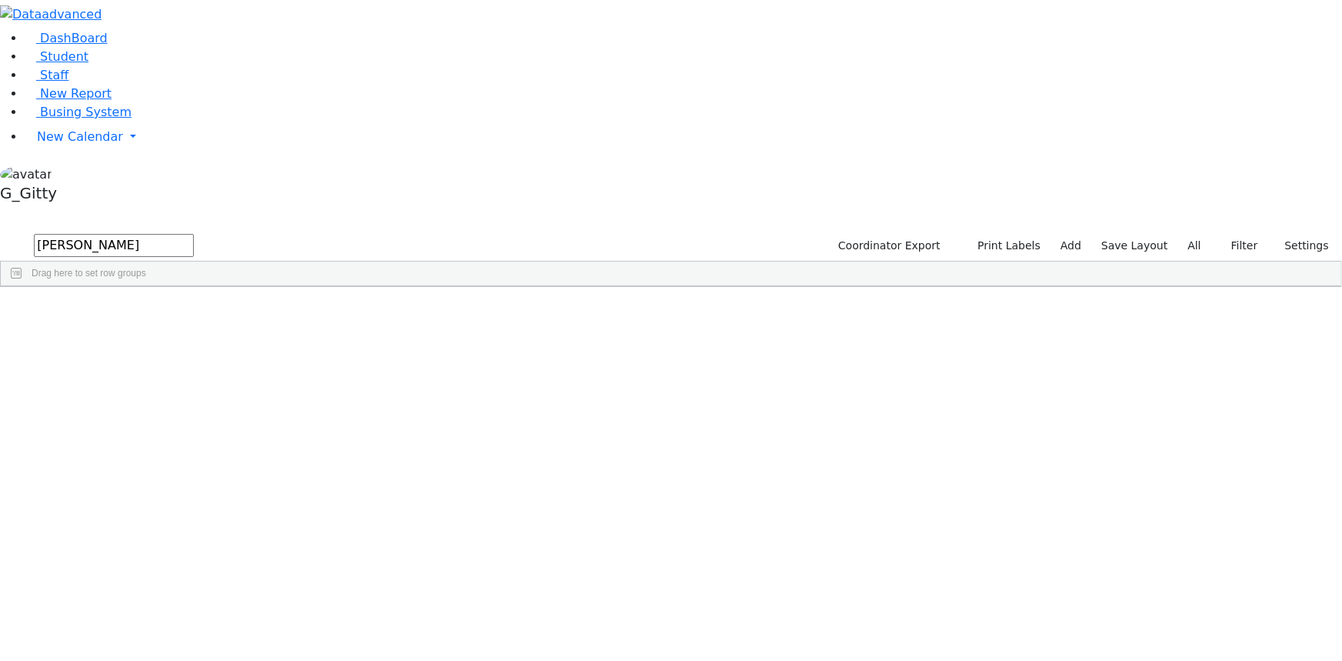
click at [194, 234] on input "[PERSON_NAME]" at bounding box center [114, 245] width 160 height 23
click at [194, 234] on input "text" at bounding box center [114, 245] width 160 height 23
type input "[PERSON_NAME]"
click at [173, 286] on div "Last Name" at bounding box center [139, 298] width 67 height 24
click at [195, 311] on div "Feldman" at bounding box center [146, 321] width 98 height 21
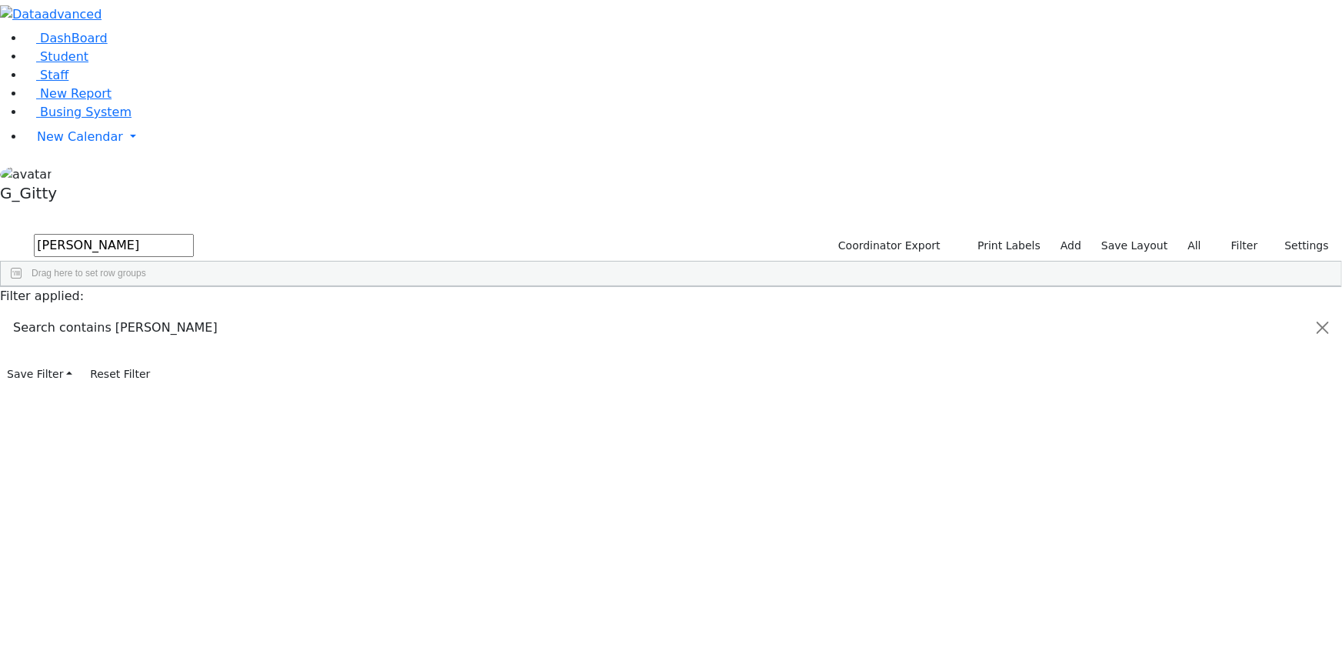
click at [195, 311] on div "Feldman" at bounding box center [146, 321] width 98 height 21
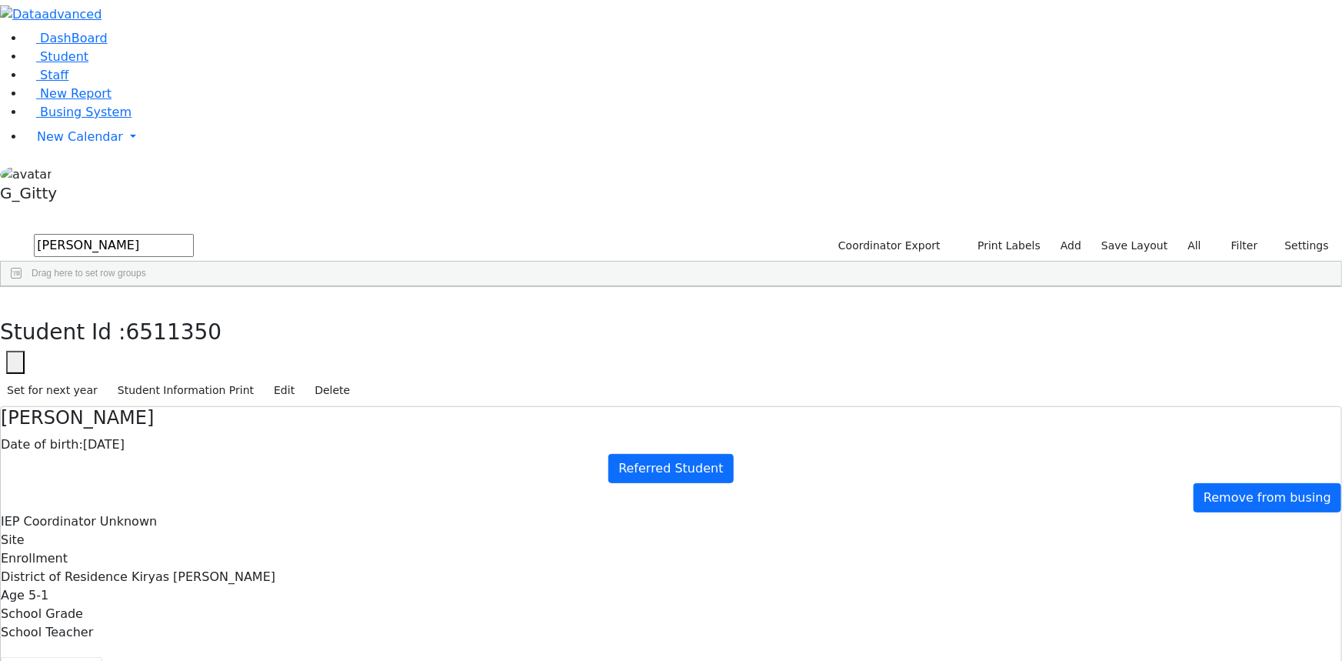
drag, startPoint x: 448, startPoint y: 197, endPoint x: 741, endPoint y: 500, distance: 421.1
drag, startPoint x: 429, startPoint y: 186, endPoint x: 784, endPoint y: 492, distance: 468.0
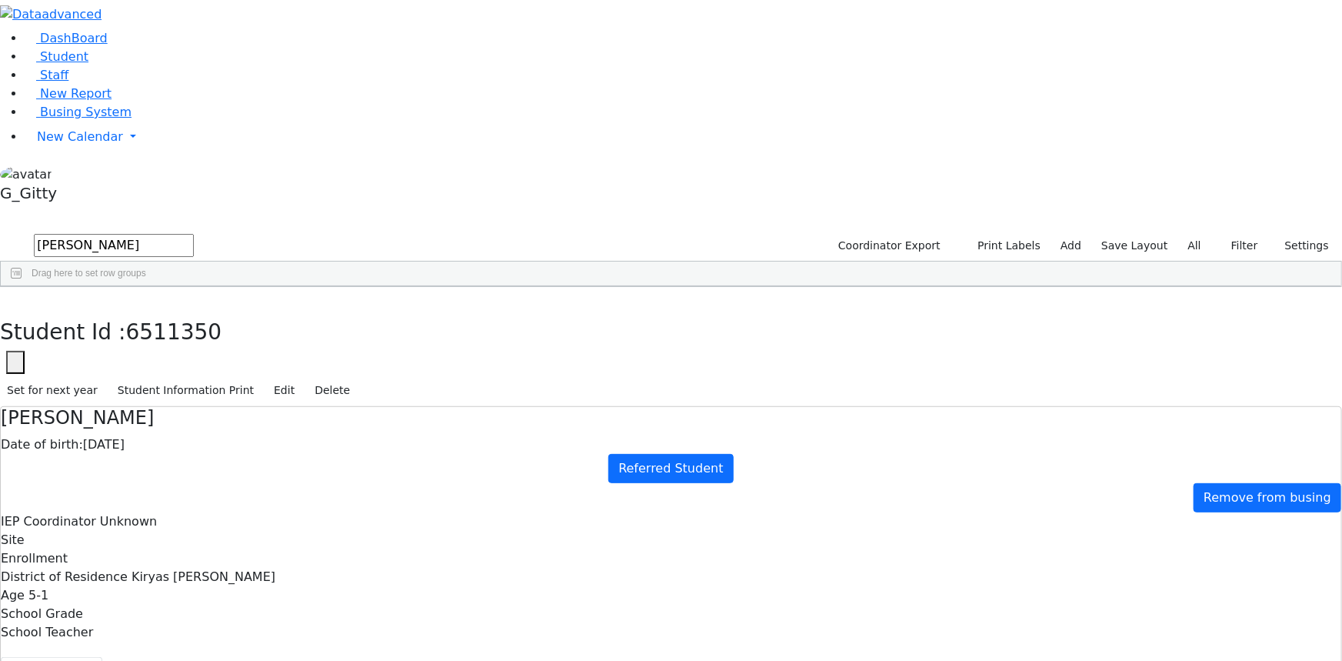
click at [362, 657] on button "Scheduling" at bounding box center [409, 673] width 94 height 32
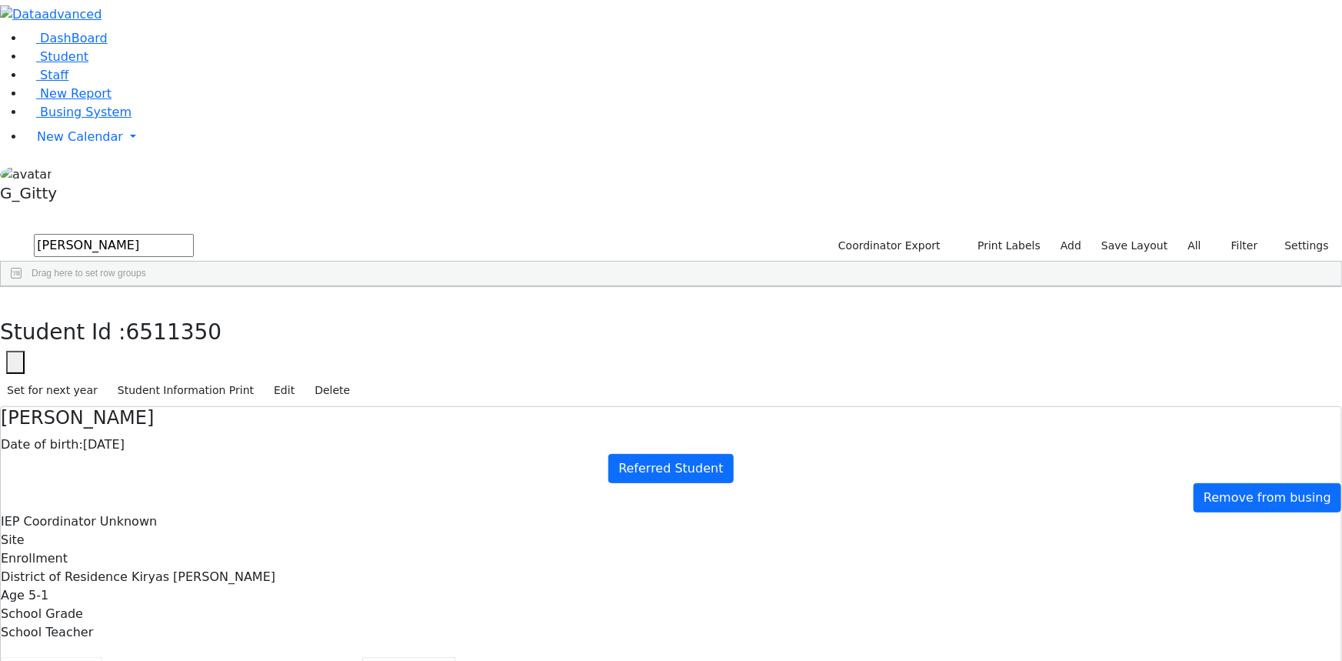
click at [102, 657] on button "Student info" at bounding box center [52, 673] width 102 height 32
drag, startPoint x: 442, startPoint y: 178, endPoint x: 690, endPoint y: 492, distance: 400.9
drag, startPoint x: 455, startPoint y: 190, endPoint x: 723, endPoint y: 489, distance: 402.0
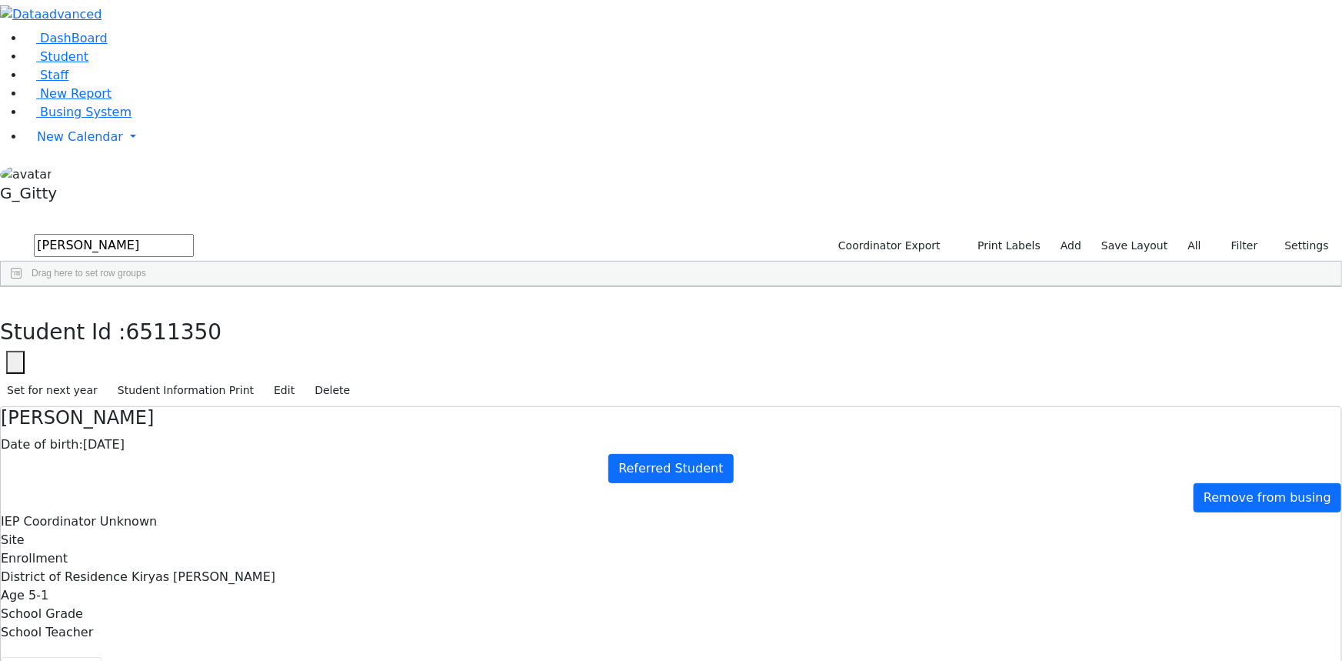
drag, startPoint x: 440, startPoint y: 182, endPoint x: 694, endPoint y: 475, distance: 387.8
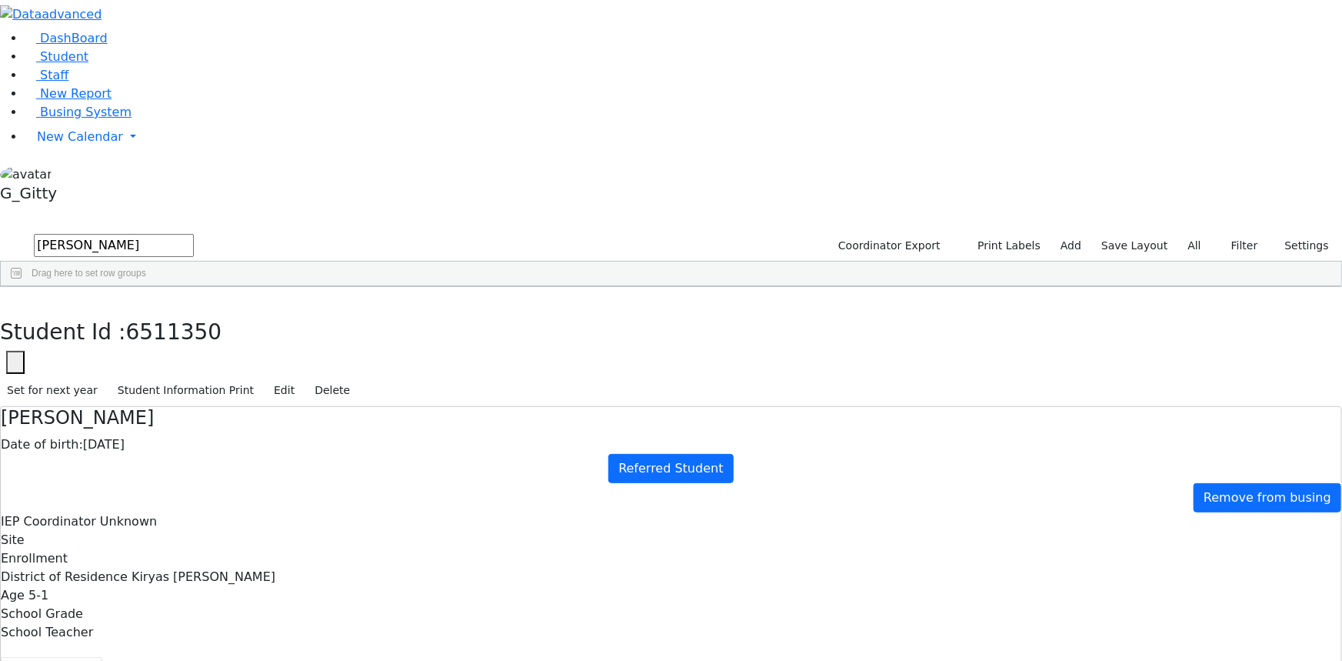
drag, startPoint x: 622, startPoint y: 463, endPoint x: 435, endPoint y: 457, distance: 187.0
drag, startPoint x: 593, startPoint y: 465, endPoint x: 438, endPoint y: 458, distance: 154.8
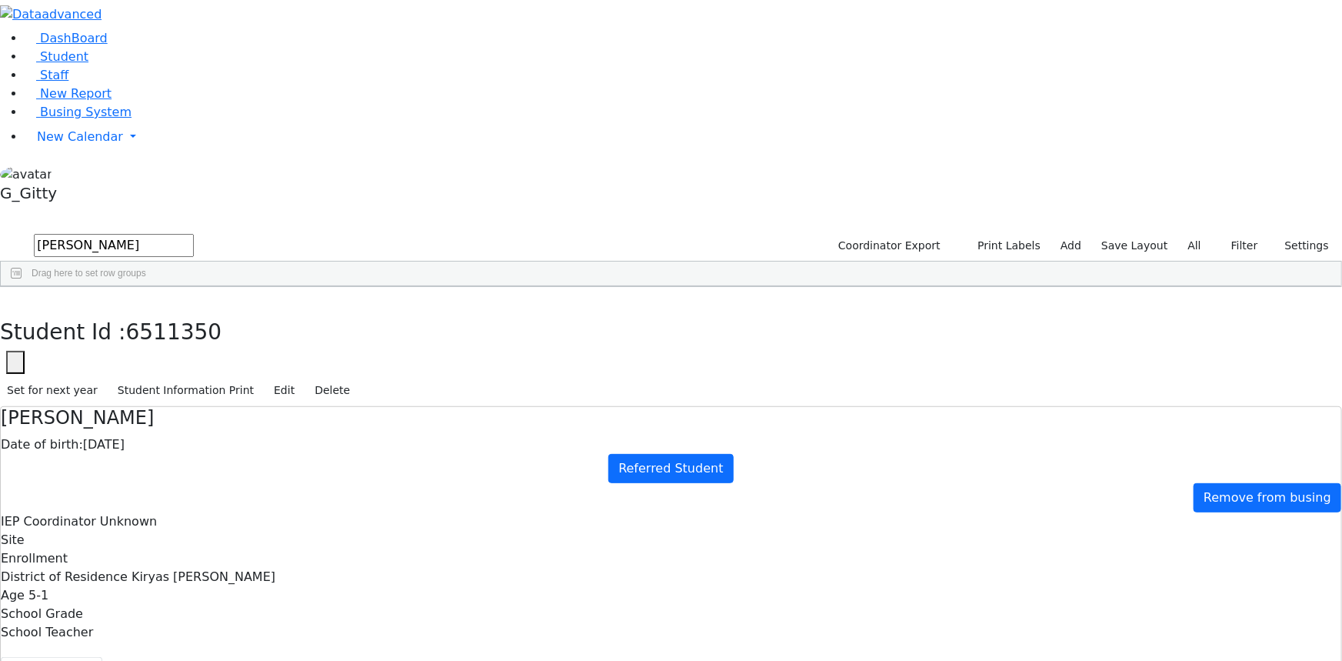
drag, startPoint x: 609, startPoint y: 469, endPoint x: 445, endPoint y: 438, distance: 167.5
drag, startPoint x: 617, startPoint y: 466, endPoint x: 433, endPoint y: 448, distance: 184.8
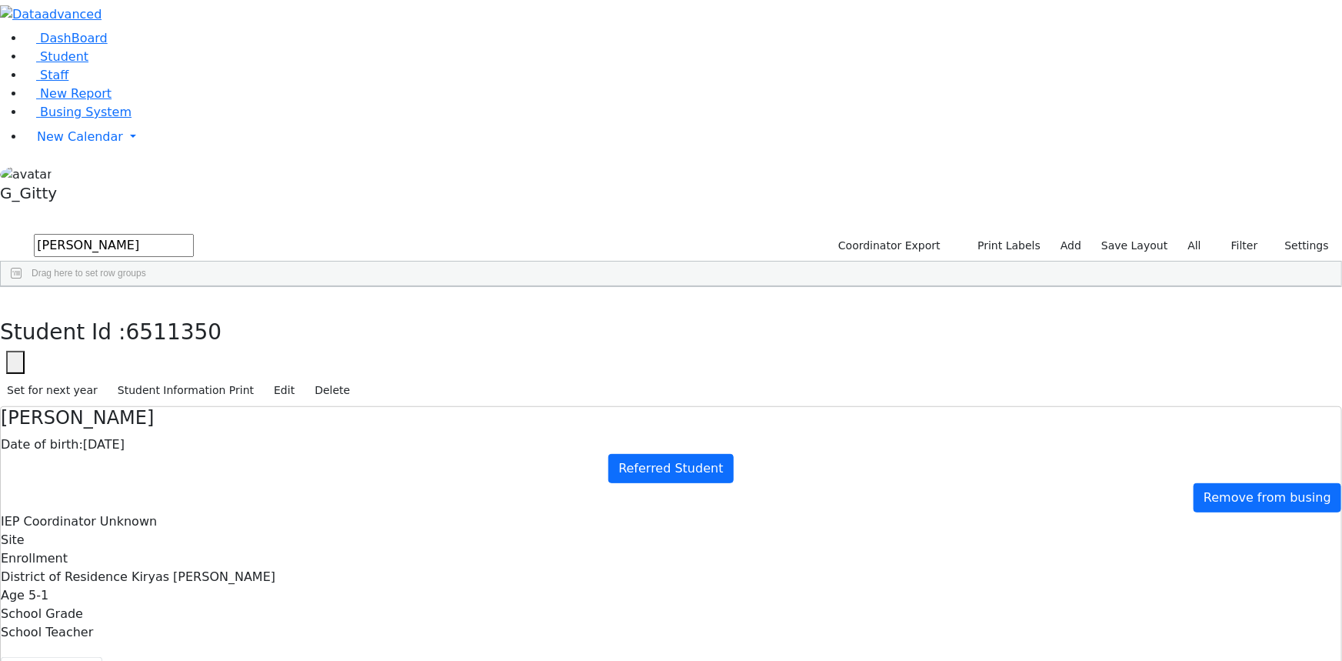
drag, startPoint x: 435, startPoint y: 188, endPoint x: 663, endPoint y: 521, distance: 402.9
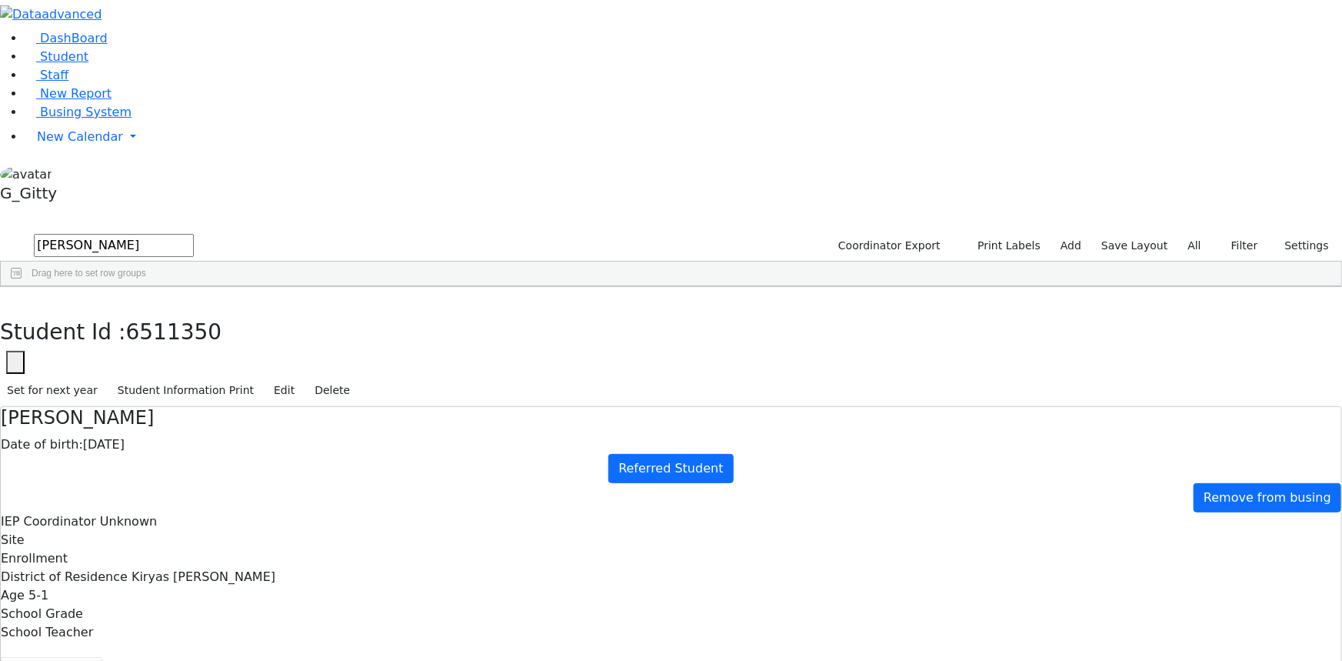
drag, startPoint x: 671, startPoint y: 363, endPoint x: 508, endPoint y: 363, distance: 163.1
click at [325, 657] on button "Recommendation" at bounding box center [295, 673] width 135 height 32
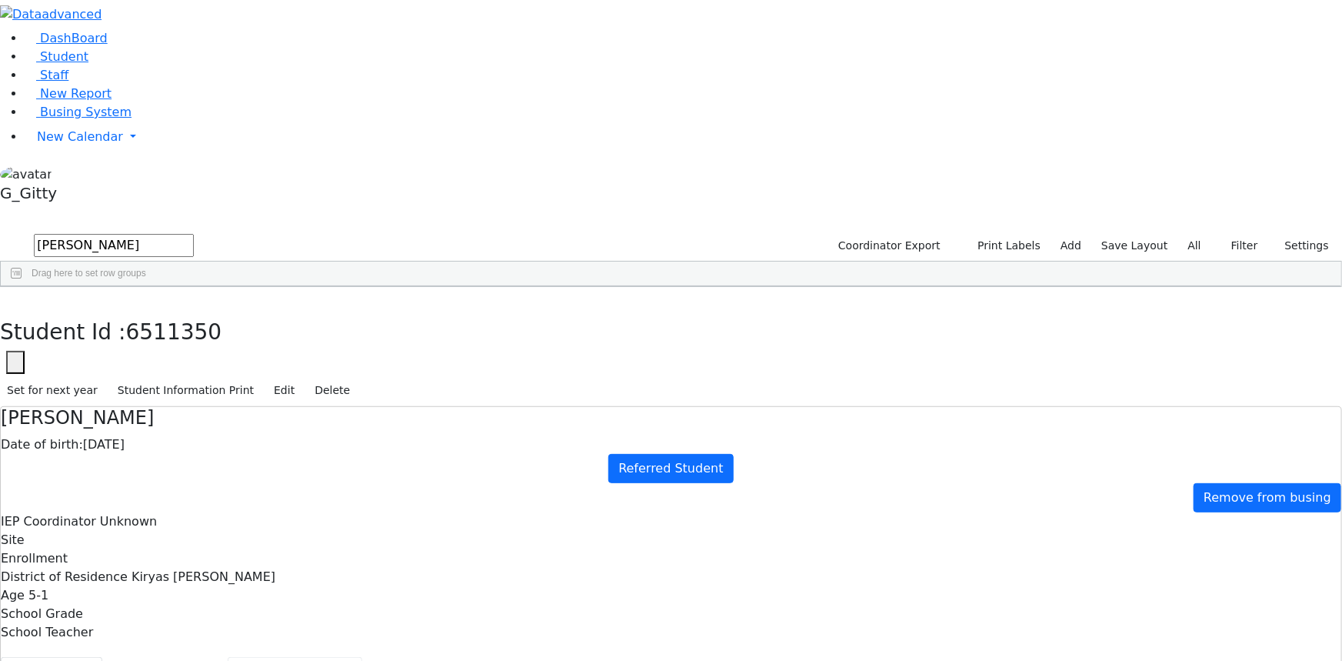
checkbox input "true"
click at [362, 657] on button "Scheduling" at bounding box center [409, 673] width 94 height 32
click at [102, 657] on button "Student info" at bounding box center [52, 673] width 102 height 32
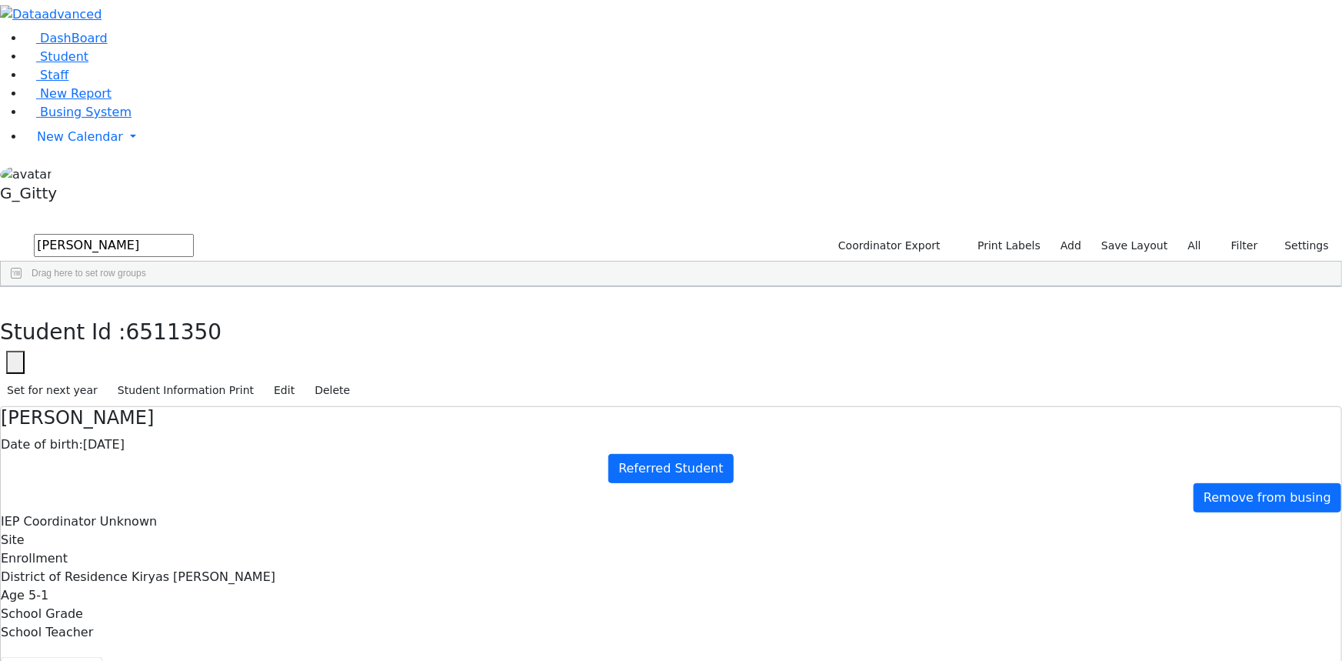
drag, startPoint x: 442, startPoint y: 175, endPoint x: 715, endPoint y: 508, distance: 429.7
drag, startPoint x: 662, startPoint y: 375, endPoint x: 485, endPoint y: 365, distance: 177.2
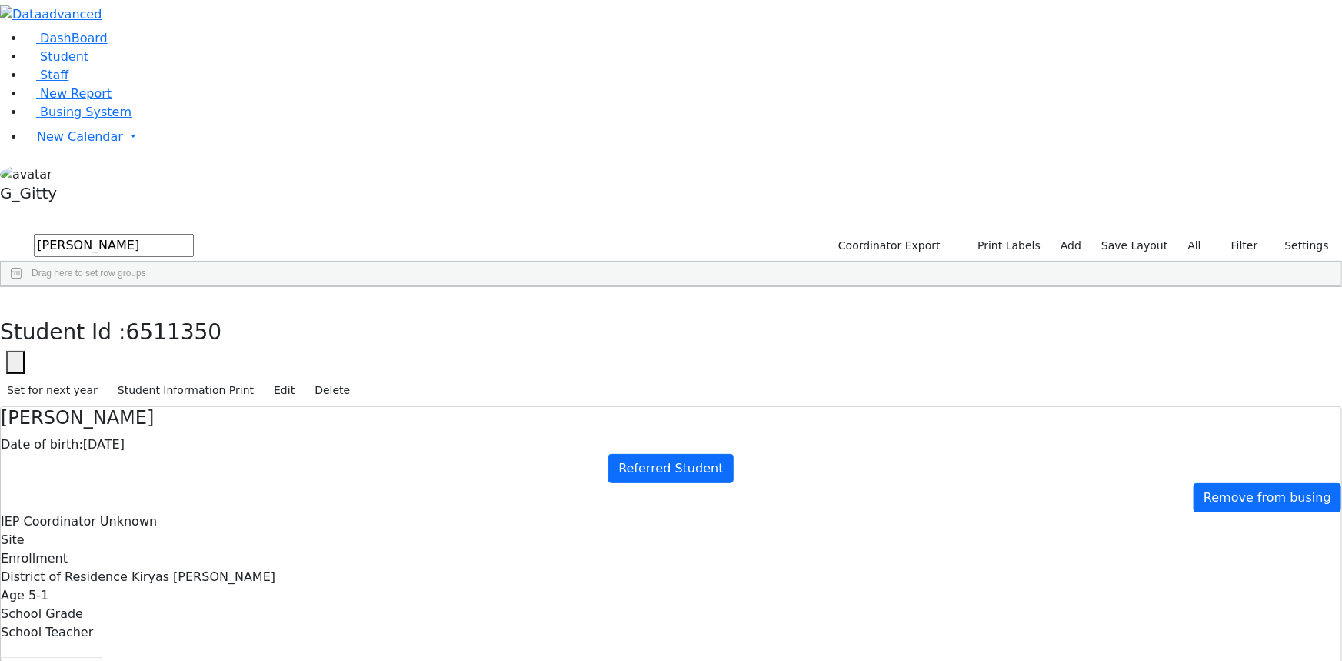
drag, startPoint x: 699, startPoint y: 385, endPoint x: 458, endPoint y: 382, distance: 240.0
drag, startPoint x: 648, startPoint y: 396, endPoint x: 434, endPoint y: 371, distance: 215.4
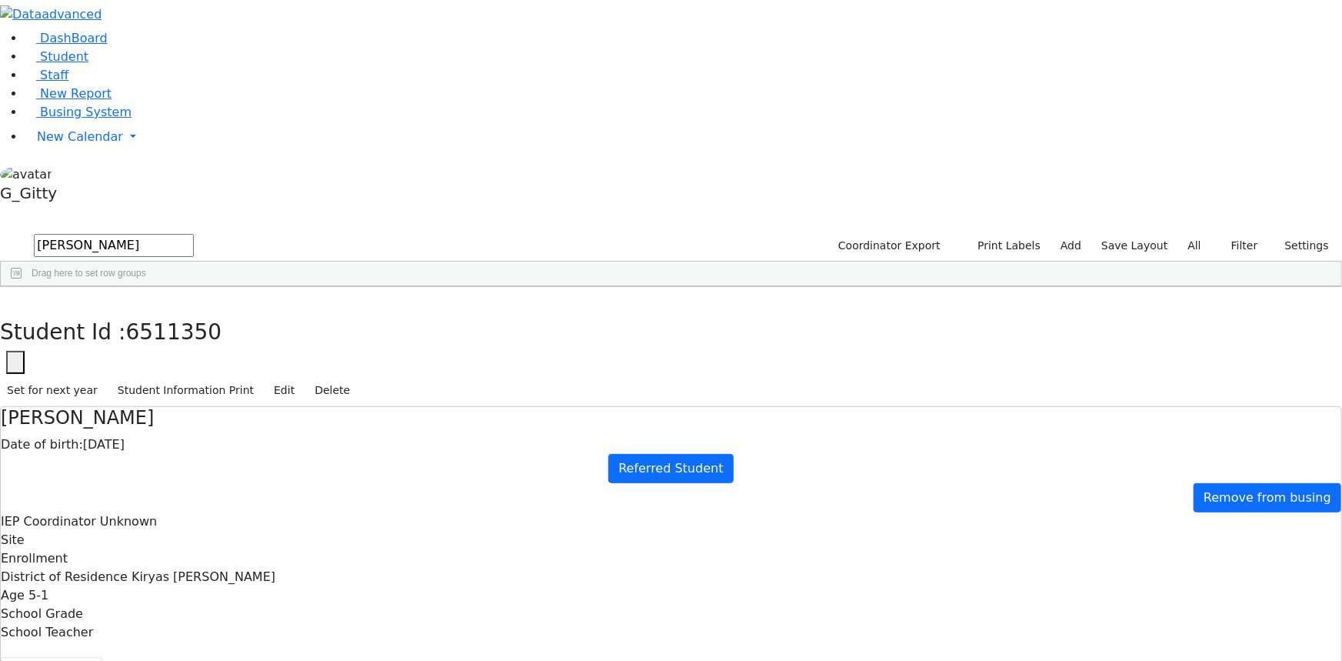
drag, startPoint x: 681, startPoint y: 376, endPoint x: 427, endPoint y: 370, distance: 253.9
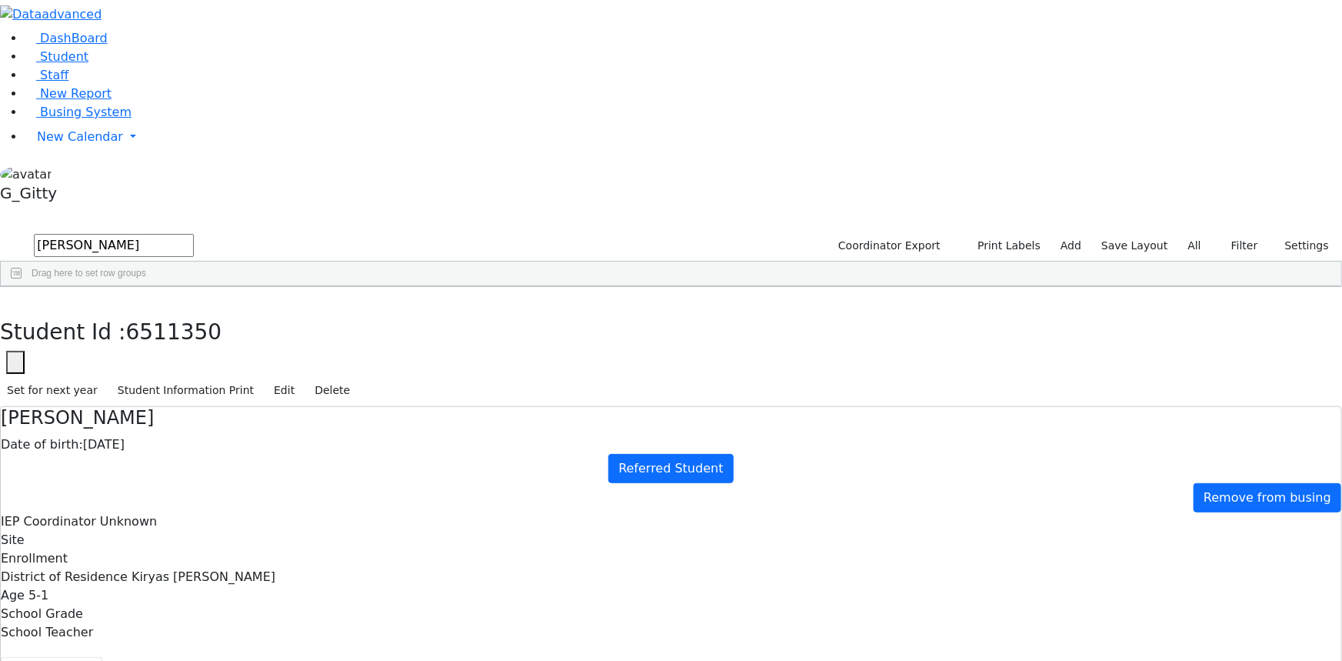
drag, startPoint x: 606, startPoint y: 375, endPoint x: 437, endPoint y: 375, distance: 169.2
drag, startPoint x: 438, startPoint y: 188, endPoint x: 678, endPoint y: 393, distance: 315.4
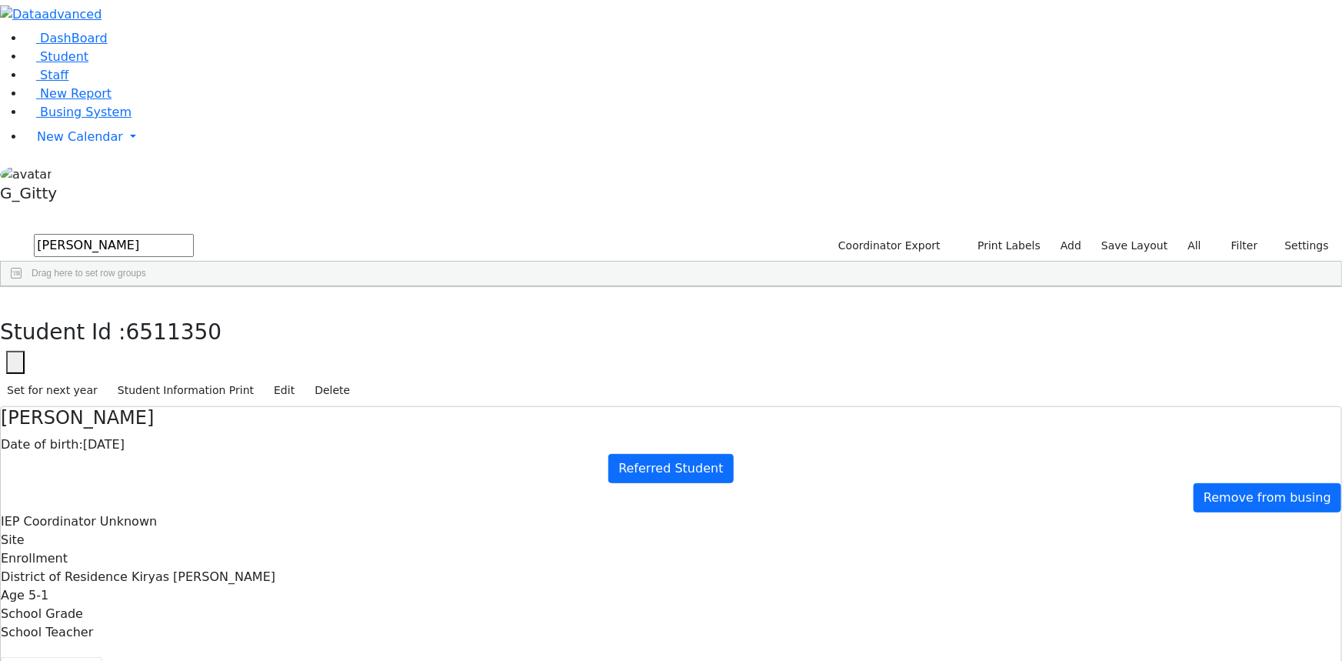
drag, startPoint x: 682, startPoint y: 391, endPoint x: 461, endPoint y: 363, distance: 222.5
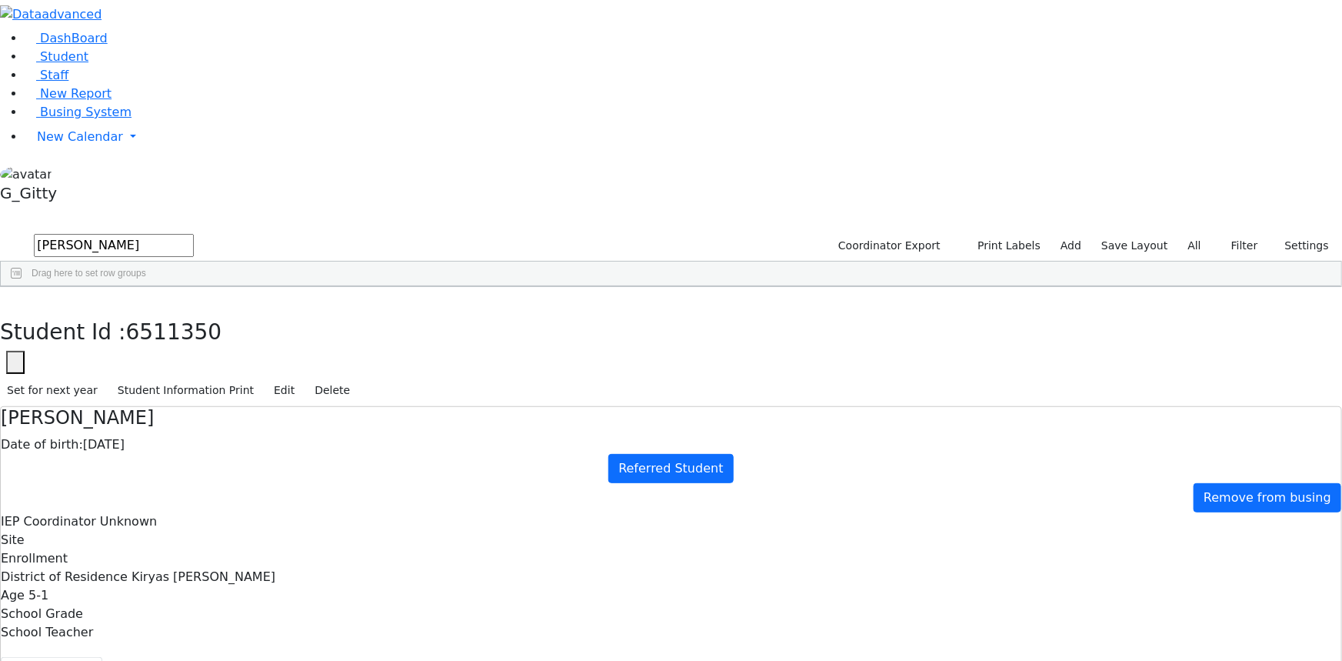
drag, startPoint x: 666, startPoint y: 395, endPoint x: 662, endPoint y: 388, distance: 8.3
drag, startPoint x: 665, startPoint y: 387, endPoint x: 447, endPoint y: 368, distance: 219.3
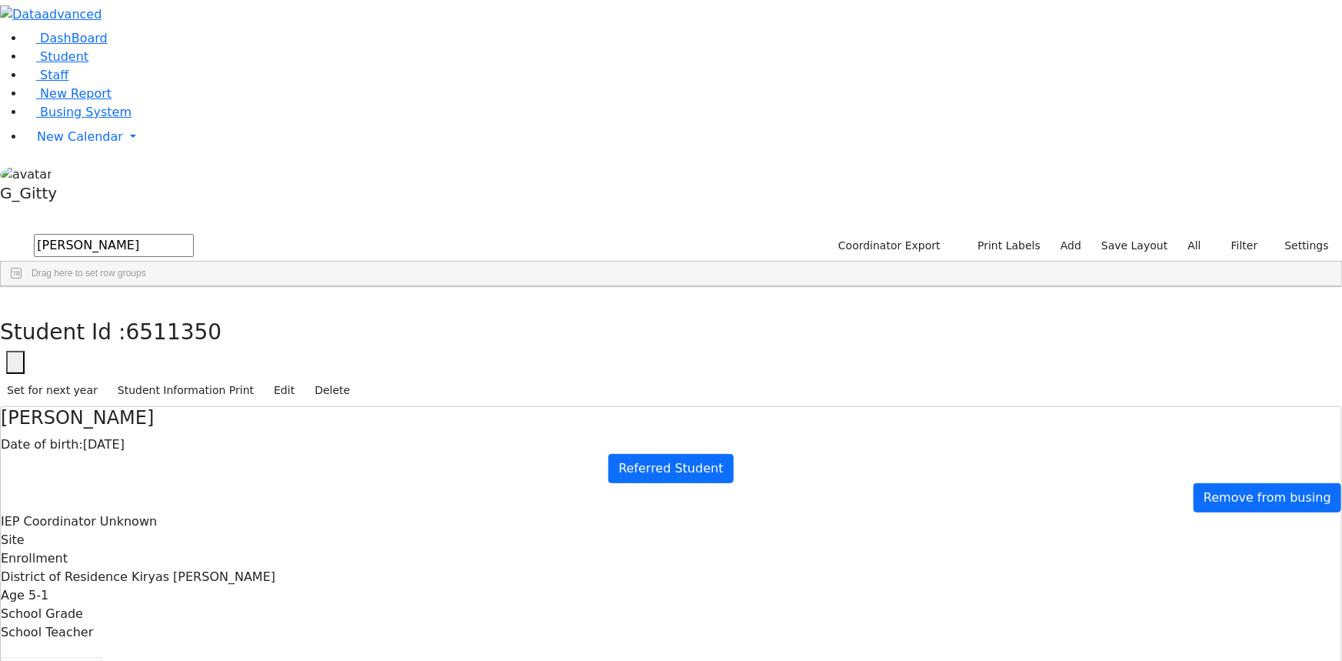
drag, startPoint x: 664, startPoint y: 383, endPoint x: 442, endPoint y: 368, distance: 222.0
drag, startPoint x: 508, startPoint y: 266, endPoint x: 673, endPoint y: 383, distance: 202.6
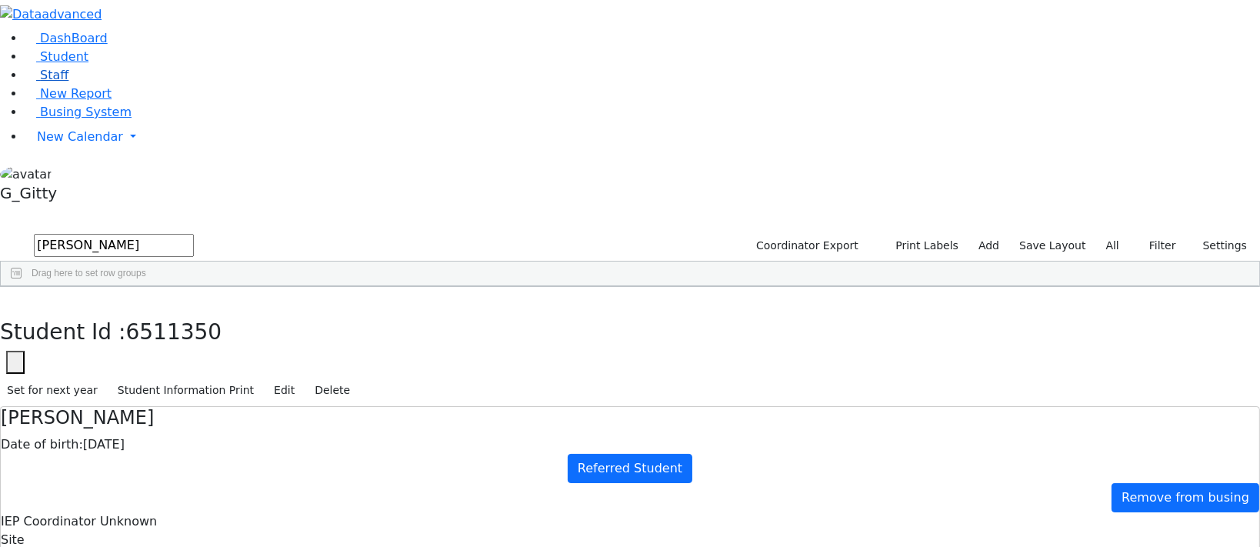
click at [48, 82] on span "Staff" at bounding box center [54, 75] width 28 height 15
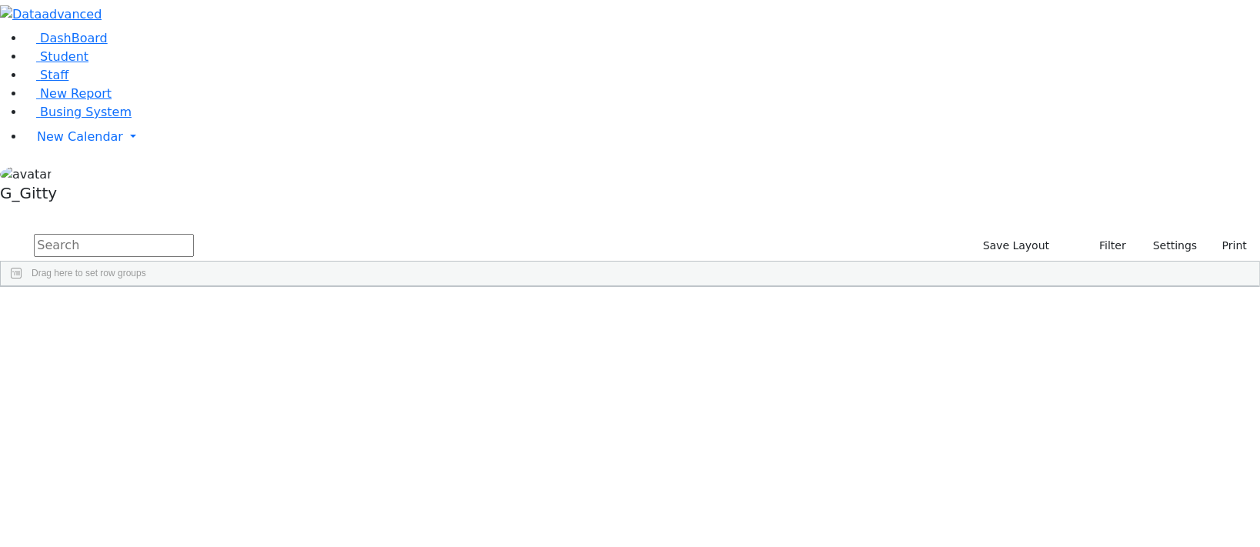
click at [194, 234] on input "text" at bounding box center [114, 245] width 160 height 23
type input "horowi"
click at [142, 311] on div "[PERSON_NAME]" at bounding box center [106, 321] width 69 height 21
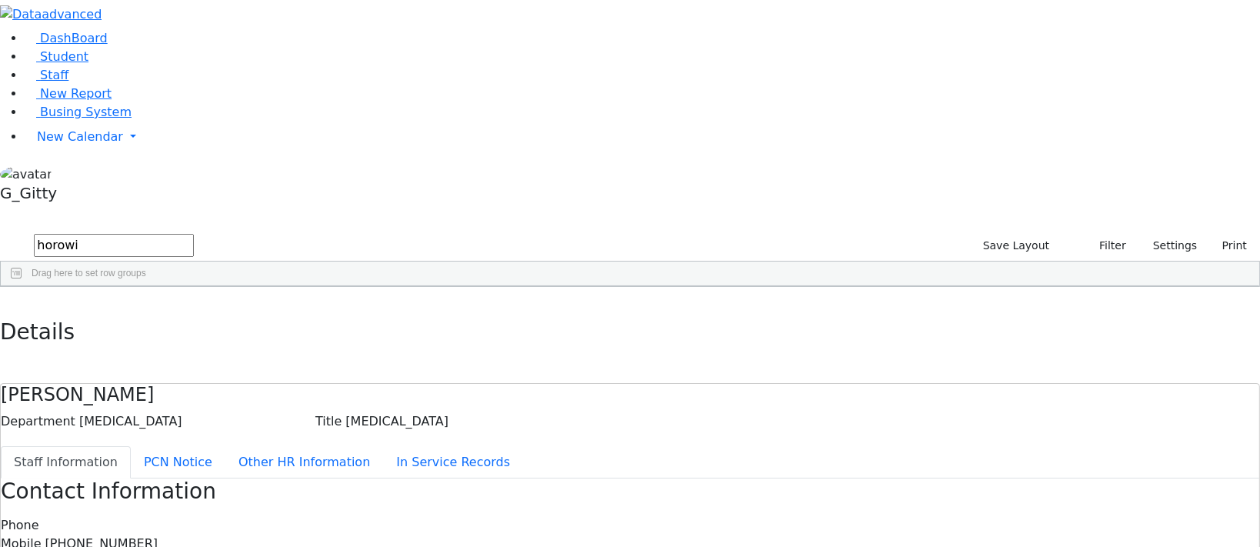
drag, startPoint x: 600, startPoint y: 250, endPoint x: 595, endPoint y: 242, distance: 9.6
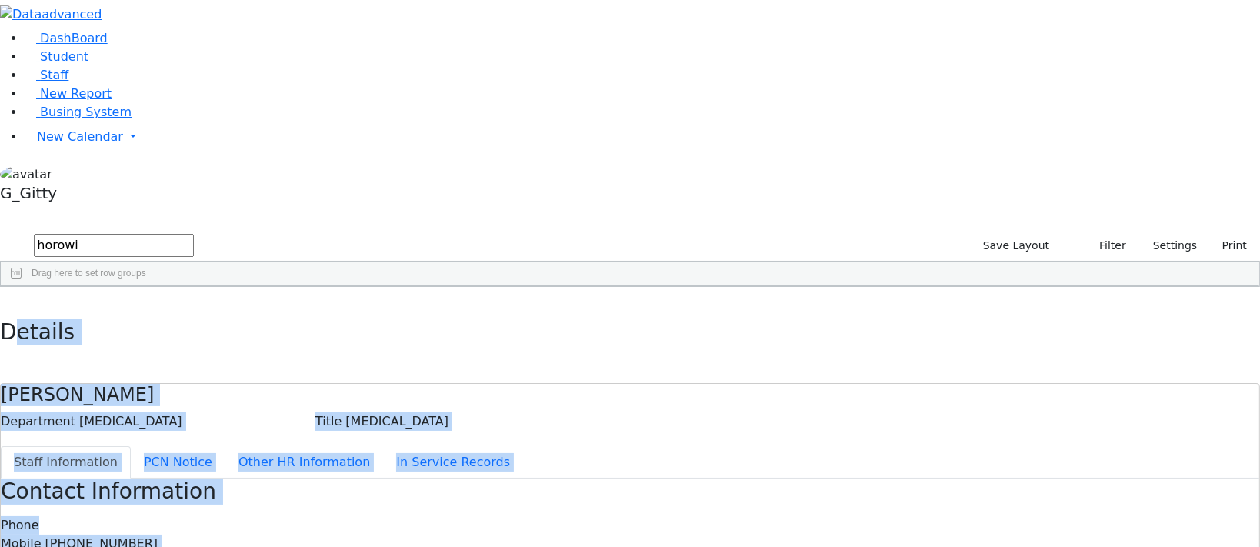
drag, startPoint x: 284, startPoint y: 17, endPoint x: 636, endPoint y: 423, distance: 537.7
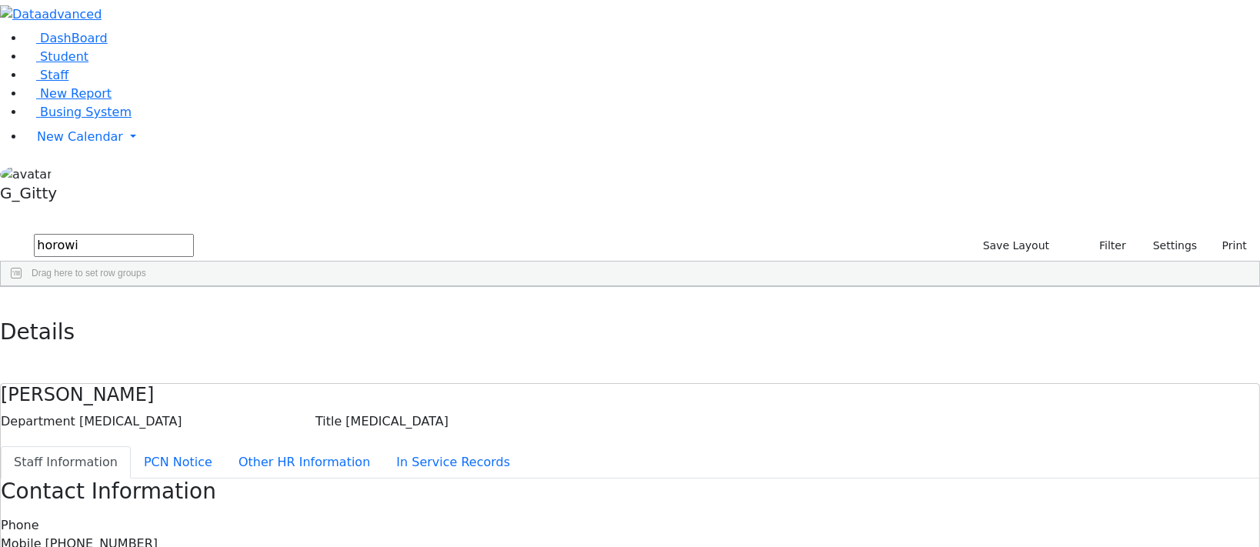
drag, startPoint x: 661, startPoint y: 246, endPoint x: 533, endPoint y: 257, distance: 128.2
drag, startPoint x: 622, startPoint y: 278, endPoint x: 570, endPoint y: 281, distance: 52.4
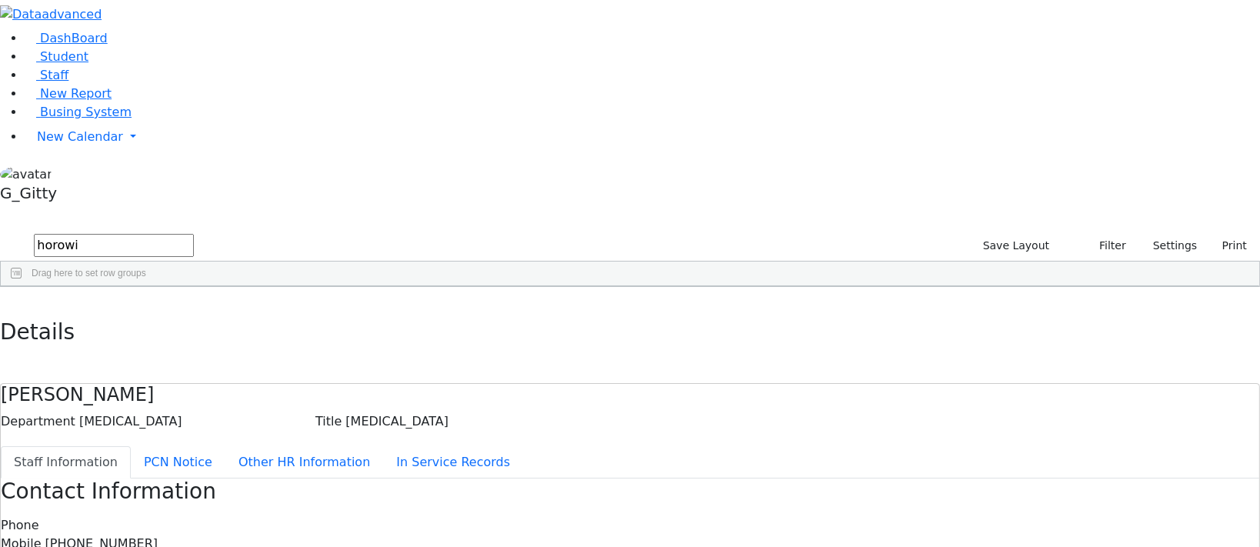
drag, startPoint x: 250, startPoint y: 23, endPoint x: 262, endPoint y: 45, distance: 25.1
click at [15, 298] on icon "button" at bounding box center [11, 302] width 8 height 9
click at [194, 234] on input "horowi" at bounding box center [114, 245] width 160 height 23
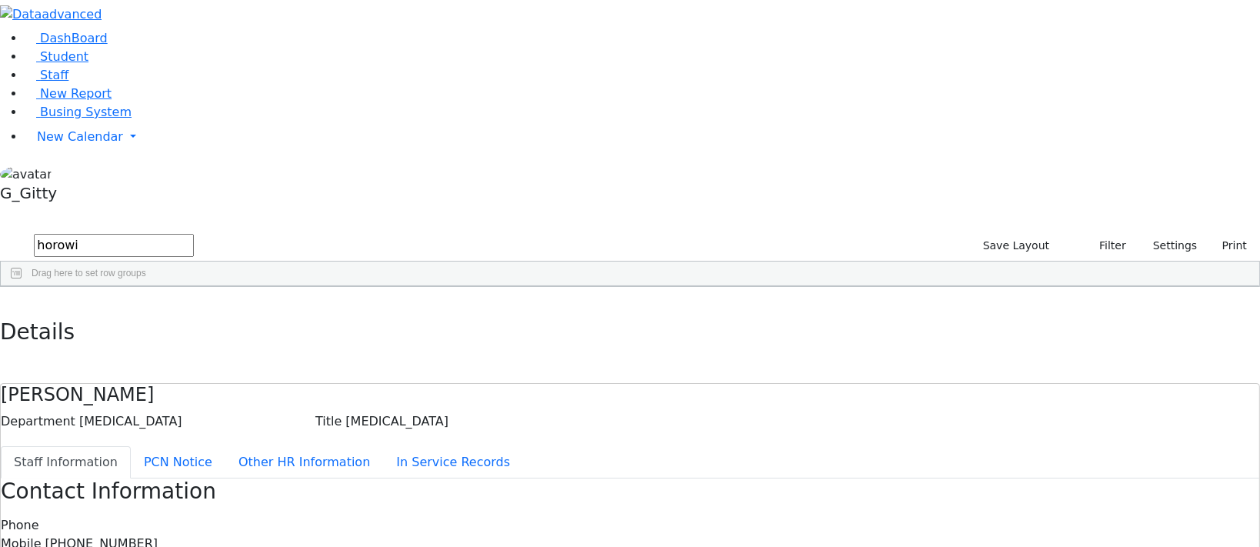
drag, startPoint x: 268, startPoint y: 75, endPoint x: 264, endPoint y: 68, distance: 8.3
click at [194, 234] on input "horowi" at bounding box center [114, 245] width 160 height 23
click at [88, 64] on link "Student" at bounding box center [57, 56] width 64 height 15
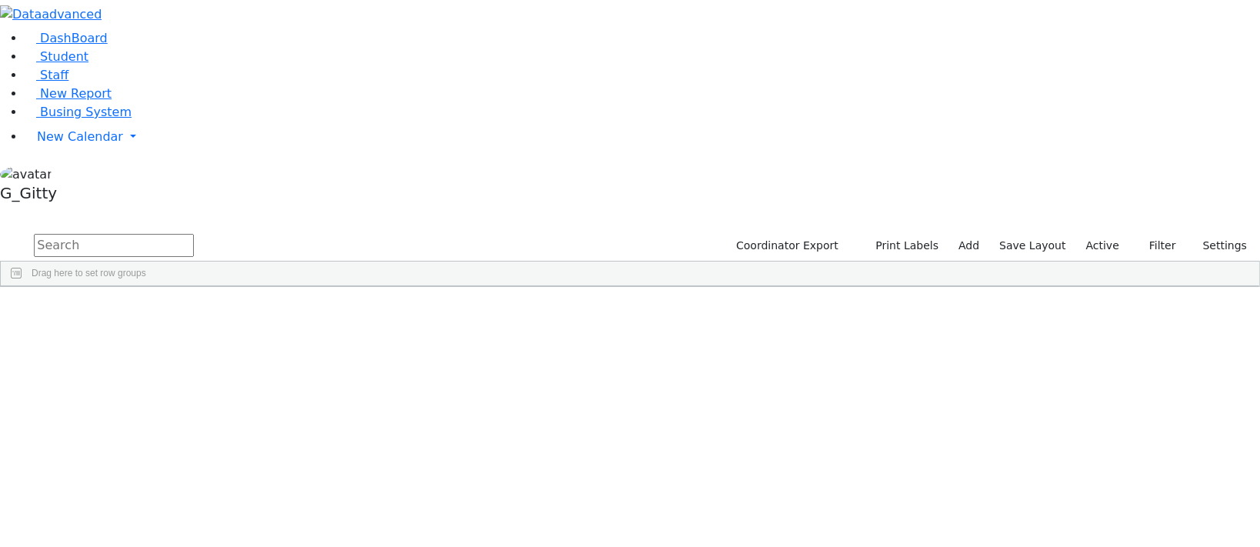
click at [194, 234] on input "text" at bounding box center [114, 245] width 160 height 23
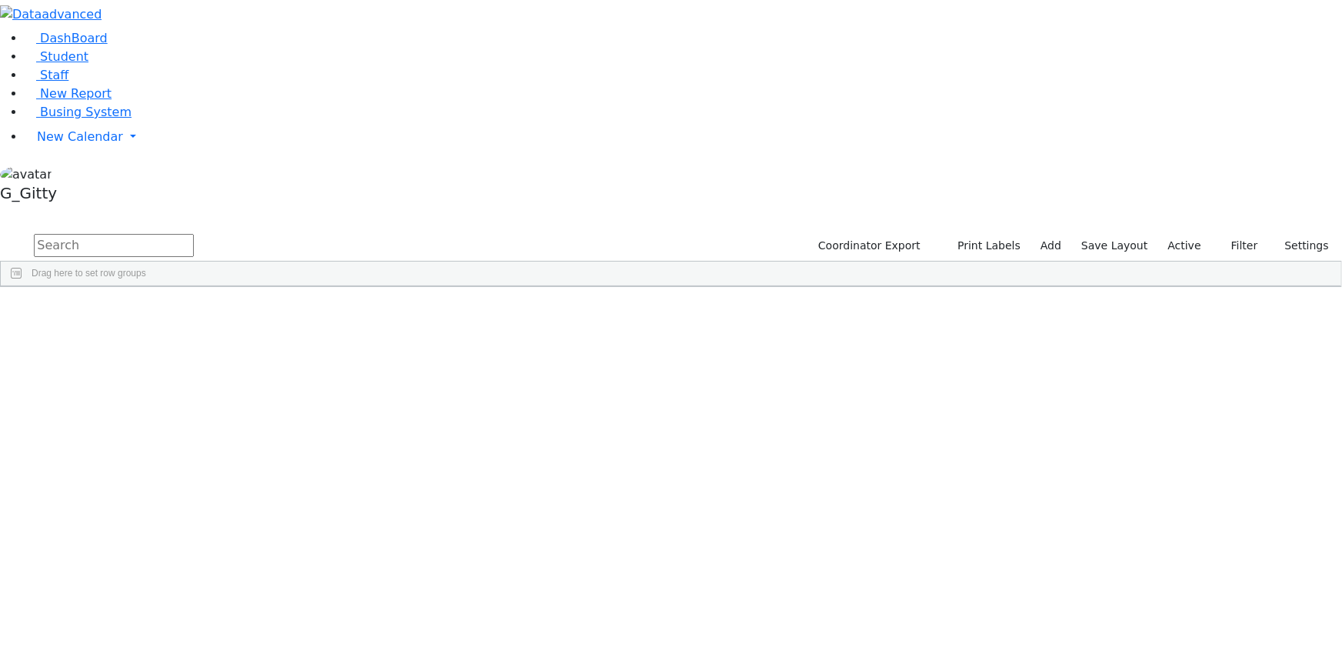
click at [194, 234] on input "text" at bounding box center [114, 245] width 160 height 23
click at [1183, 234] on label "Active" at bounding box center [1185, 246] width 47 height 24
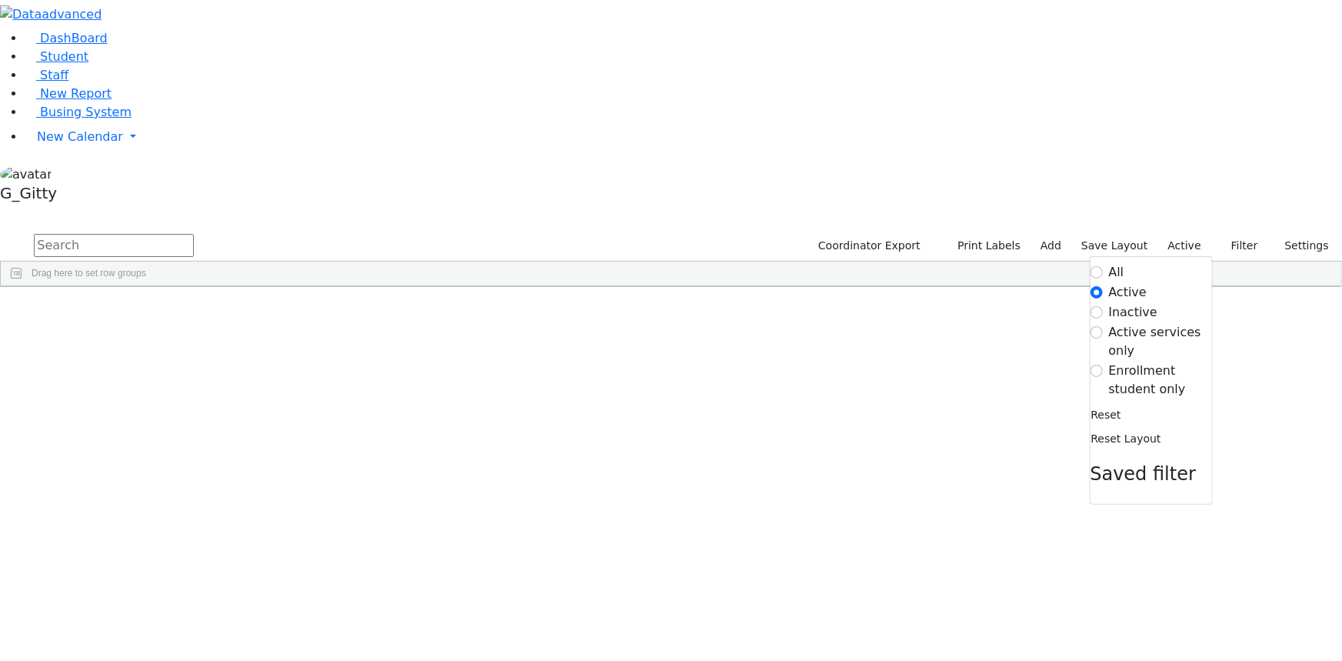
click at [1109, 263] on label "All" at bounding box center [1116, 272] width 15 height 18
click at [1103, 266] on input "All" at bounding box center [1097, 272] width 12 height 12
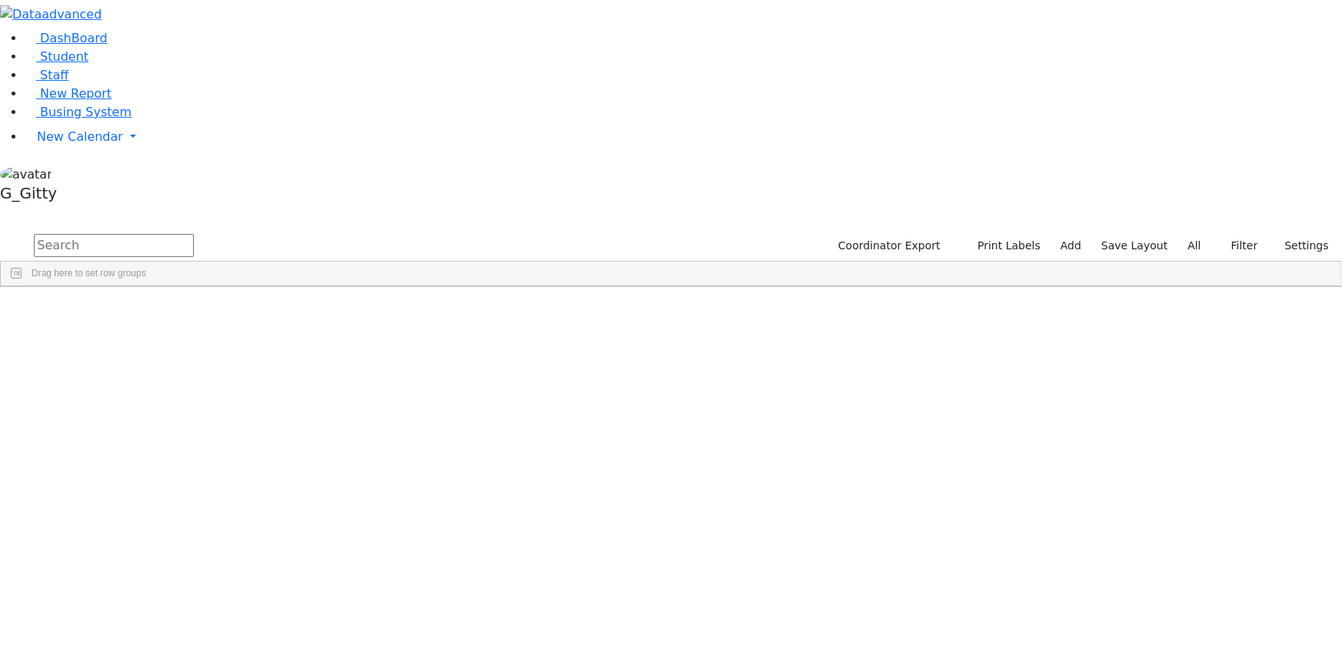
click at [194, 234] on input "text" at bounding box center [114, 245] width 160 height 23
type input "feldman jac"
click at [195, 311] on div "Feldman" at bounding box center [146, 321] width 98 height 21
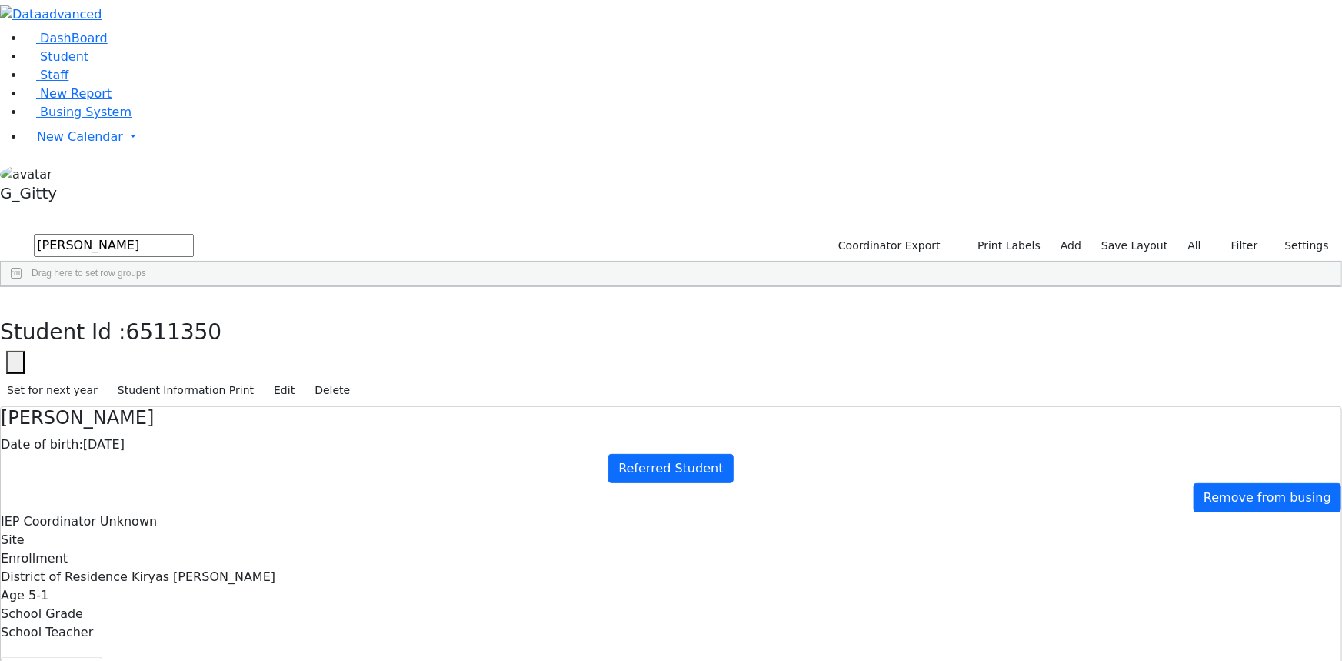
drag, startPoint x: 669, startPoint y: 378, endPoint x: 552, endPoint y: 374, distance: 117.0
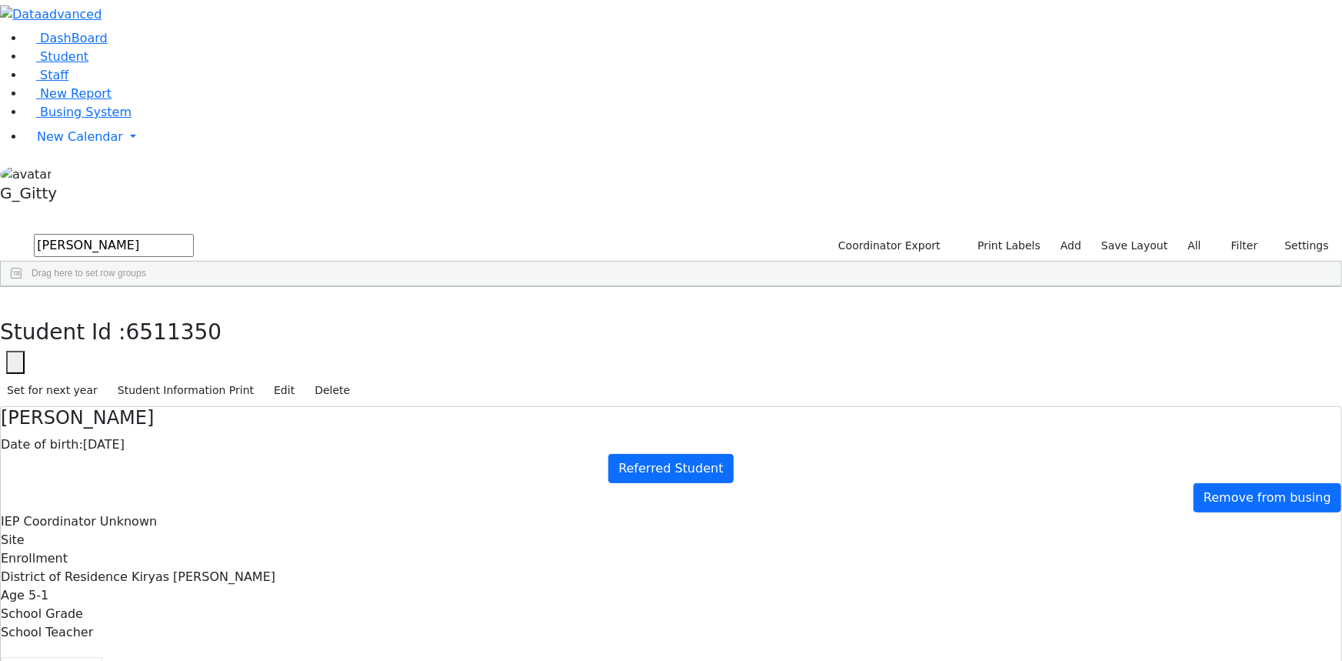
drag, startPoint x: 610, startPoint y: 363, endPoint x: 569, endPoint y: 363, distance: 41.5
click at [362, 546] on button "Scheduling" at bounding box center [409, 673] width 94 height 32
click at [332, 546] on button "Recommendation" at bounding box center [295, 673] width 135 height 32
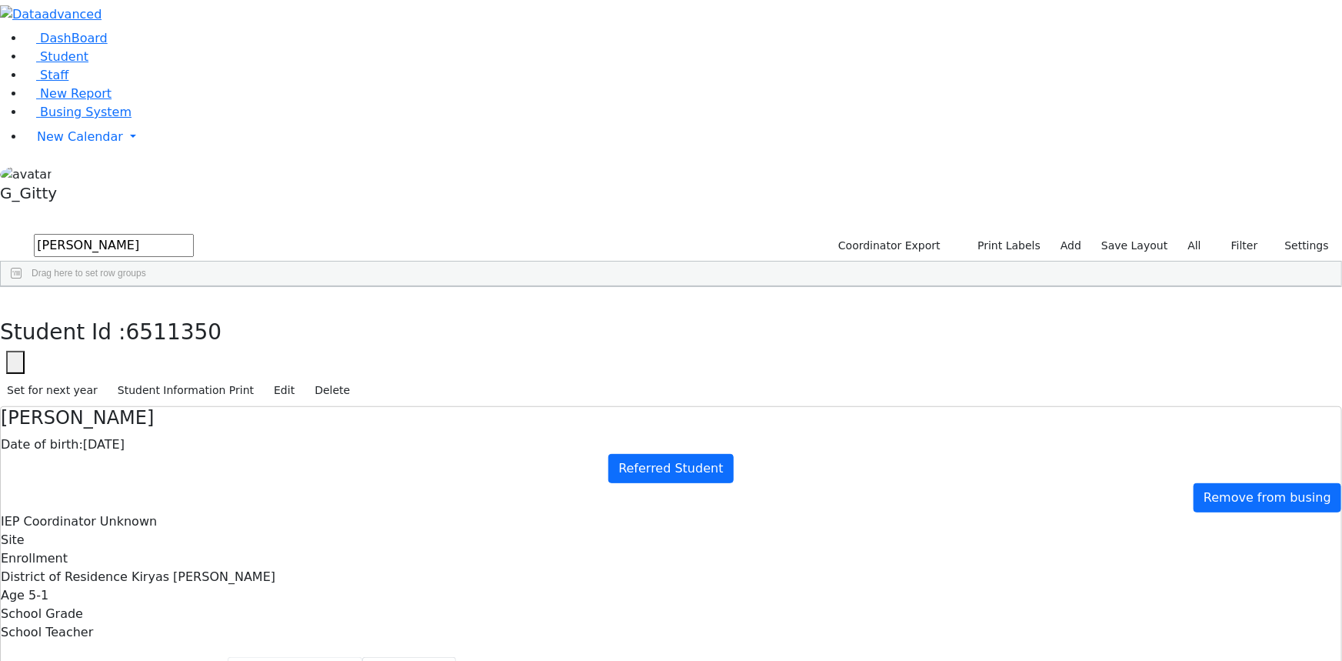
checkbox input "true"
click at [228, 546] on button "Coordinator info" at bounding box center [164, 673] width 125 height 32
click at [102, 546] on button "Student info" at bounding box center [52, 673] width 102 height 32
click at [228, 546] on button "Coordinator info" at bounding box center [164, 673] width 125 height 32
click at [336, 546] on button "Recommendation" at bounding box center [295, 673] width 135 height 32
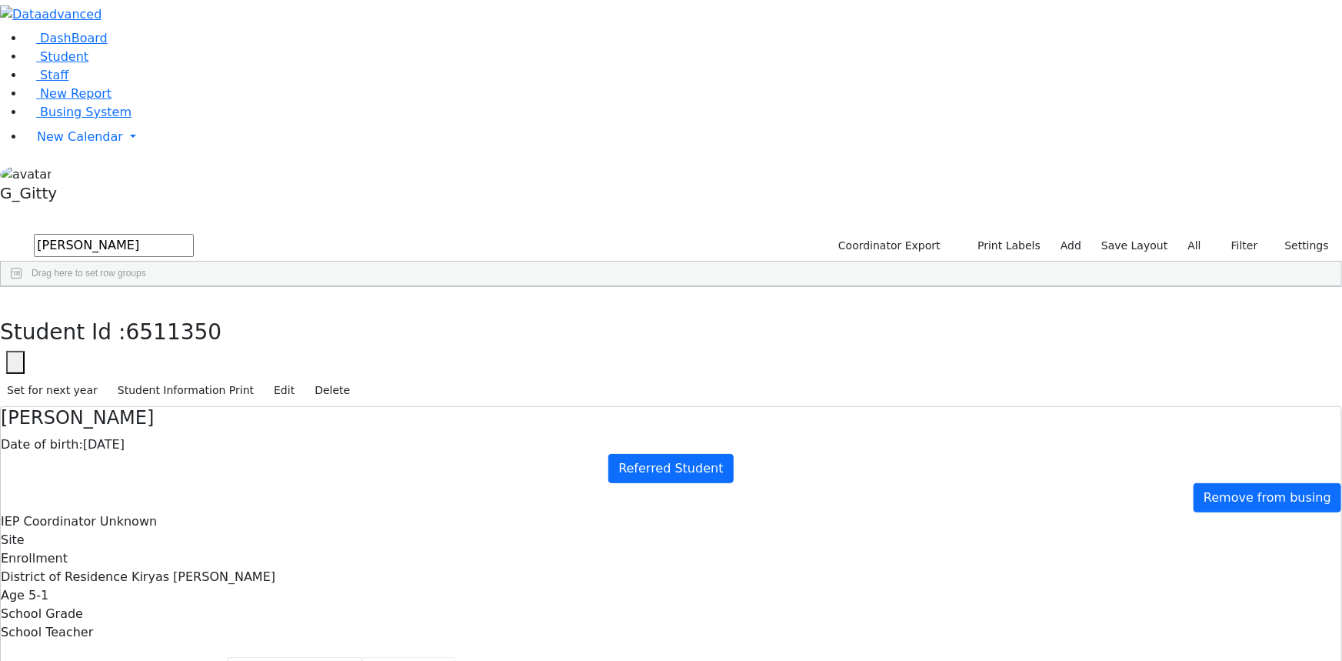
click at [362, 546] on button "Scheduling" at bounding box center [409, 673] width 94 height 32
click at [456, 546] on button "Schedule History" at bounding box center [521, 673] width 131 height 32
click at [587, 546] on button "Prescriptions" at bounding box center [639, 673] width 105 height 32
click at [45, 119] on span "Busing System" at bounding box center [86, 112] width 92 height 15
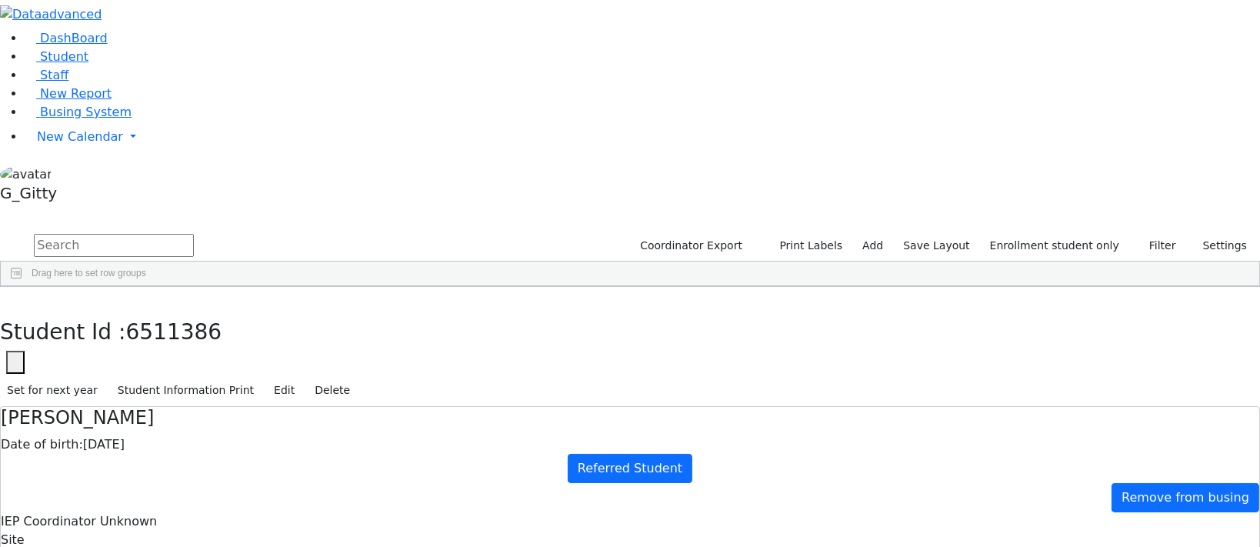
scroll to position [12, 0]
click at [77, 64] on link "Student" at bounding box center [57, 56] width 64 height 15
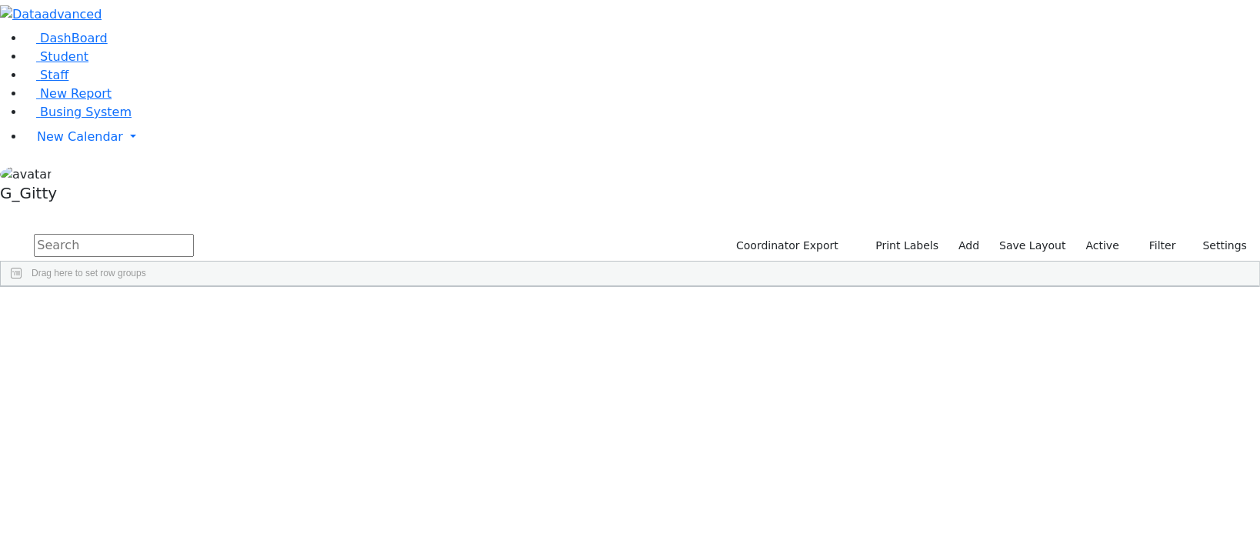
click at [194, 234] on input "text" at bounding box center [114, 245] width 160 height 23
type input "wieder"
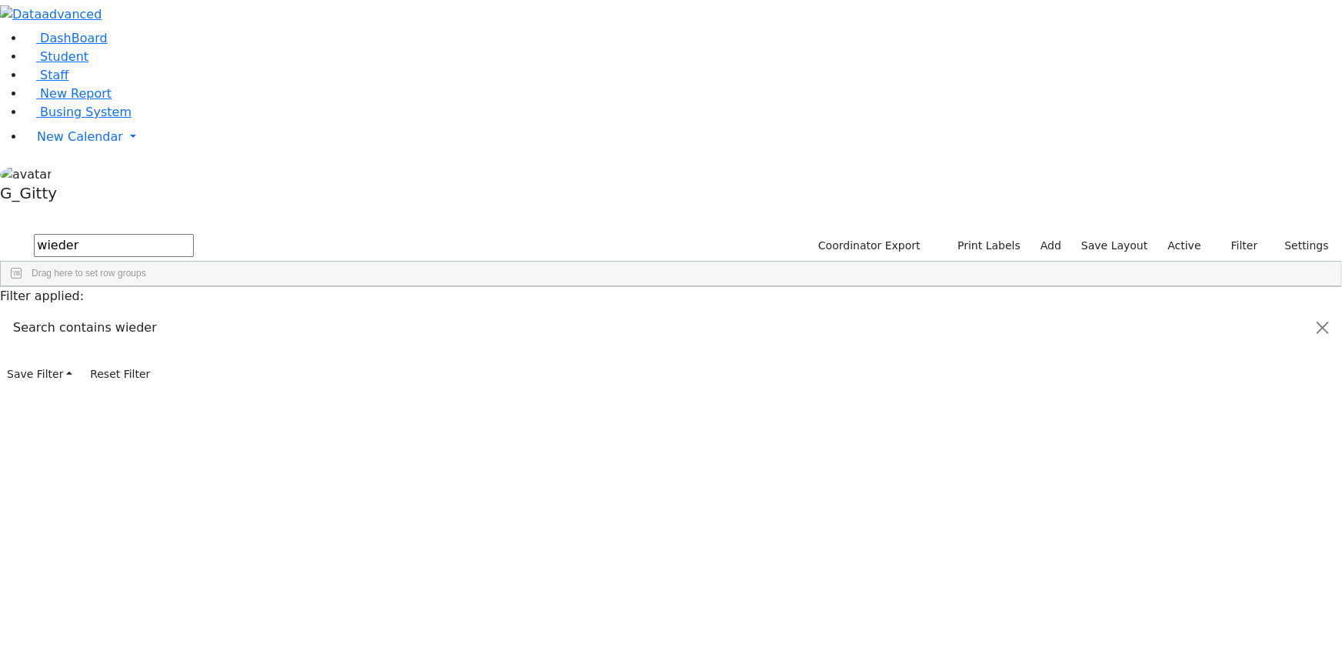
click at [194, 234] on input "wieder" at bounding box center [114, 245] width 160 height 23
